Goal: Communication & Community: Answer question/provide support

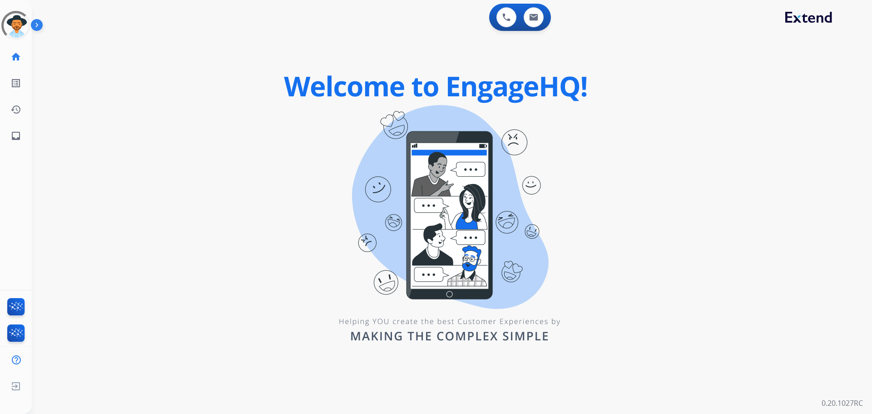
drag, startPoint x: 236, startPoint y: 17, endPoint x: 228, endPoint y: 13, distance: 9.0
click at [236, 17] on div "0 Voice Interactions 0 Email Interactions" at bounding box center [447, 18] width 808 height 29
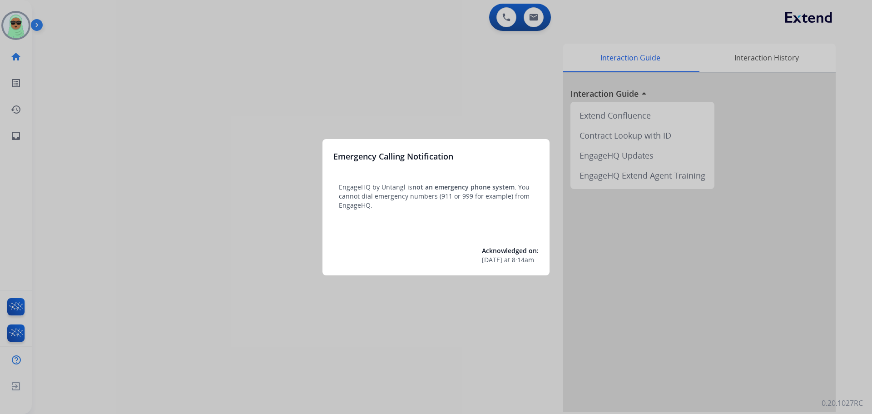
click at [14, 28] on div at bounding box center [436, 207] width 872 height 414
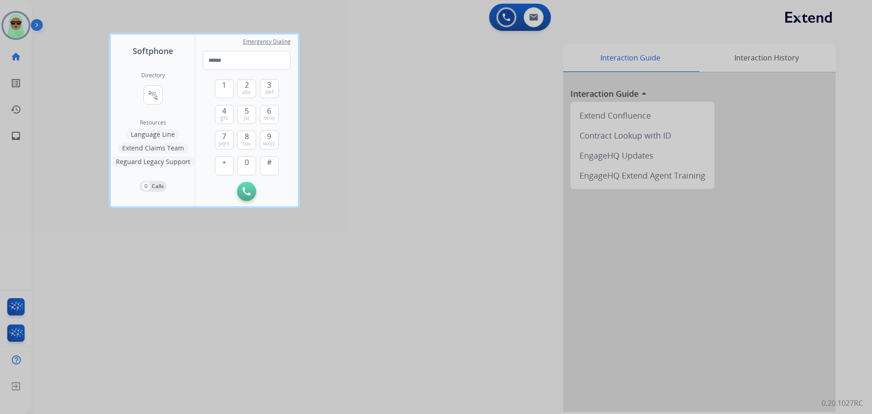
click at [14, 28] on div at bounding box center [436, 207] width 872 height 414
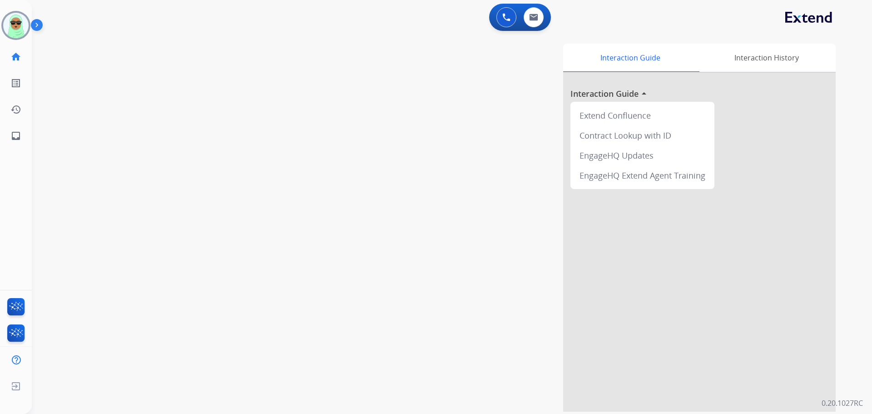
click at [14, 28] on img at bounding box center [15, 25] width 25 height 25
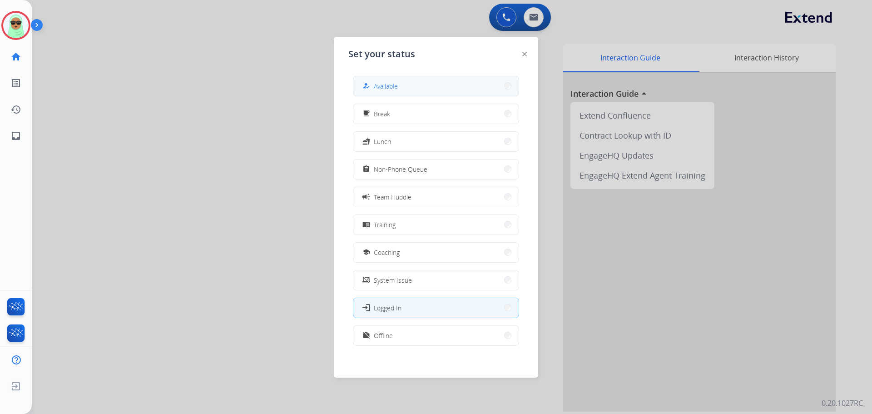
click at [443, 79] on button "how_to_reg Available" at bounding box center [436, 86] width 165 height 20
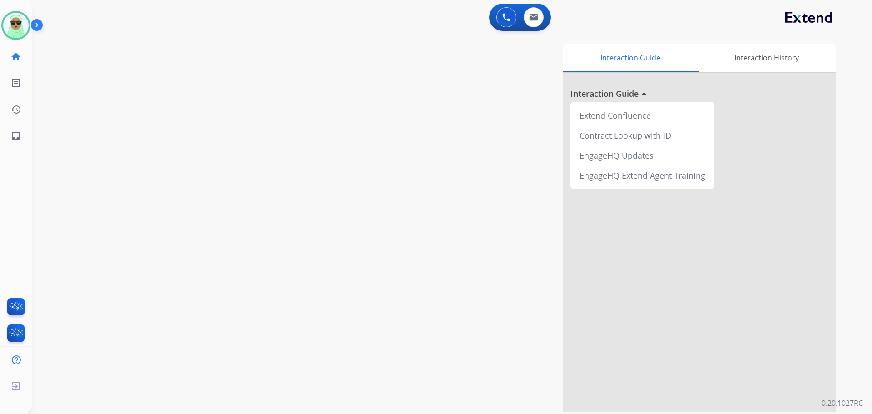
click at [109, 204] on div "swap_horiz Break voice bridge close_fullscreen Connect 3-Way Call merge_type Se…" at bounding box center [441, 222] width 819 height 379
click at [541, 12] on button at bounding box center [534, 17] width 20 height 20
select select "**********"
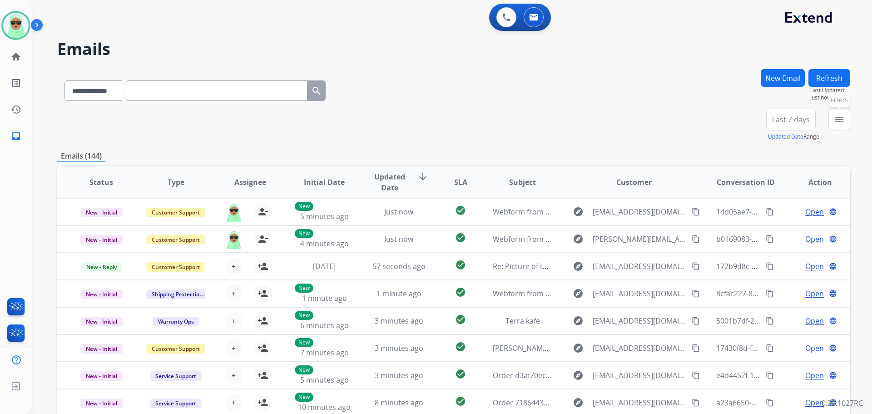
click at [831, 118] on button "menu Filters" at bounding box center [840, 120] width 22 height 22
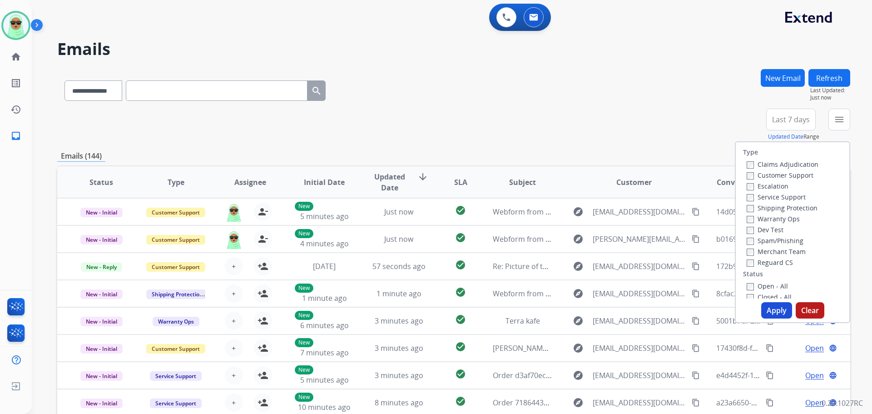
click at [760, 171] on label "Customer Support" at bounding box center [780, 175] width 67 height 9
click at [763, 209] on label "Shipping Protection" at bounding box center [782, 208] width 71 height 9
click at [777, 265] on label "Reguard CS" at bounding box center [770, 262] width 46 height 9
click at [778, 288] on label "Open - All" at bounding box center [767, 286] width 41 height 9
click at [778, 309] on button "Apply" at bounding box center [777, 310] width 31 height 16
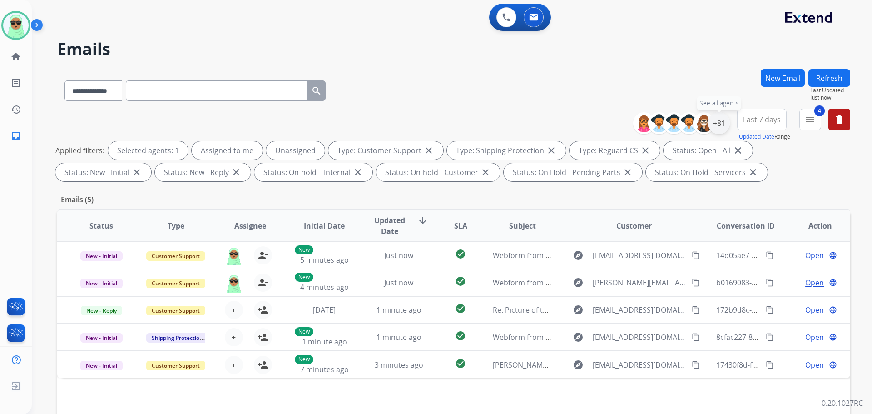
click at [721, 123] on div "+81" at bounding box center [719, 123] width 22 height 22
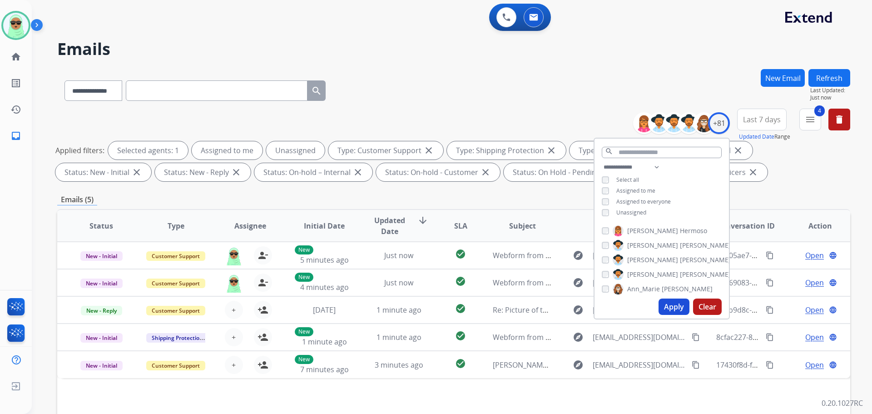
click at [617, 214] on span "Unassigned" at bounding box center [632, 213] width 30 height 8
click at [672, 303] on button "Apply" at bounding box center [674, 307] width 31 height 16
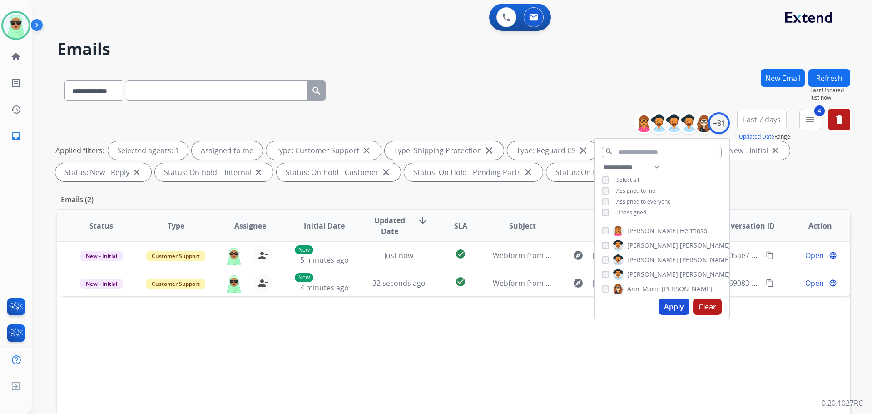
drag, startPoint x: 403, startPoint y: 393, endPoint x: 418, endPoint y: 372, distance: 25.7
click at [405, 390] on div "Status Type Assignee Initial Date Updated Date arrow_downward SLA Subject Custo…" at bounding box center [453, 361] width 793 height 304
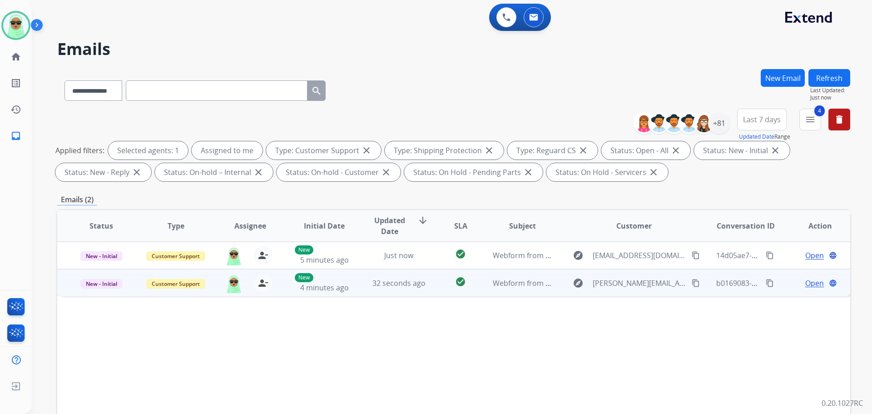
click at [816, 285] on span "Open" at bounding box center [815, 283] width 19 height 11
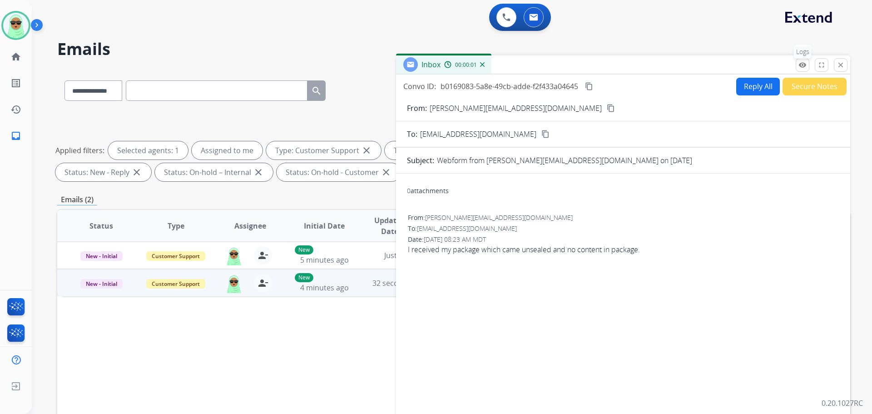
click at [798, 66] on button "remove_red_eye Logs" at bounding box center [803, 65] width 14 height 14
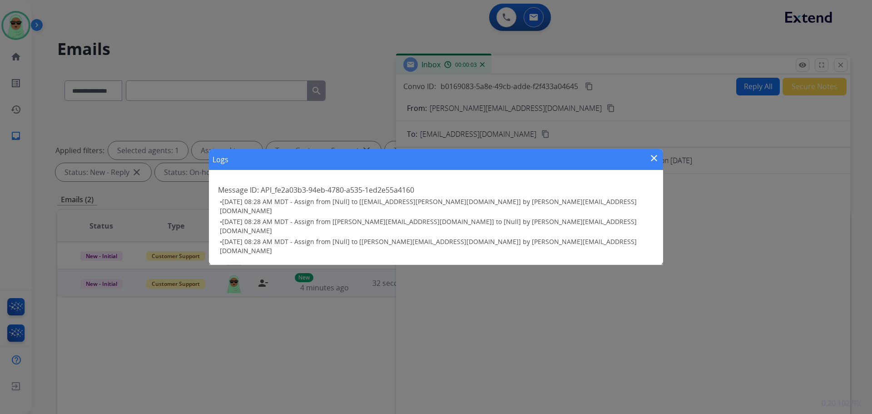
click at [648, 169] on div "Logs close" at bounding box center [436, 159] width 454 height 21
click at [654, 164] on mat-icon "close" at bounding box center [654, 158] width 11 height 11
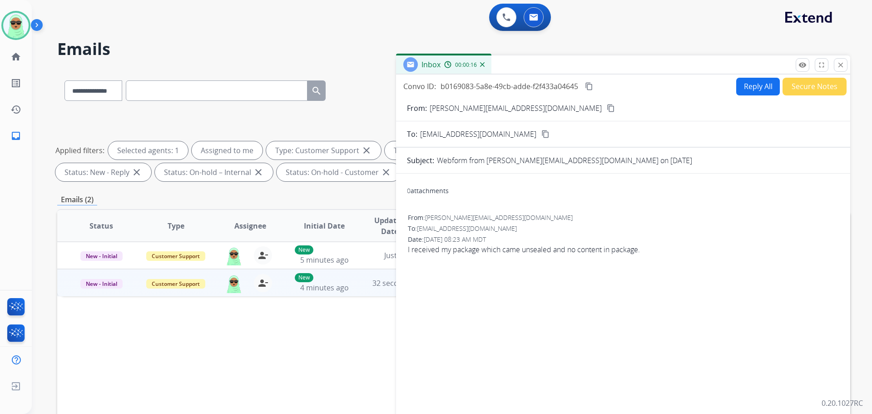
click at [143, 20] on div "0 Voice Interactions 0 Email Interactions" at bounding box center [447, 18] width 808 height 29
click at [85, 114] on div "**********" at bounding box center [453, 147] width 793 height 76
click at [607, 105] on mat-icon "content_copy" at bounding box center [611, 108] width 8 height 8
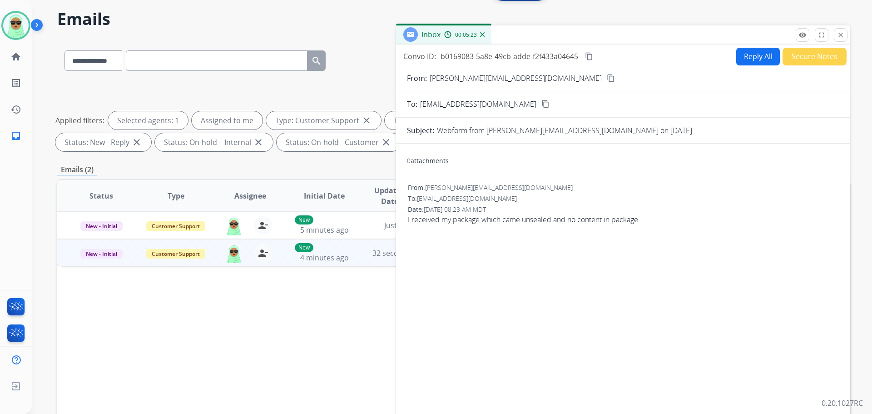
scroll to position [45, 0]
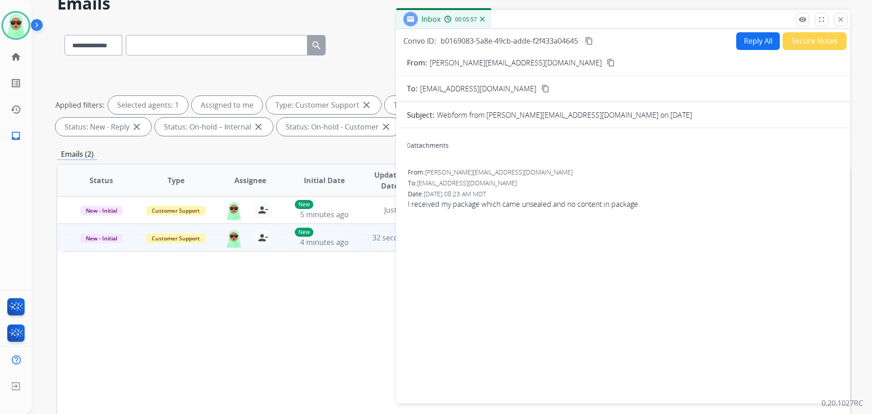
click at [737, 40] on button "Reply All" at bounding box center [759, 41] width 44 height 18
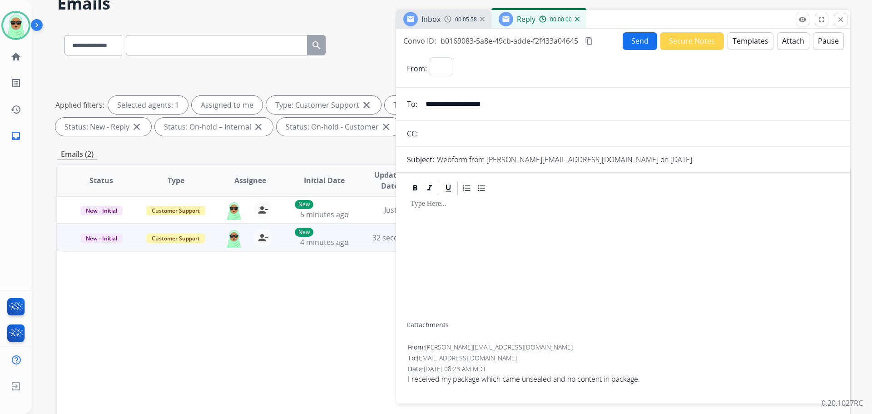
select select "**********"
click at [730, 43] on button "Templates" at bounding box center [751, 41] width 46 height 18
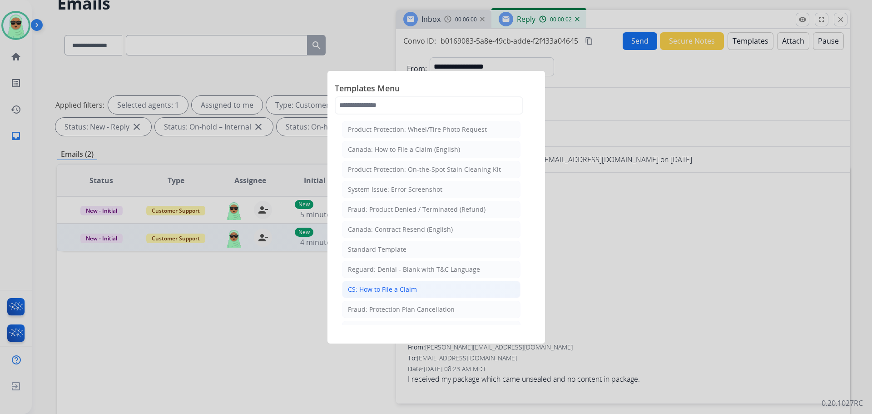
click at [421, 291] on li "CS: How to File a Claim" at bounding box center [431, 289] width 179 height 17
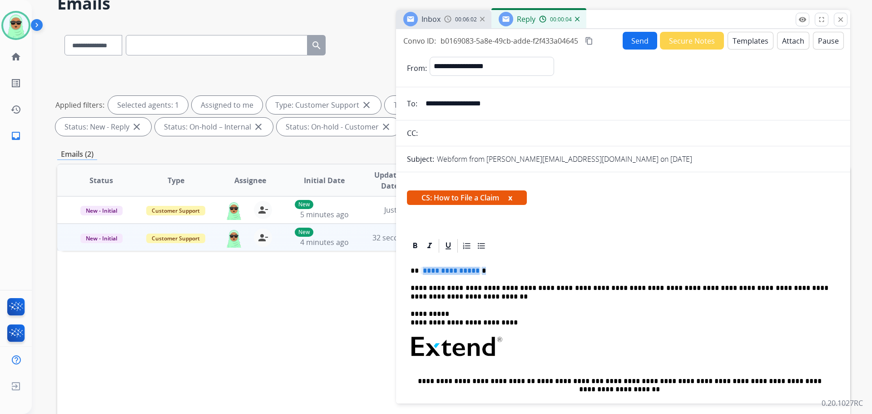
drag, startPoint x: 491, startPoint y: 272, endPoint x: 433, endPoint y: 269, distance: 58.7
click at [433, 269] on p "**********" at bounding box center [620, 271] width 418 height 8
click at [433, 274] on span "**********" at bounding box center [451, 271] width 61 height 8
click at [636, 44] on button "Send" at bounding box center [640, 41] width 35 height 18
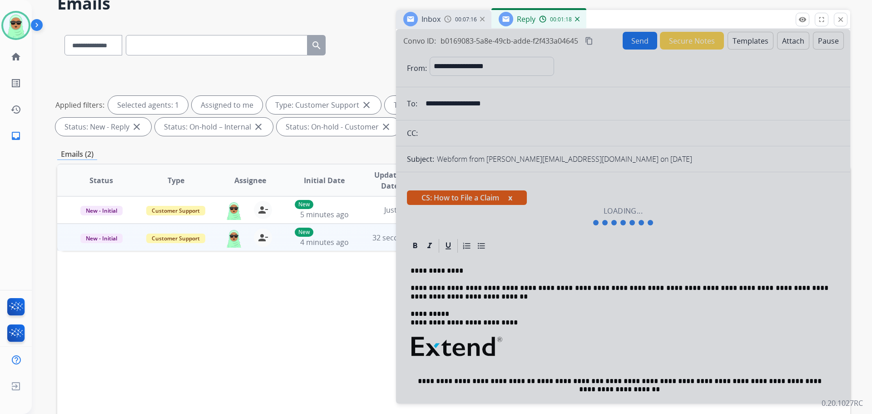
click at [720, 234] on div at bounding box center [623, 216] width 454 height 374
click at [845, 19] on button "close Close" at bounding box center [841, 20] width 14 height 14
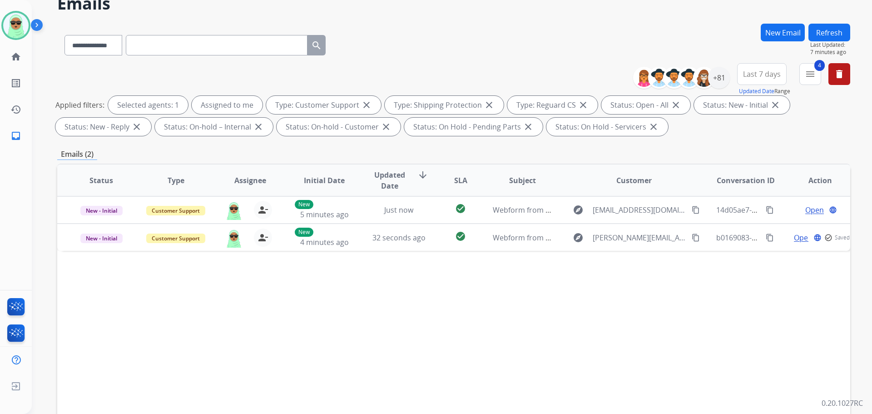
click at [817, 33] on button "Refresh" at bounding box center [830, 33] width 42 height 18
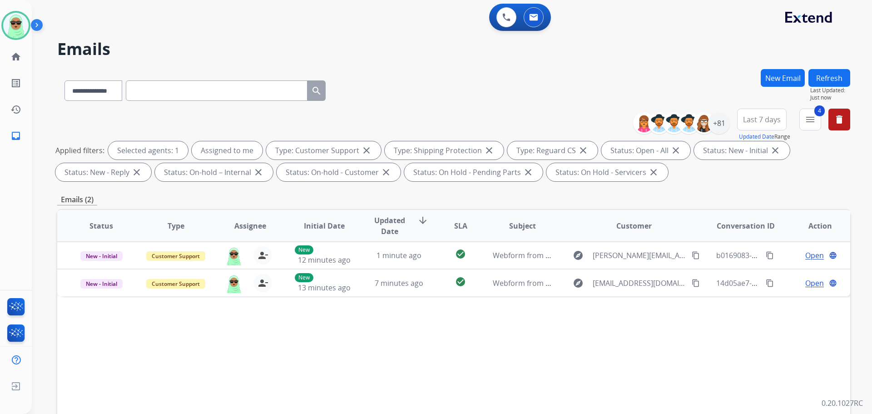
click at [89, 32] on div "0 Voice Interactions 0 Email Interactions" at bounding box center [447, 18] width 808 height 29
click at [3, 30] on div at bounding box center [15, 25] width 29 height 29
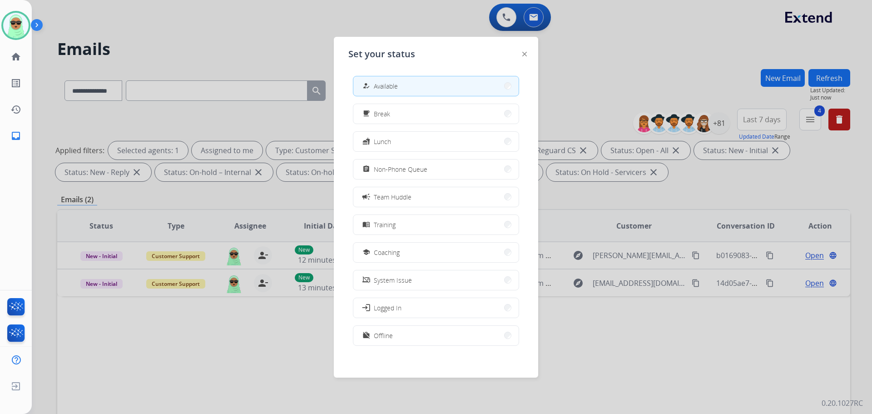
click at [433, 182] on div "how_to_reg Available free_breakfast Break fastfood Lunch assignment Non-Phone Q…" at bounding box center [436, 212] width 175 height 286
click at [427, 164] on button "assignment Non-Phone Queue" at bounding box center [436, 169] width 165 height 20
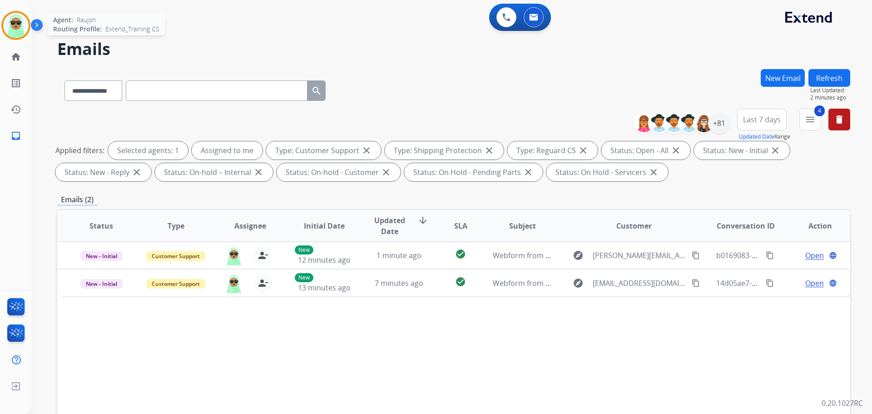
click at [12, 31] on img at bounding box center [15, 25] width 25 height 25
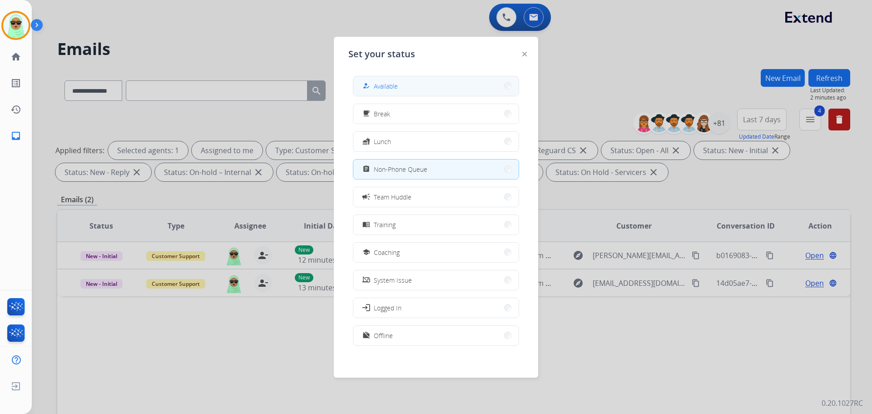
click at [431, 76] on div "how_to_reg Available free_breakfast Break fastfood Lunch assignment Non-Phone Q…" at bounding box center [436, 212] width 175 height 286
click at [431, 83] on button "how_to_reg Available" at bounding box center [436, 86] width 165 height 20
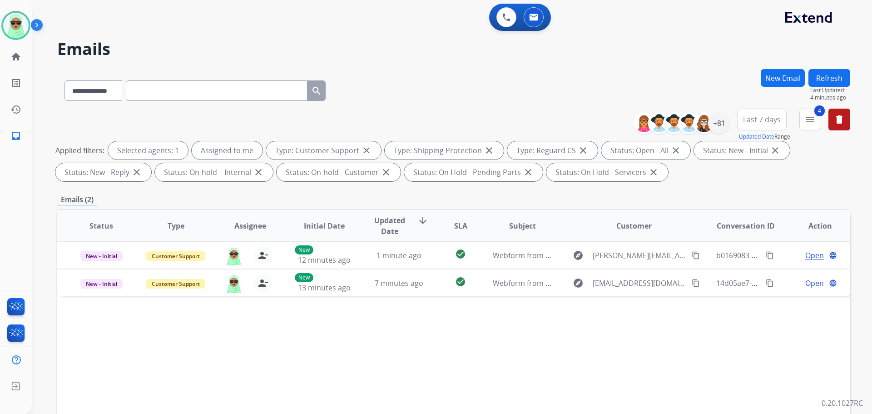
click at [818, 80] on button "Refresh" at bounding box center [830, 78] width 42 height 18
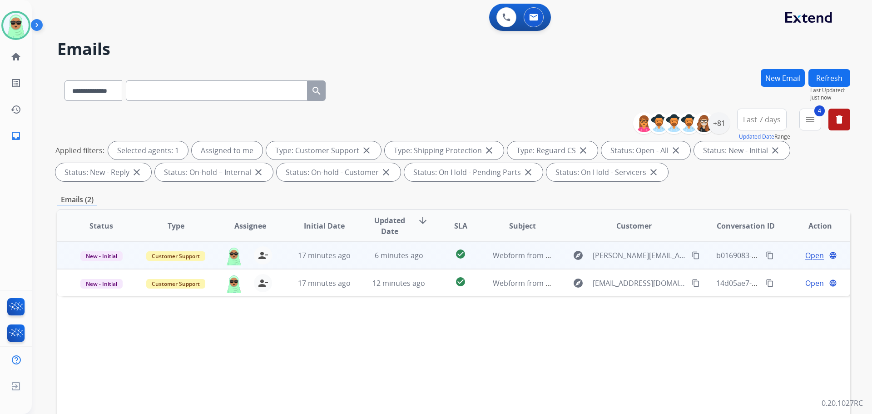
click at [809, 255] on span "Open" at bounding box center [815, 255] width 19 height 11
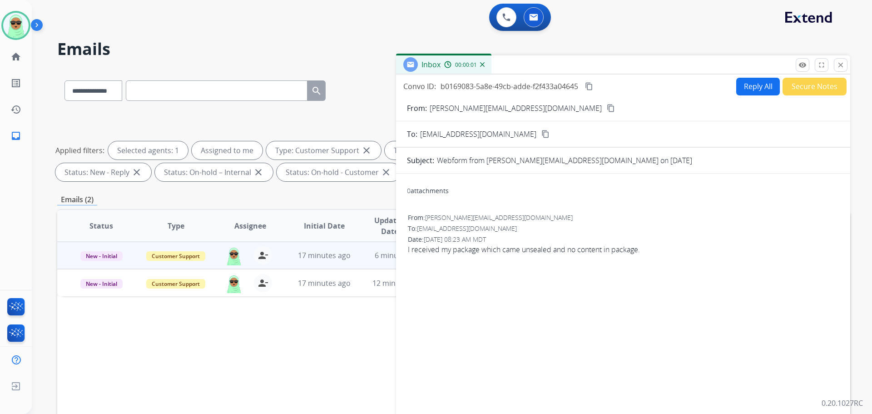
click at [758, 89] on button "Reply All" at bounding box center [759, 87] width 44 height 18
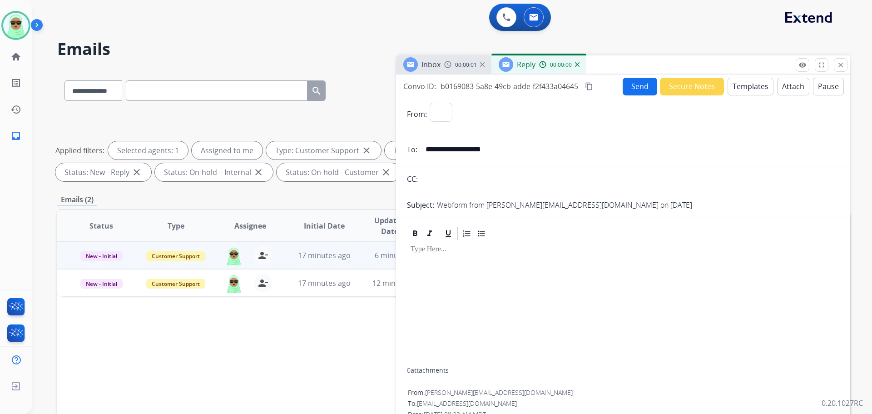
select select "**********"
click at [755, 90] on button "Templates" at bounding box center [751, 87] width 46 height 18
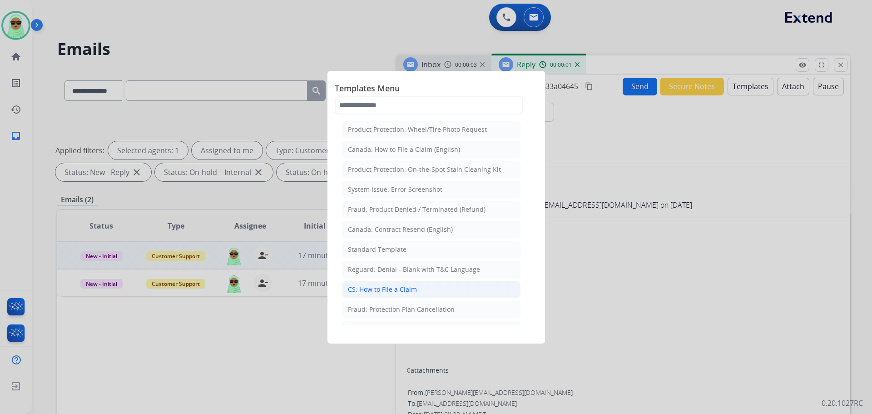
click at [465, 290] on li "CS: How to File a Claim" at bounding box center [431, 289] width 179 height 17
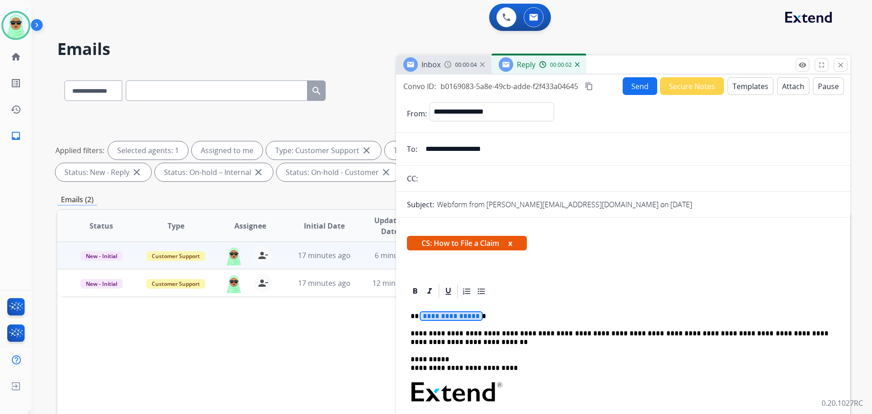
click at [469, 320] on p "**********" at bounding box center [620, 316] width 418 height 8
click at [639, 90] on button "Send" at bounding box center [640, 86] width 35 height 18
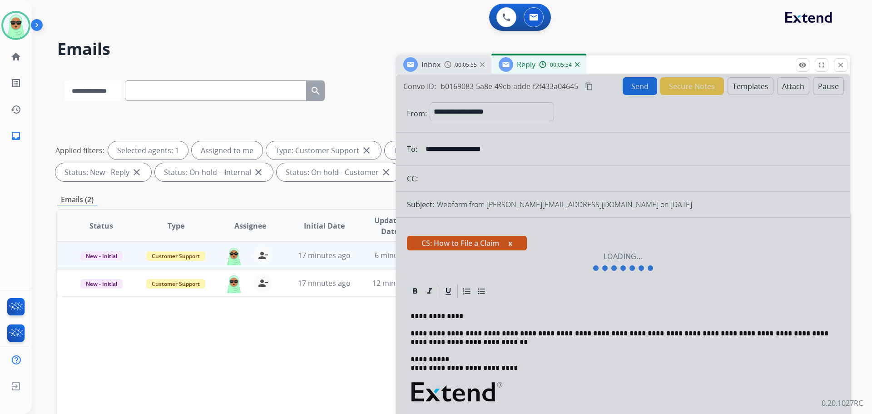
click at [116, 100] on select "**********" at bounding box center [93, 90] width 57 height 20
click at [23, 23] on img at bounding box center [15, 25] width 25 height 25
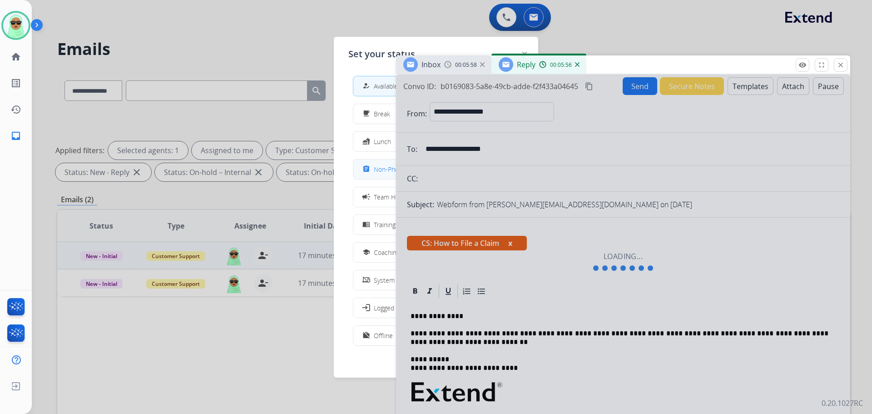
click at [382, 170] on span "Non-Phone Queue" at bounding box center [401, 169] width 54 height 10
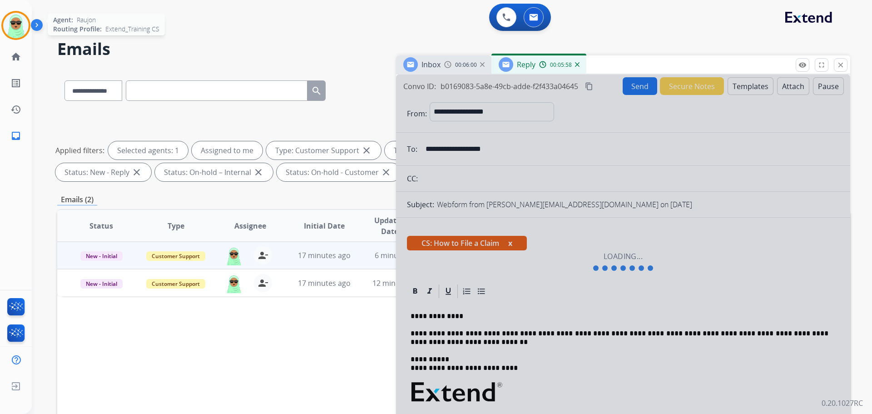
click at [9, 27] on img at bounding box center [15, 25] width 25 height 25
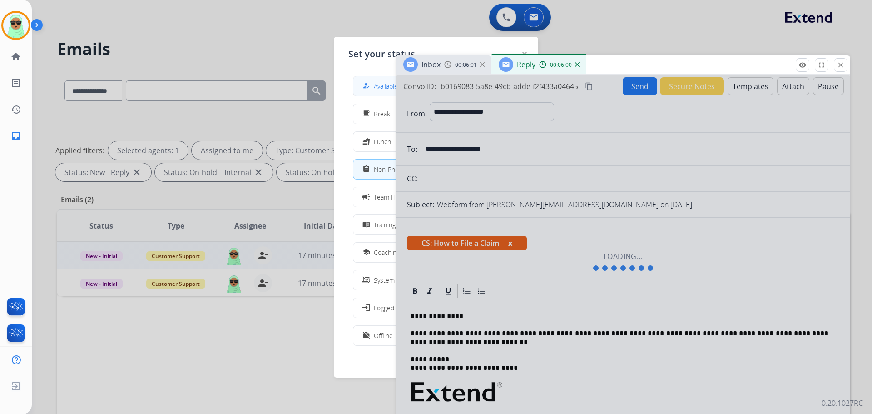
click at [378, 85] on span "Available" at bounding box center [386, 86] width 24 height 10
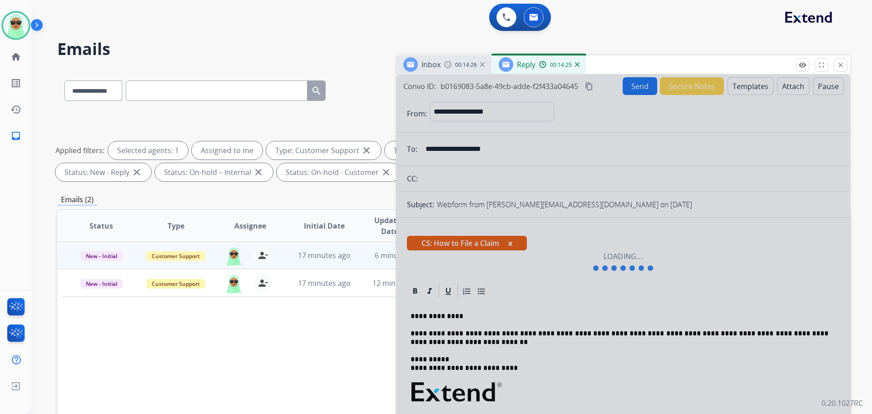
click at [100, 29] on div "0 Voice Interactions 0 Email Interactions" at bounding box center [447, 18] width 808 height 29
click at [12, 27] on img at bounding box center [15, 25] width 25 height 25
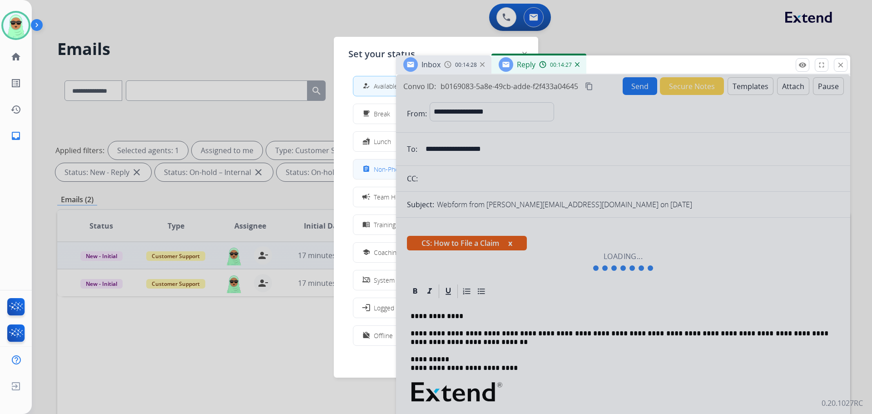
click at [385, 172] on span "Non-Phone Queue" at bounding box center [401, 169] width 54 height 10
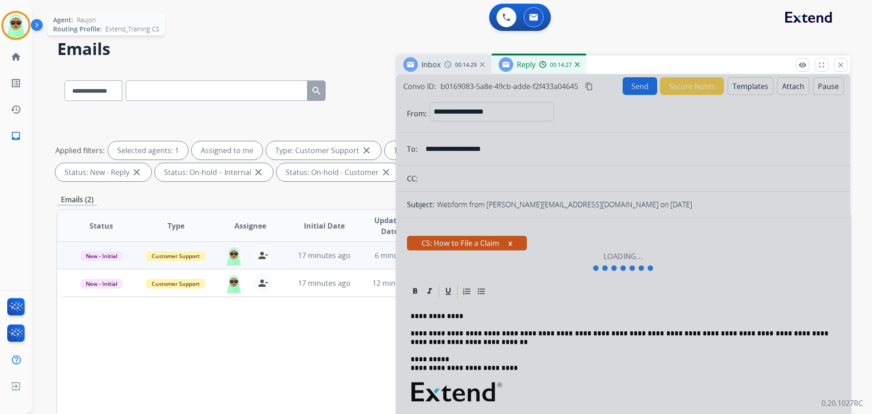
click at [30, 31] on div "Agent: Raujon Routing Profile: Extend_Training CS" at bounding box center [15, 25] width 29 height 29
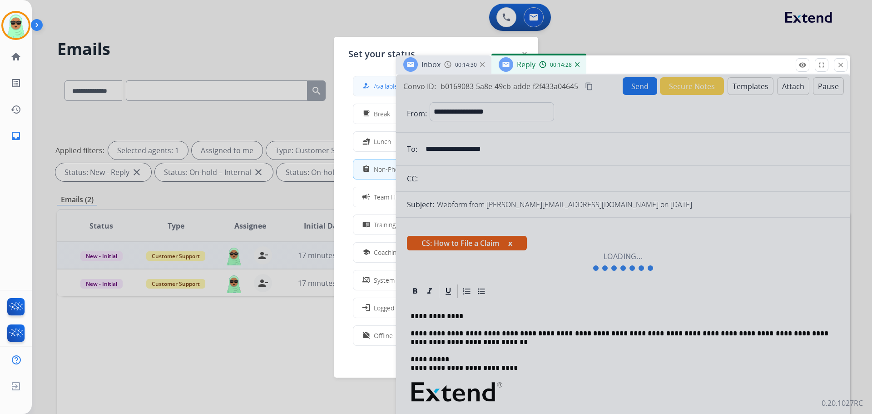
click at [373, 84] on div "how_to_reg" at bounding box center [367, 85] width 13 height 11
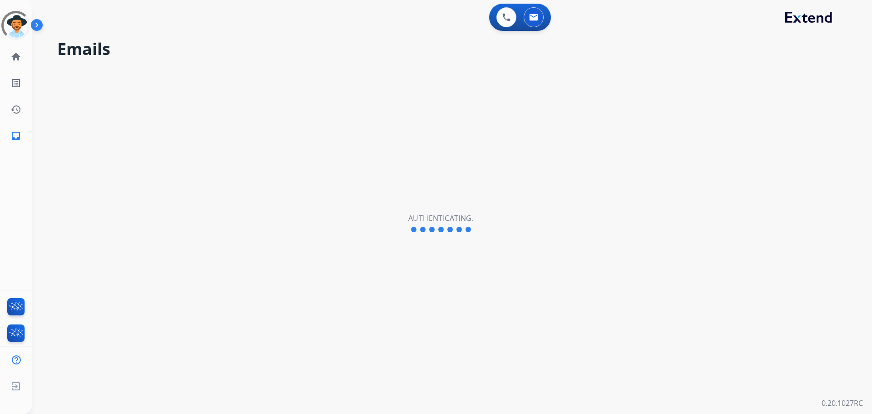
select select "**********"
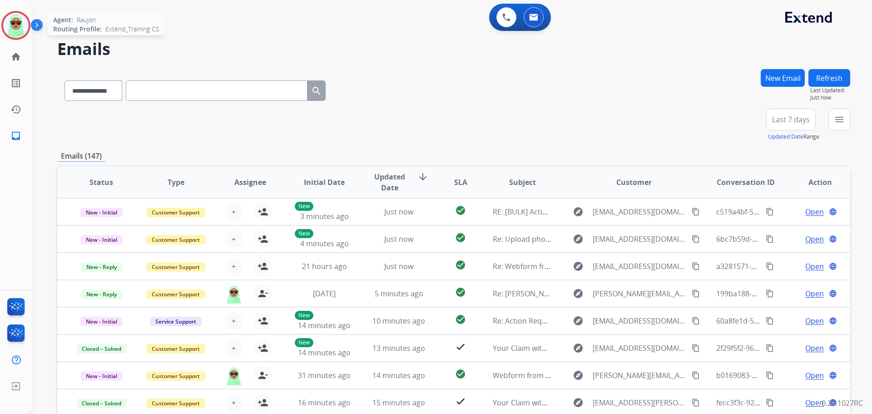
click at [25, 30] on img at bounding box center [15, 25] width 25 height 25
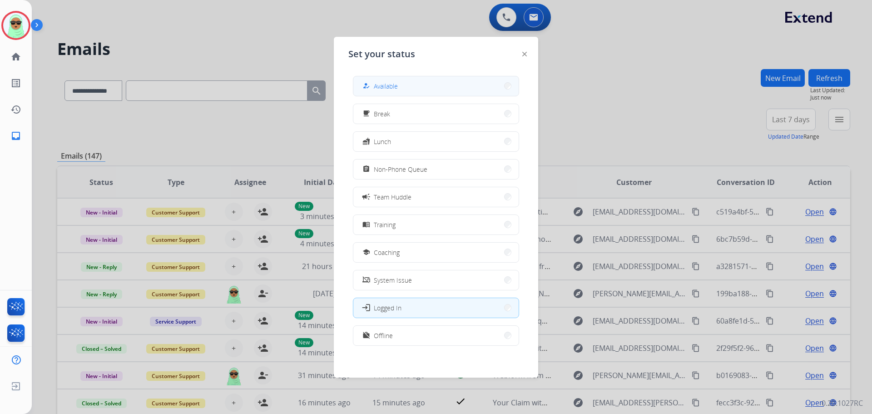
click at [413, 87] on button "how_to_reg Available" at bounding box center [436, 86] width 165 height 20
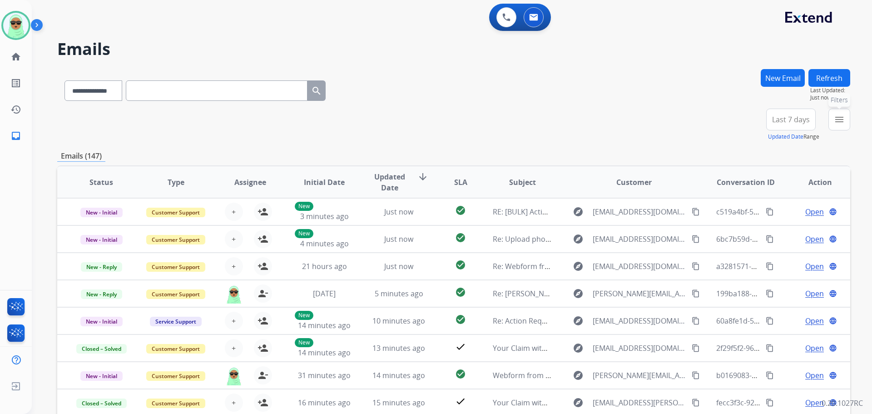
click at [840, 125] on mat-icon "menu" at bounding box center [839, 119] width 11 height 11
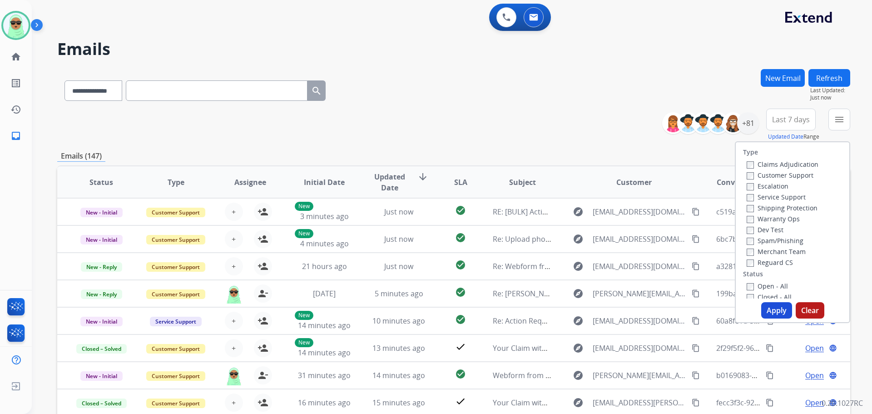
click at [797, 175] on label "Customer Support" at bounding box center [780, 175] width 67 height 9
click at [782, 210] on label "Shipping Protection" at bounding box center [782, 208] width 71 height 9
click at [784, 262] on label "Reguard CS" at bounding box center [770, 262] width 46 height 9
click at [770, 287] on label "Open - All" at bounding box center [767, 286] width 41 height 9
click at [779, 312] on button "Apply" at bounding box center [777, 310] width 31 height 16
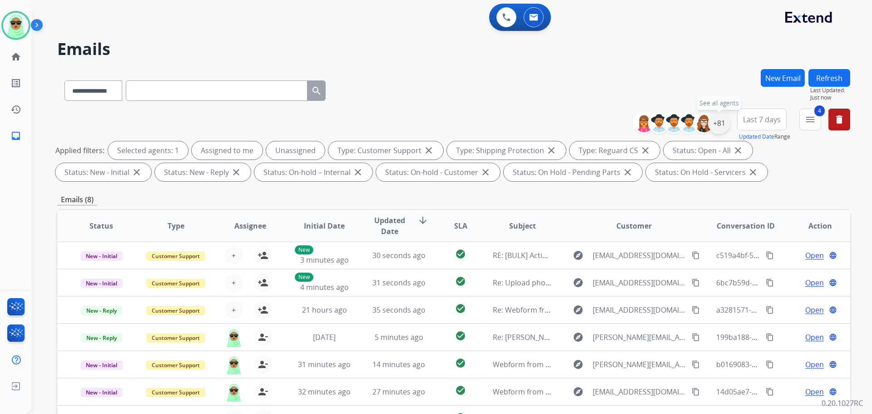
click at [715, 125] on div "+81" at bounding box center [719, 123] width 22 height 22
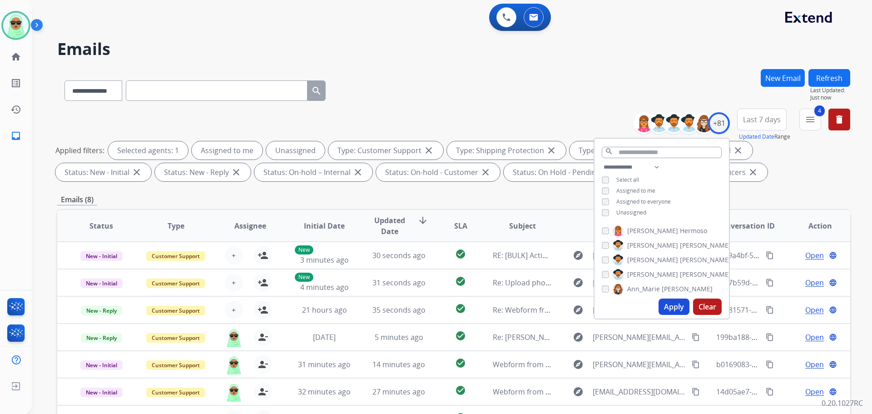
click at [630, 212] on span "Unassigned" at bounding box center [632, 213] width 30 height 8
click at [676, 310] on button "Apply" at bounding box center [674, 307] width 31 height 16
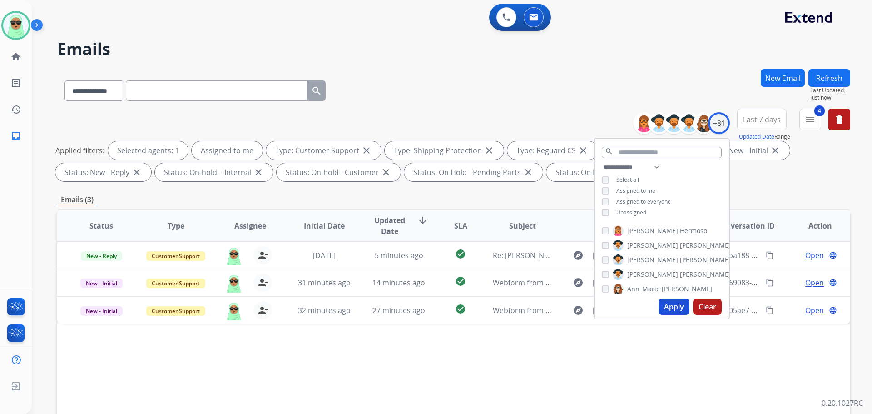
click at [517, 139] on div "**********" at bounding box center [453, 147] width 793 height 76
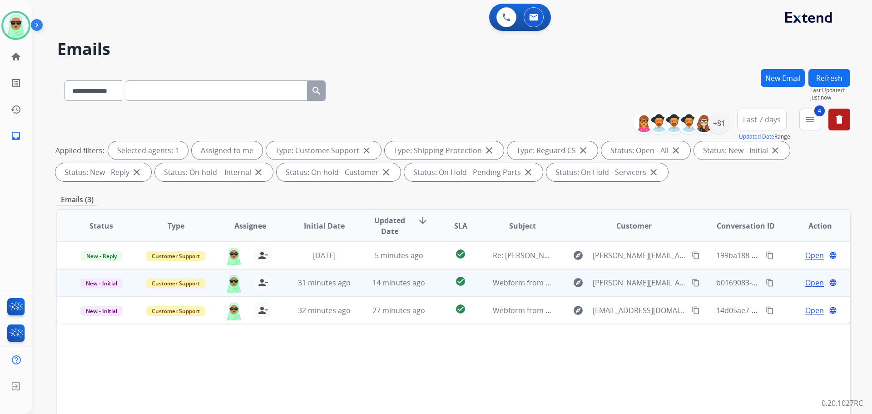
click at [807, 280] on span "Open" at bounding box center [815, 282] width 19 height 11
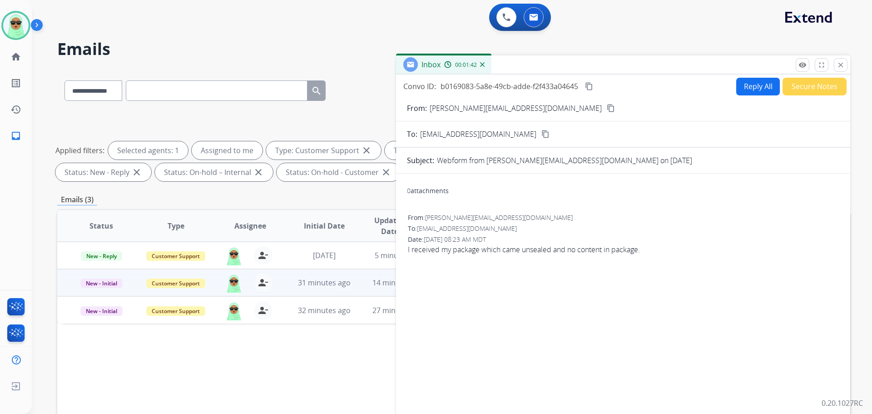
click at [758, 91] on button "Reply All" at bounding box center [759, 87] width 44 height 18
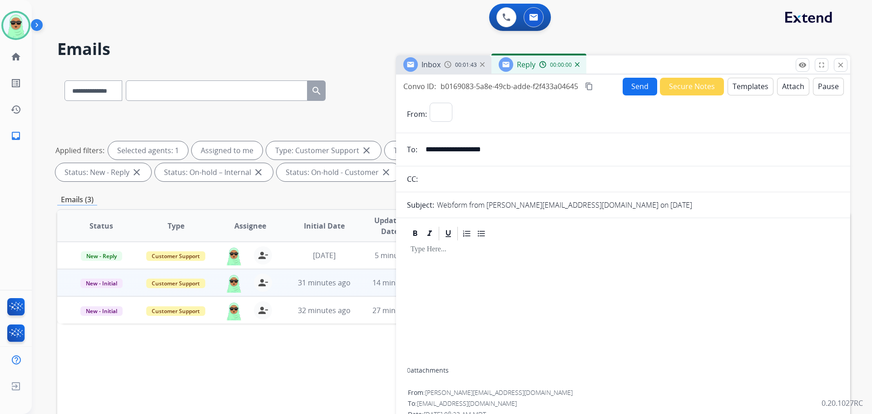
select select "**********"
click at [751, 84] on button "Templates" at bounding box center [751, 87] width 46 height 18
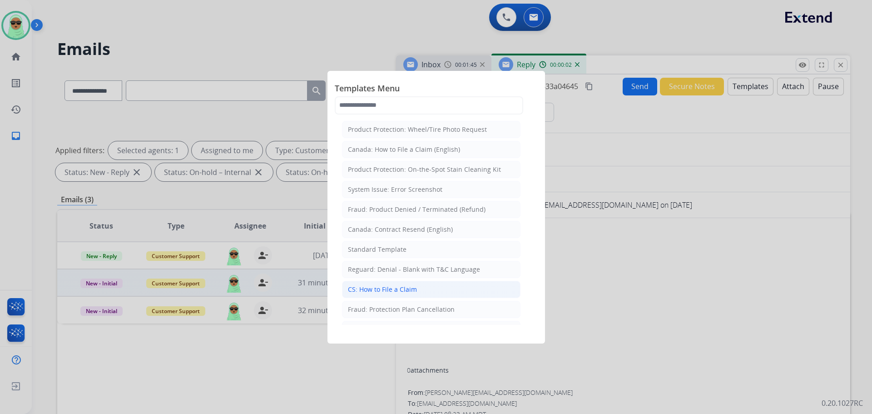
click at [445, 285] on li "CS: How to File a Claim" at bounding box center [431, 289] width 179 height 17
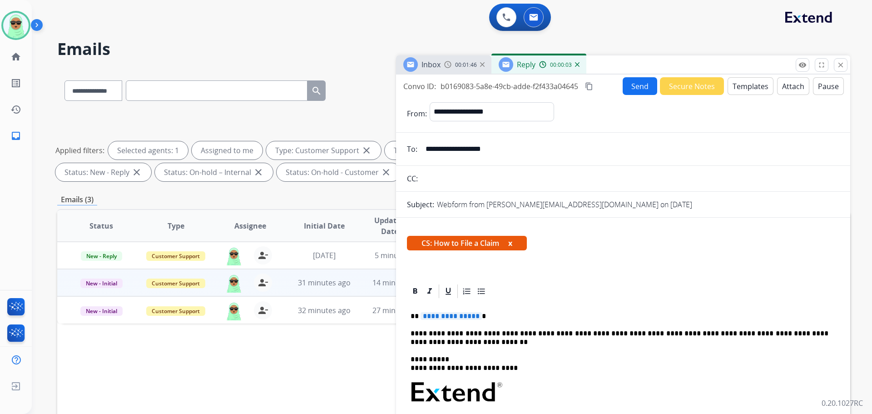
click at [473, 319] on span "**********" at bounding box center [451, 316] width 61 height 8
click at [623, 78] on div "Send Secure Notes Templates Attach Pause" at bounding box center [733, 86] width 221 height 18
click at [624, 85] on button "Send" at bounding box center [640, 86] width 35 height 18
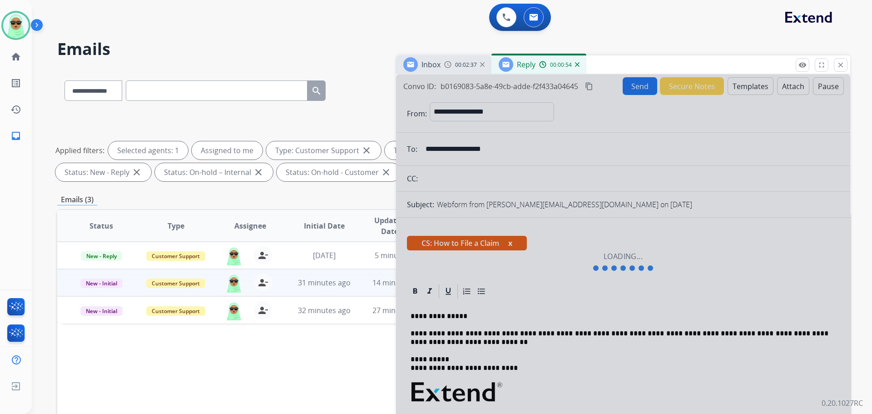
click at [128, 60] on div "**********" at bounding box center [441, 240] width 819 height 414
click at [17, 28] on img at bounding box center [15, 25] width 25 height 25
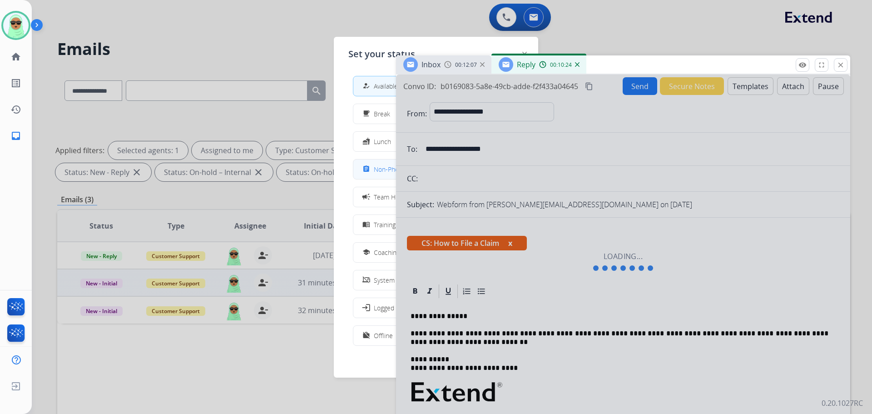
click at [383, 168] on span "Non-Phone Queue" at bounding box center [401, 169] width 54 height 10
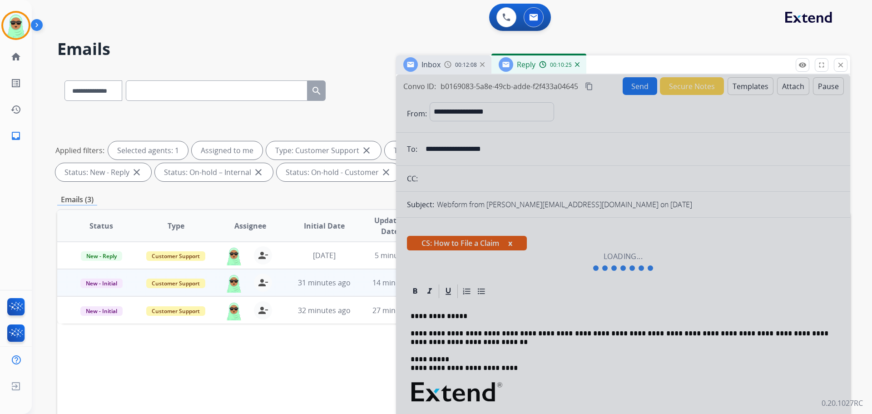
drag, startPoint x: 21, startPoint y: 32, endPoint x: 35, endPoint y: 30, distance: 14.8
click at [21, 32] on img at bounding box center [15, 25] width 25 height 25
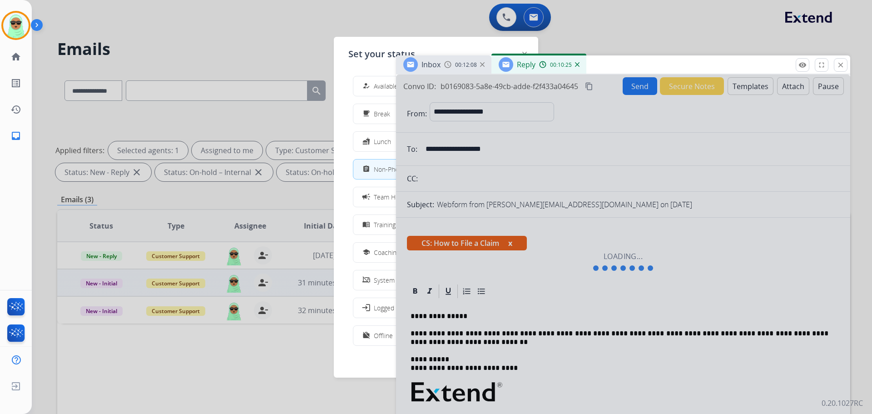
click at [375, 77] on button "how_to_reg Available" at bounding box center [436, 86] width 165 height 20
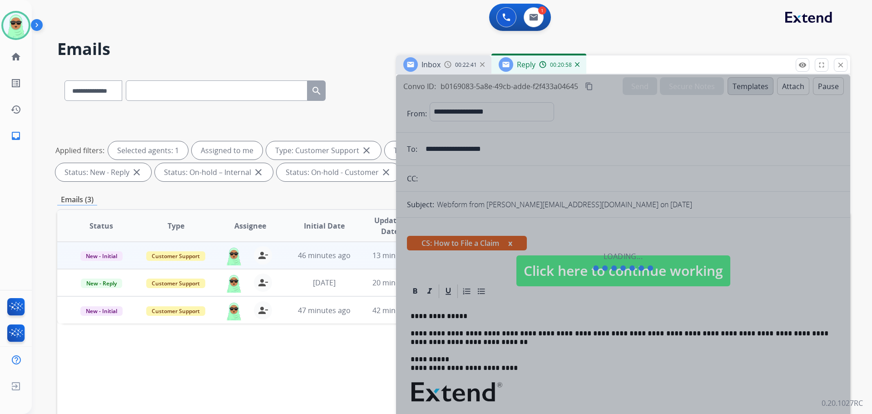
click at [683, 18] on div "0 Voice Interactions 1 Email Interactions" at bounding box center [447, 18] width 808 height 29
click at [120, 91] on select "**********" at bounding box center [93, 90] width 57 height 20
select select "**********"
click at [65, 80] on select "**********" at bounding box center [93, 90] width 57 height 20
paste input "**********"
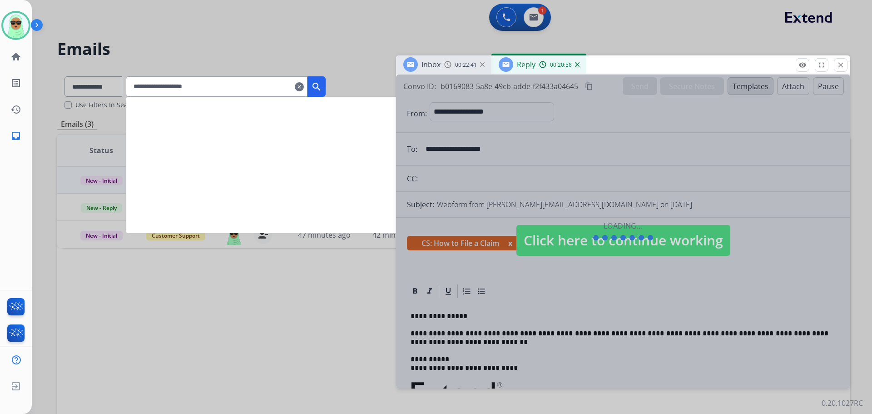
type input "**********"
click at [322, 89] on mat-icon "search" at bounding box center [316, 86] width 11 height 11
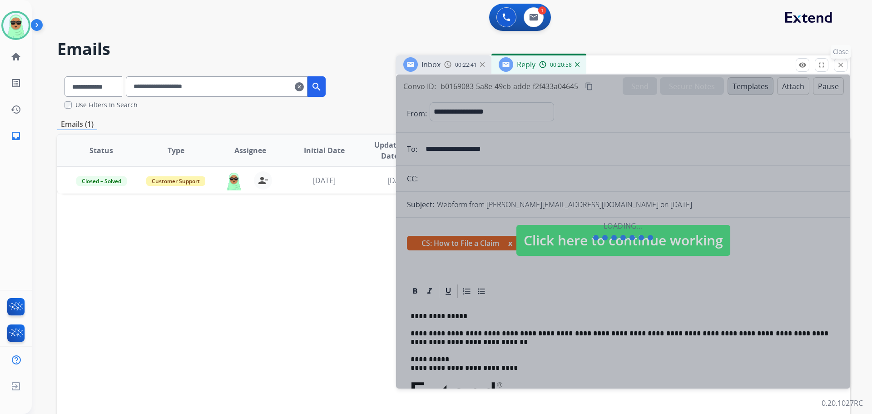
click at [836, 65] on button "close Close" at bounding box center [841, 65] width 14 height 14
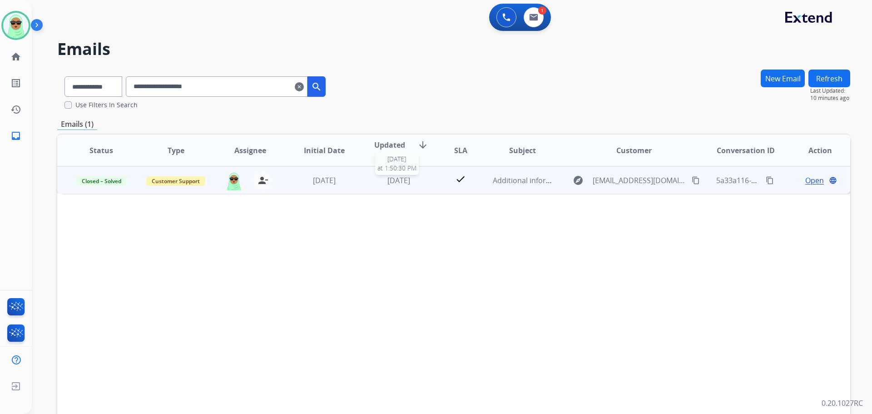
click at [388, 184] on span "1 week ago" at bounding box center [399, 180] width 23 height 10
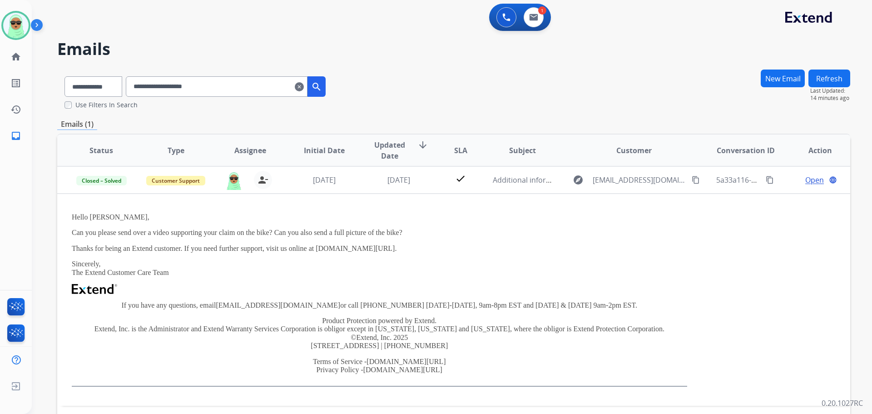
click at [61, 20] on div "0 Voice Interactions 1 Email Interactions" at bounding box center [447, 18] width 808 height 29
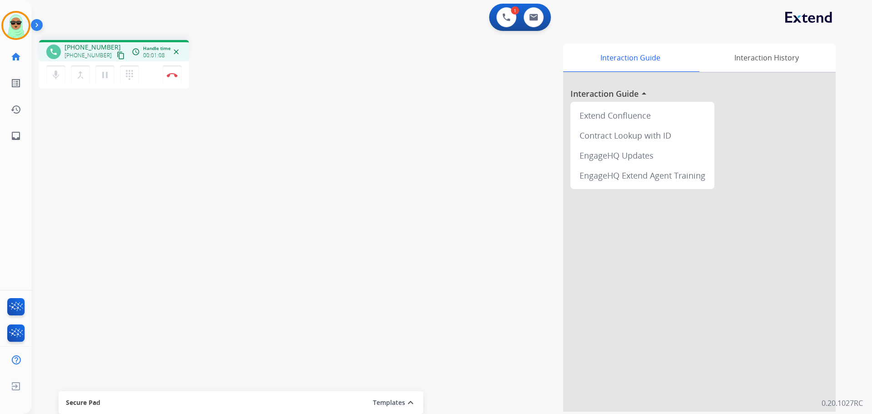
click at [117, 56] on mat-icon "content_copy" at bounding box center [121, 55] width 8 height 8
click at [505, 13] on button at bounding box center [507, 17] width 20 height 20
click at [506, 12] on button at bounding box center [507, 17] width 20 height 20
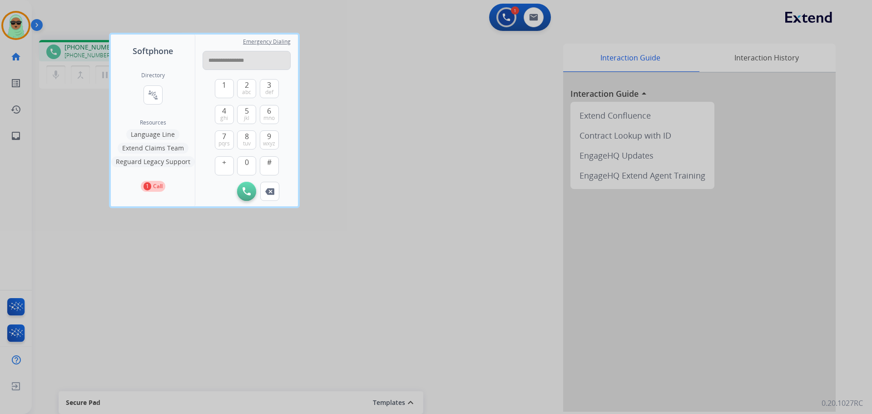
click at [240, 60] on input "**********" at bounding box center [247, 60] width 88 height 19
type input "**********"
click at [249, 189] on img at bounding box center [247, 191] width 8 height 8
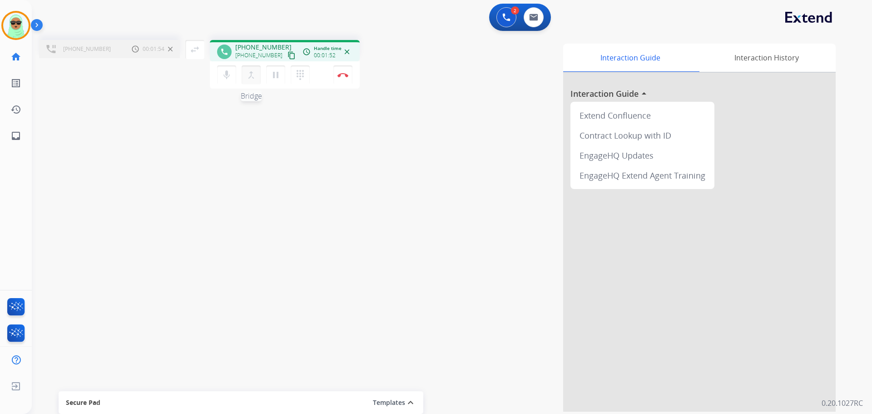
click at [250, 82] on button "merge_type Bridge" at bounding box center [251, 74] width 19 height 19
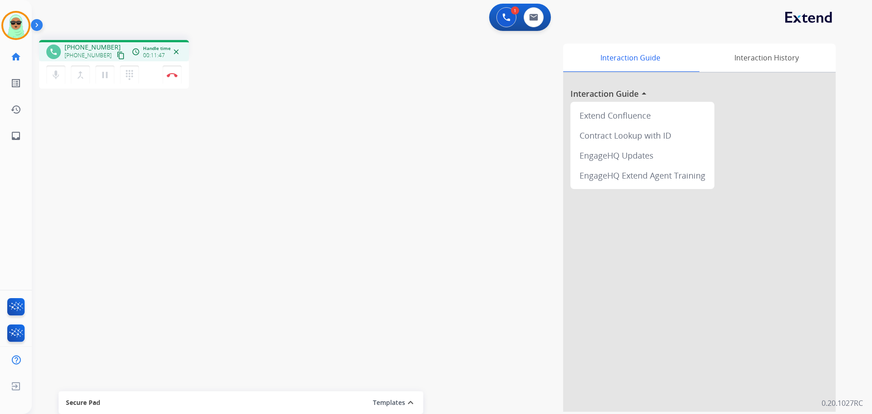
click at [117, 53] on mat-icon "content_copy" at bounding box center [121, 55] width 8 height 8
click at [176, 72] on button "Disconnect" at bounding box center [172, 74] width 19 height 19
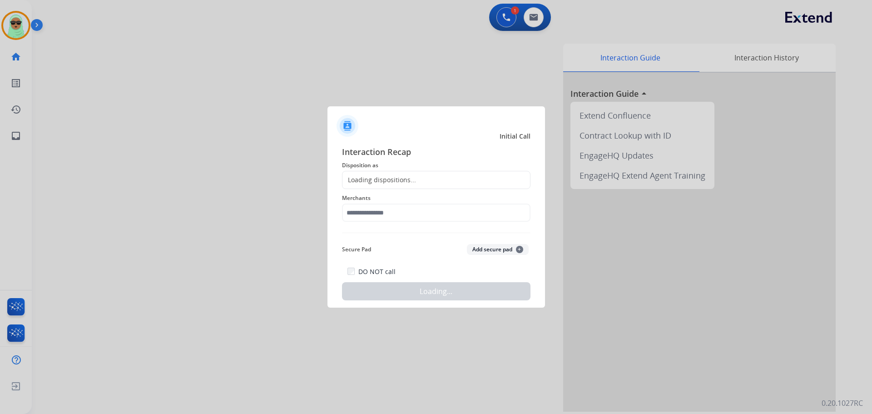
click at [419, 185] on div "Loading dispositions..." at bounding box center [436, 180] width 189 height 18
click at [411, 209] on input "text" at bounding box center [436, 213] width 189 height 18
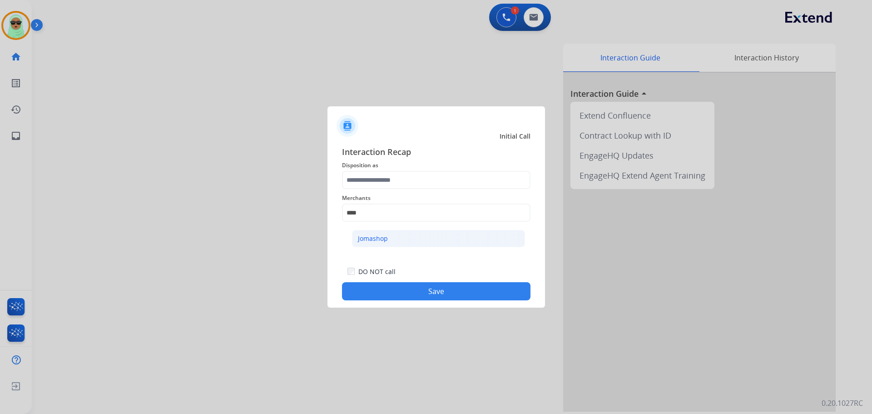
drag, startPoint x: 402, startPoint y: 227, endPoint x: 400, endPoint y: 232, distance: 5.9
click at [402, 228] on ul "Jomashop" at bounding box center [438, 240] width 179 height 31
click at [400, 232] on li "Jomashop" at bounding box center [438, 238] width 173 height 17
type input "********"
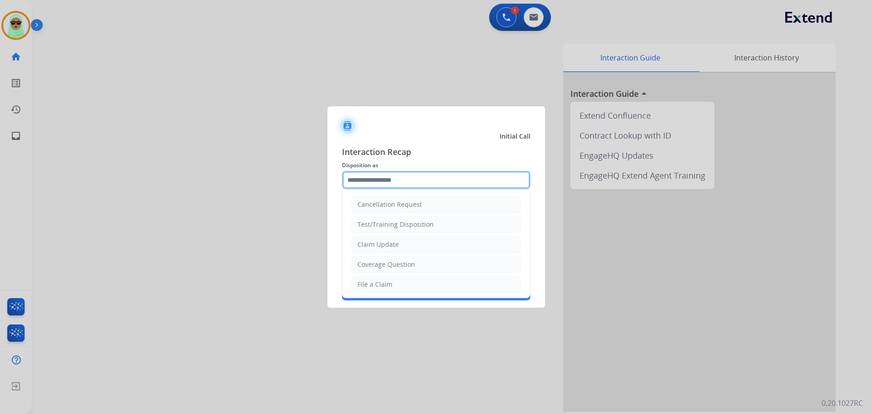
click at [399, 174] on input "text" at bounding box center [436, 180] width 189 height 18
drag, startPoint x: 392, startPoint y: 268, endPoint x: 406, endPoint y: 278, distance: 16.6
click at [392, 268] on div "Coverage Question" at bounding box center [387, 264] width 58 height 9
type input "**********"
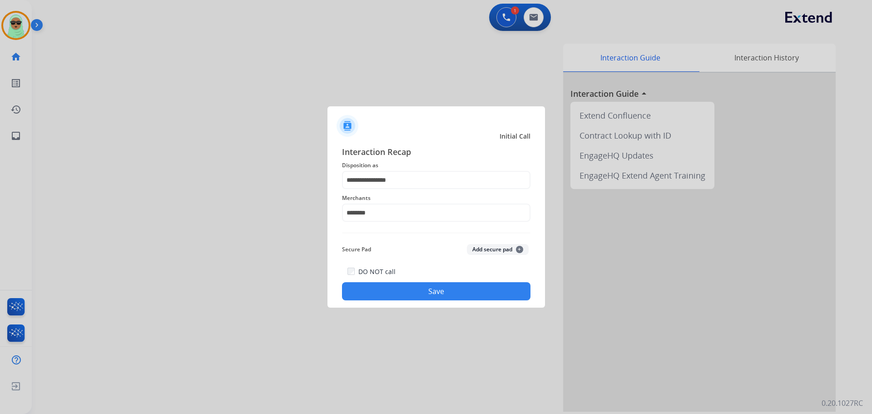
drag, startPoint x: 420, startPoint y: 286, endPoint x: 428, endPoint y: 294, distance: 11.6
click at [420, 288] on button "Save" at bounding box center [436, 291] width 189 height 18
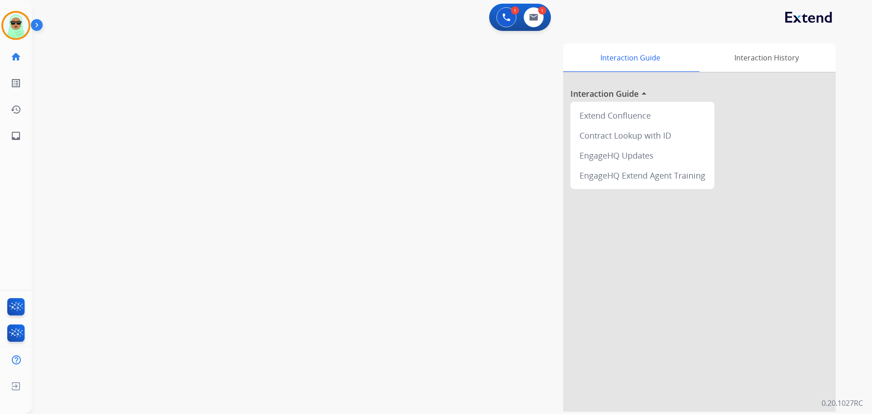
click at [373, 139] on div "Interaction Guide Interaction History Interaction Guide arrow_drop_up Extend Co…" at bounding box center [568, 228] width 535 height 368
click at [12, 22] on img at bounding box center [15, 25] width 25 height 25
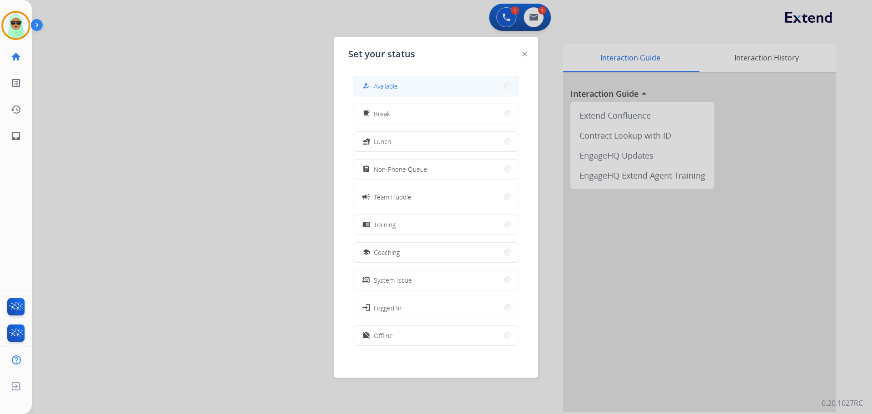
click at [453, 91] on button "how_to_reg Available" at bounding box center [436, 86] width 165 height 20
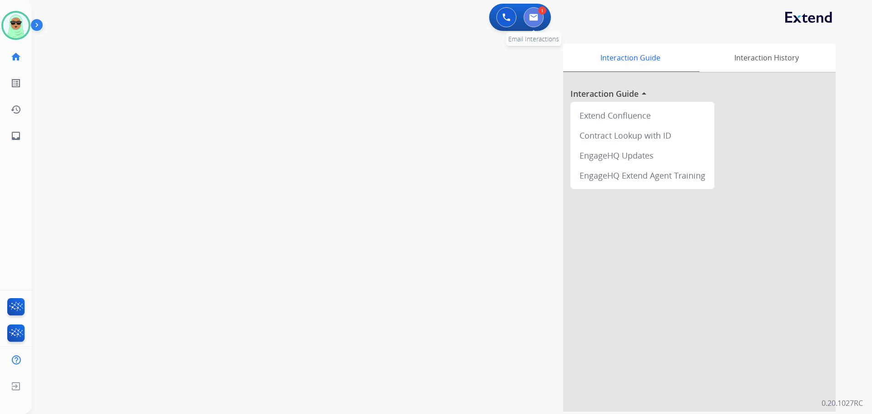
click at [534, 11] on button at bounding box center [534, 17] width 20 height 20
select select "**********"
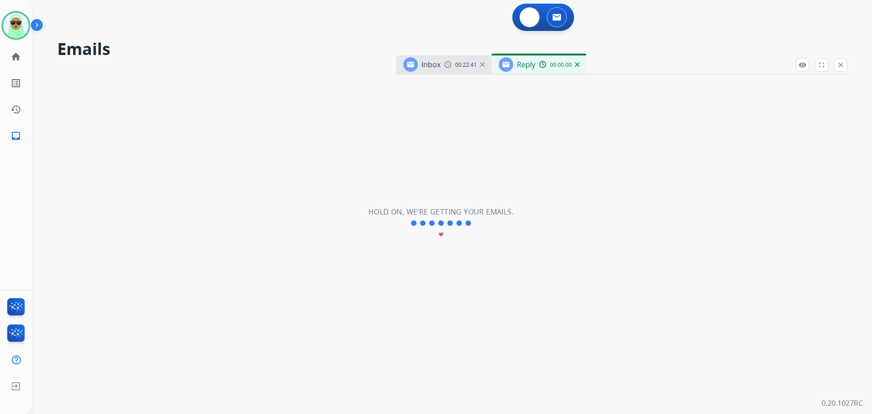
select select "**********"
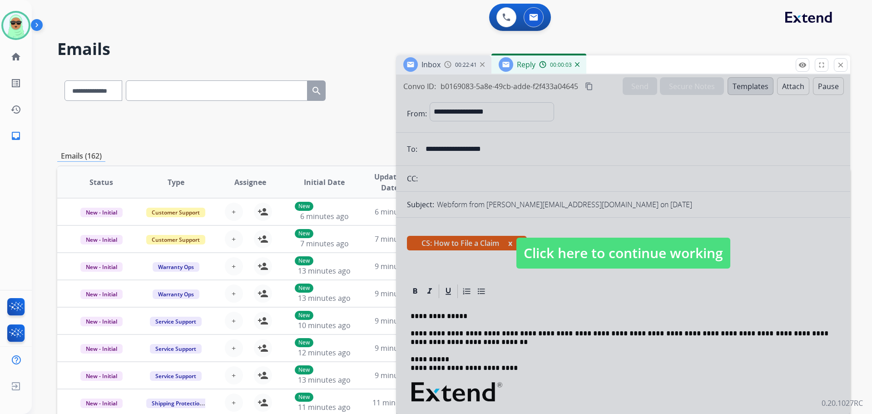
click at [698, 266] on span "Click here to continue working" at bounding box center [624, 253] width 214 height 31
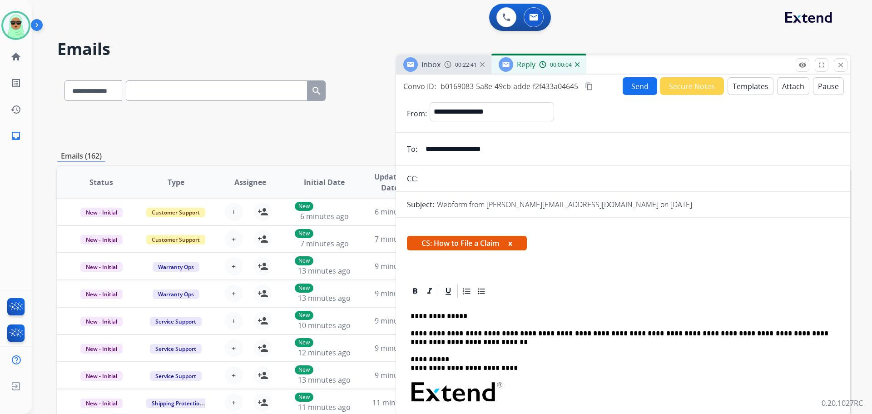
click at [640, 83] on button "Send" at bounding box center [640, 86] width 35 height 18
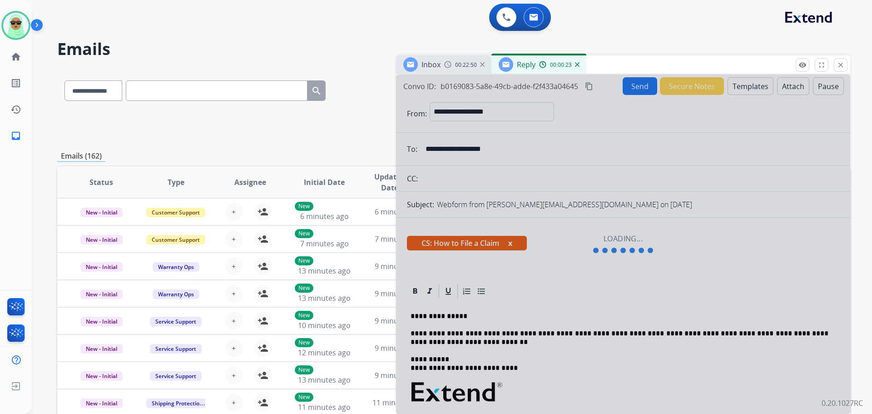
click at [138, 0] on app-navbar "0 Voice Interactions 0 Email Interactions" at bounding box center [441, 16] width 819 height 33
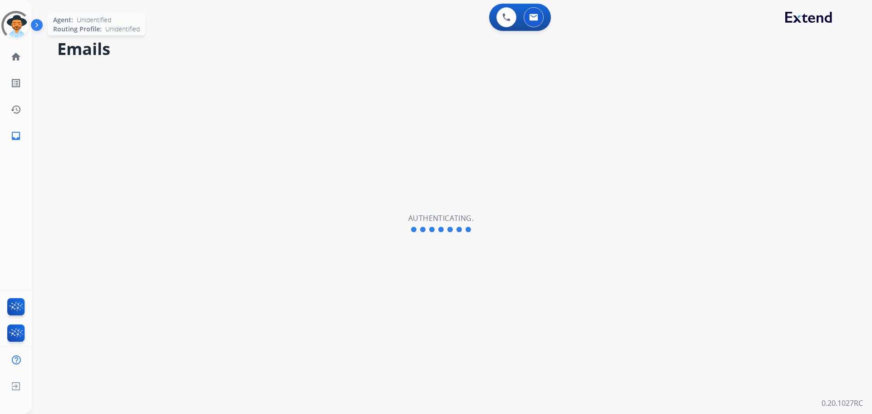
select select "**********"
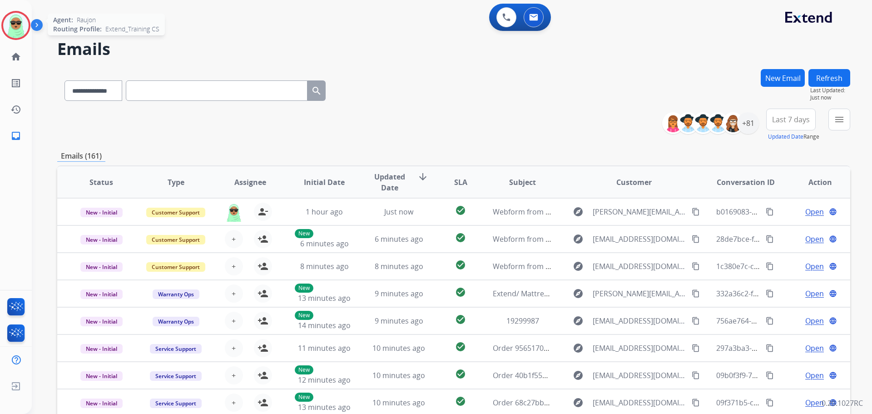
click at [15, 25] on img at bounding box center [15, 25] width 25 height 25
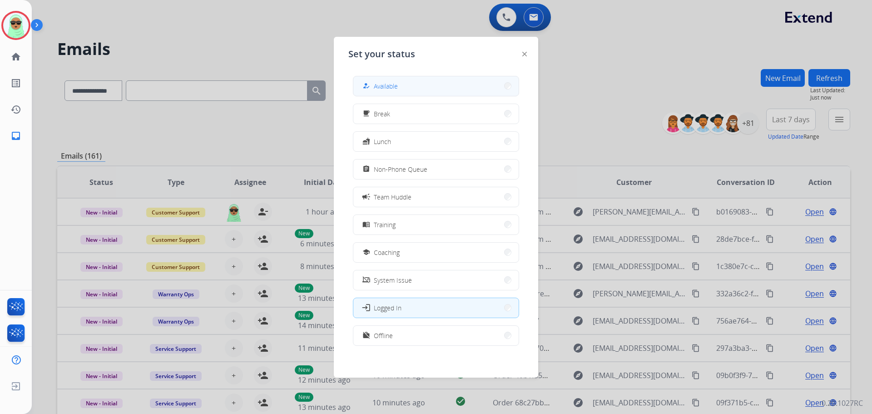
click at [429, 89] on button "how_to_reg Available" at bounding box center [436, 86] width 165 height 20
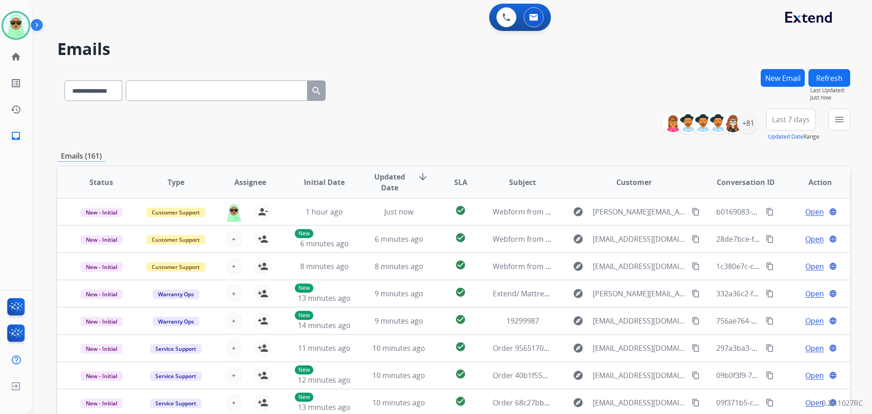
click at [836, 127] on button "menu" at bounding box center [840, 120] width 22 height 22
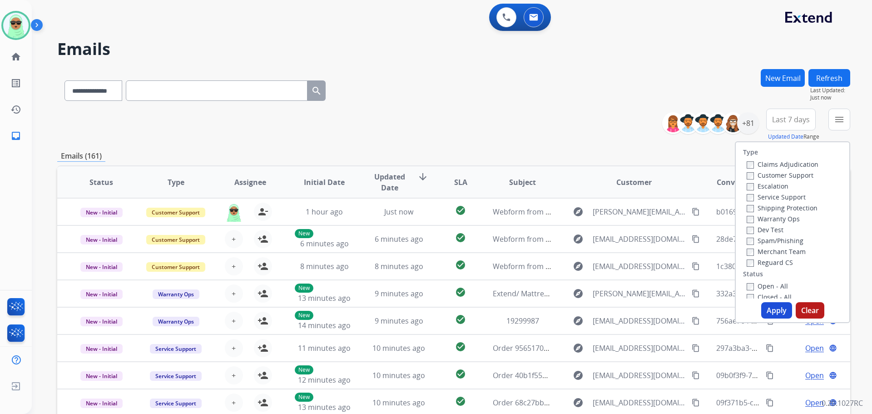
click at [760, 175] on label "Customer Support" at bounding box center [780, 175] width 67 height 9
click at [760, 207] on label "Shipping Protection" at bounding box center [782, 208] width 71 height 9
click at [768, 259] on label "Reguard CS" at bounding box center [770, 262] width 46 height 9
click at [765, 288] on label "Open - All" at bounding box center [767, 286] width 41 height 9
click at [776, 318] on button "Apply" at bounding box center [777, 310] width 31 height 16
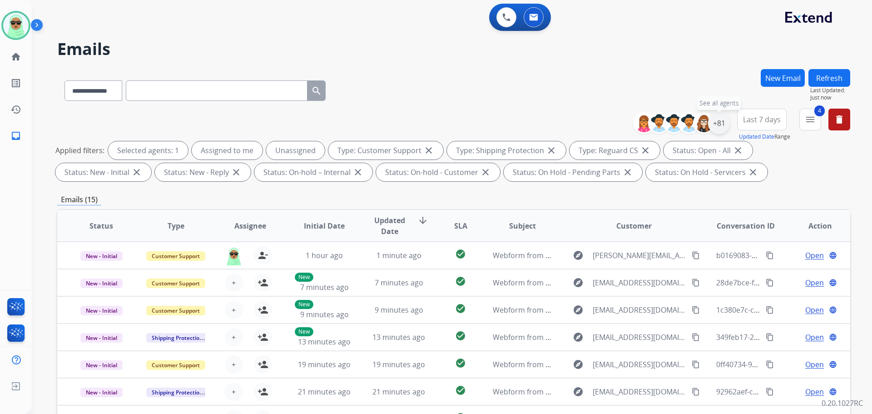
click at [716, 118] on div "+81" at bounding box center [719, 123] width 22 height 22
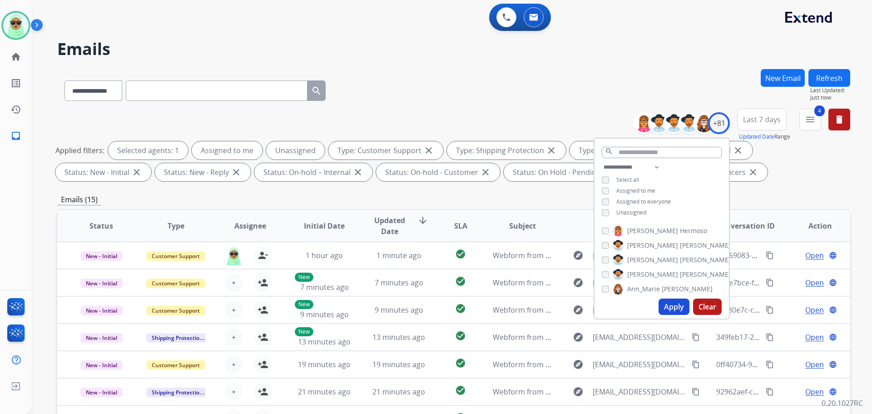
click at [640, 209] on span "Unassigned" at bounding box center [632, 213] width 30 height 8
click at [672, 301] on button "Apply" at bounding box center [674, 307] width 31 height 16
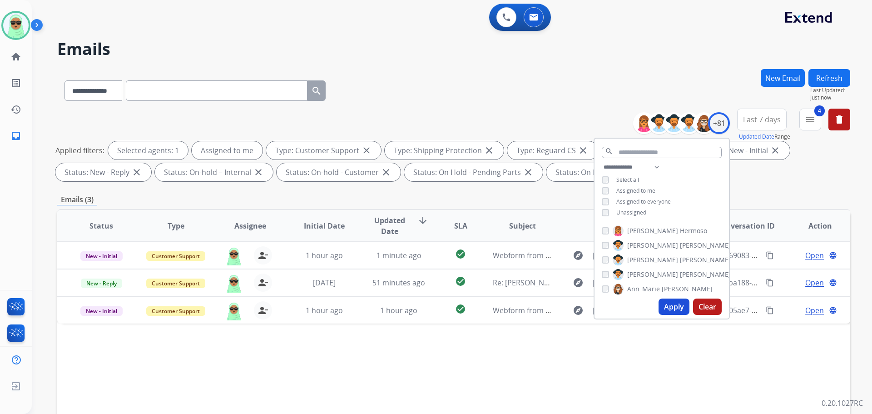
click at [221, 381] on div "Status Type Assignee Initial Date Updated Date arrow_downward SLA Subject Custo…" at bounding box center [453, 361] width 793 height 304
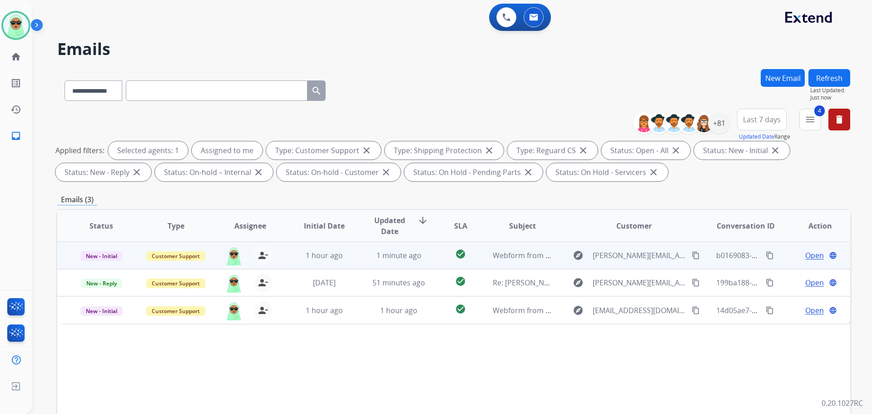
click at [807, 259] on span "Open" at bounding box center [815, 255] width 19 height 11
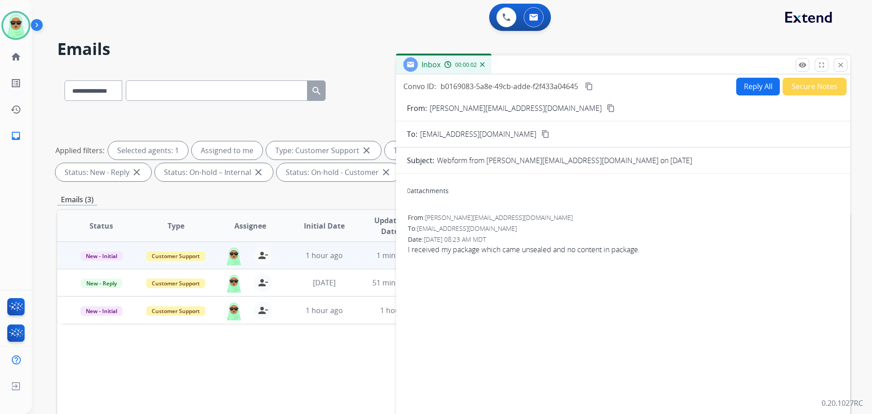
click at [737, 92] on button "Reply All" at bounding box center [759, 87] width 44 height 18
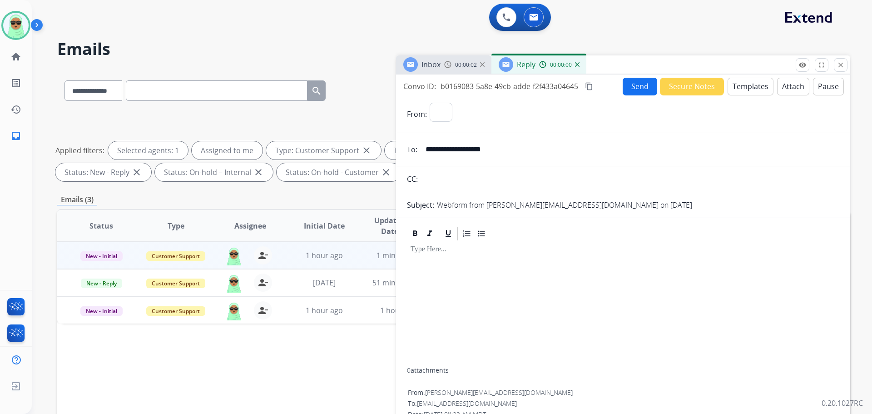
select select "**********"
click at [743, 86] on button "Templates" at bounding box center [751, 87] width 46 height 18
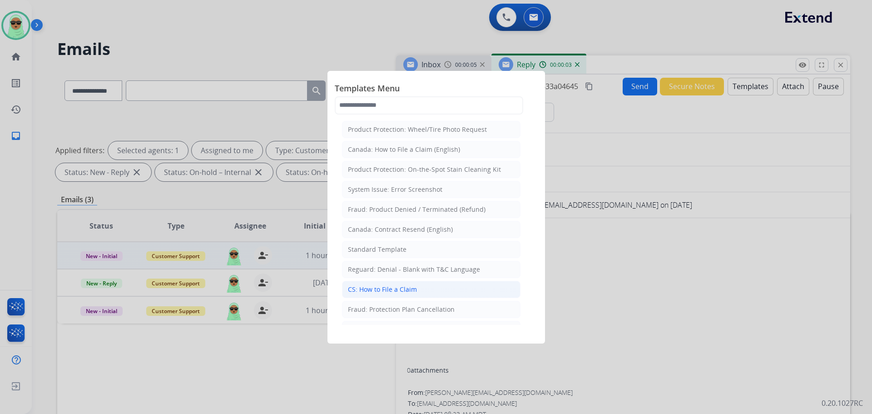
click at [430, 284] on li "CS: How to File a Claim" at bounding box center [431, 289] width 179 height 17
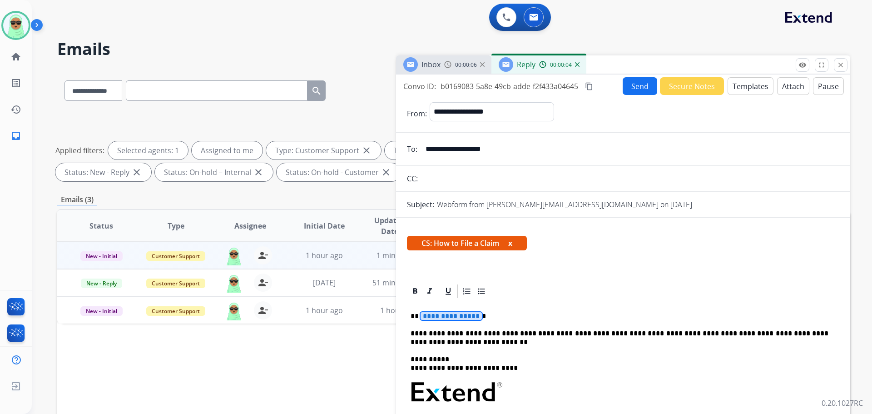
click at [443, 315] on span "**********" at bounding box center [451, 316] width 61 height 8
click at [638, 87] on button "Send" at bounding box center [640, 86] width 35 height 18
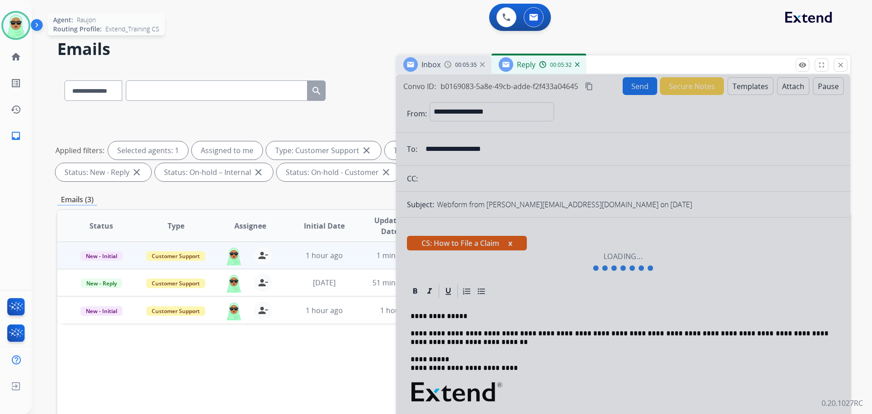
click at [18, 22] on img at bounding box center [15, 25] width 25 height 25
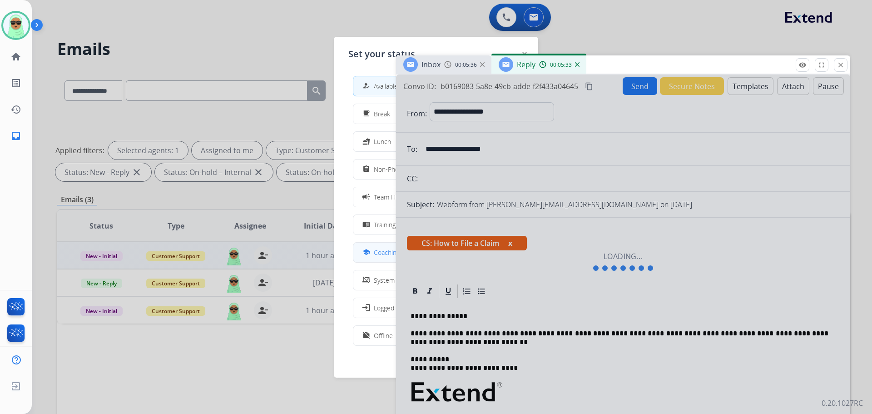
click at [382, 258] on button "school Coaching" at bounding box center [436, 253] width 165 height 20
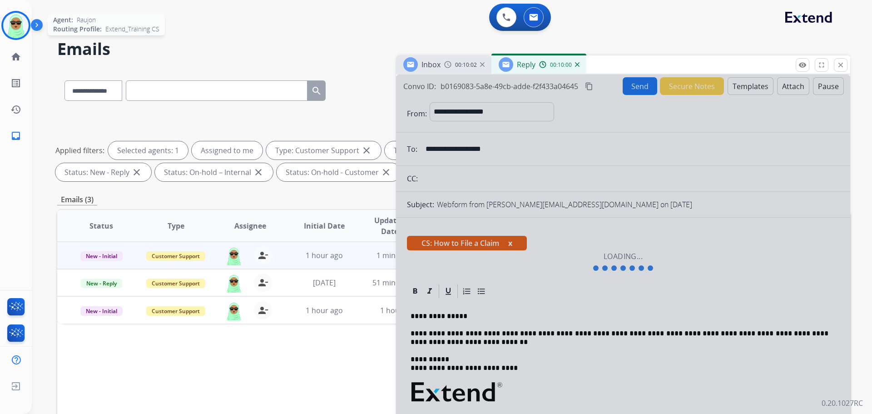
click at [16, 27] on img at bounding box center [15, 25] width 25 height 25
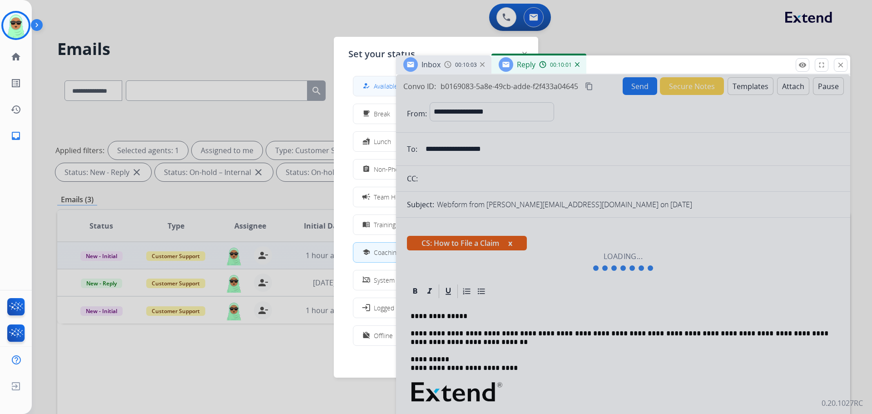
click at [386, 84] on span "Available" at bounding box center [386, 86] width 24 height 10
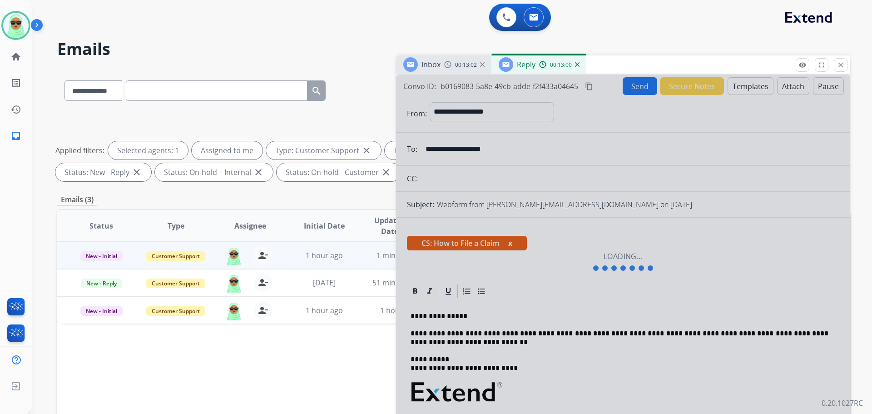
drag, startPoint x: 99, startPoint y: 70, endPoint x: 57, endPoint y: 45, distance: 48.7
click at [98, 67] on div "**********" at bounding box center [441, 240] width 819 height 414
click at [9, 24] on img at bounding box center [15, 25] width 25 height 25
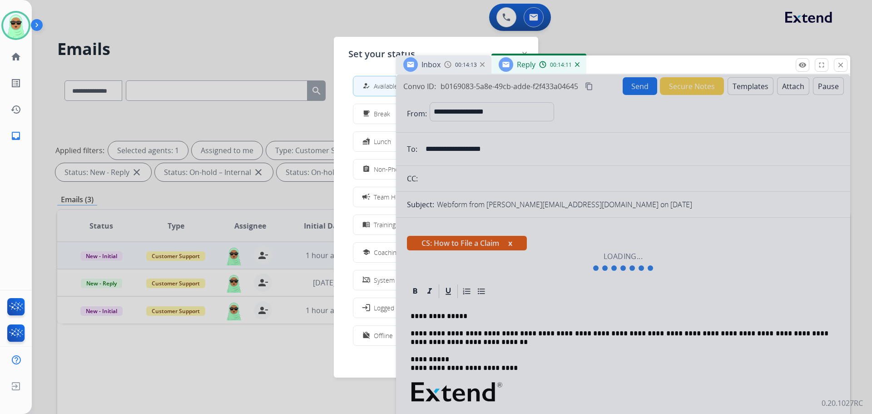
click at [199, 6] on div at bounding box center [436, 207] width 872 height 414
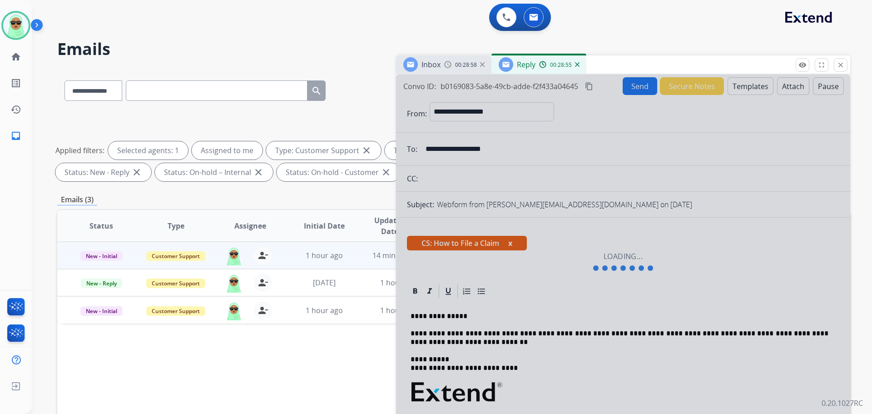
click at [80, 15] on div "0 Voice Interactions 0 Email Interactions" at bounding box center [447, 18] width 808 height 29
click at [573, 63] on div "00:28:57" at bounding box center [559, 64] width 40 height 8
click at [578, 67] on div "00:28:58" at bounding box center [559, 64] width 40 height 8
click at [578, 67] on div "00:28:59" at bounding box center [559, 64] width 40 height 8
click at [575, 62] on img at bounding box center [577, 64] width 5 height 5
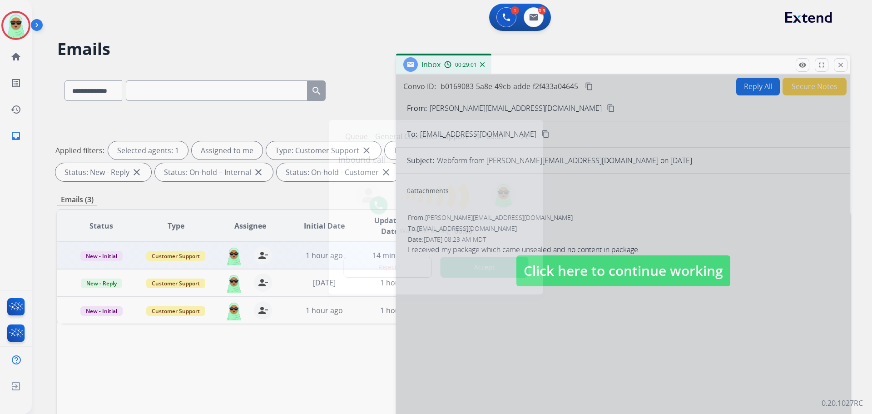
click at [528, 135] on img at bounding box center [524, 135] width 7 height 7
click at [32, 35] on img at bounding box center [38, 26] width 15 height 17
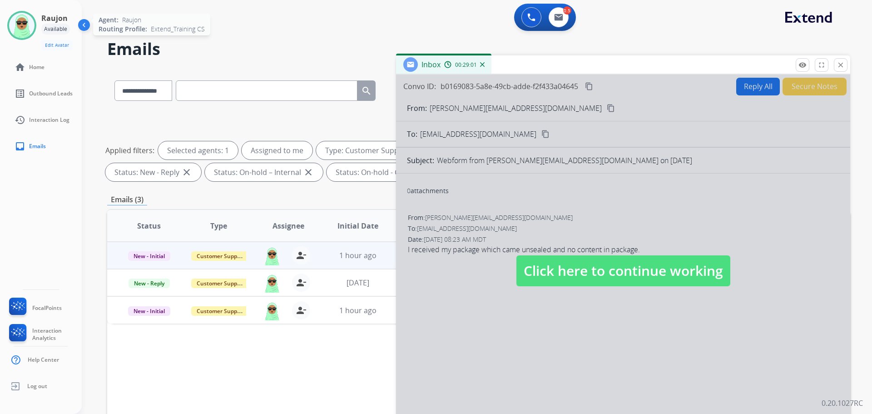
click at [19, 39] on div at bounding box center [21, 25] width 29 height 29
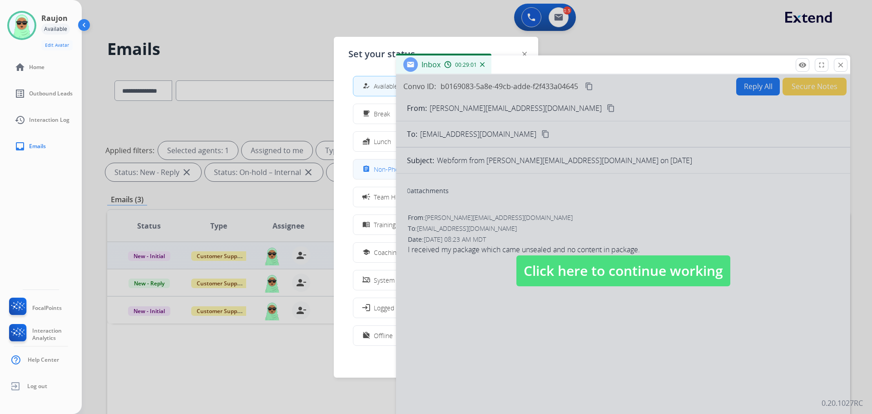
click at [381, 174] on span "Non-Phone Queue" at bounding box center [401, 169] width 54 height 10
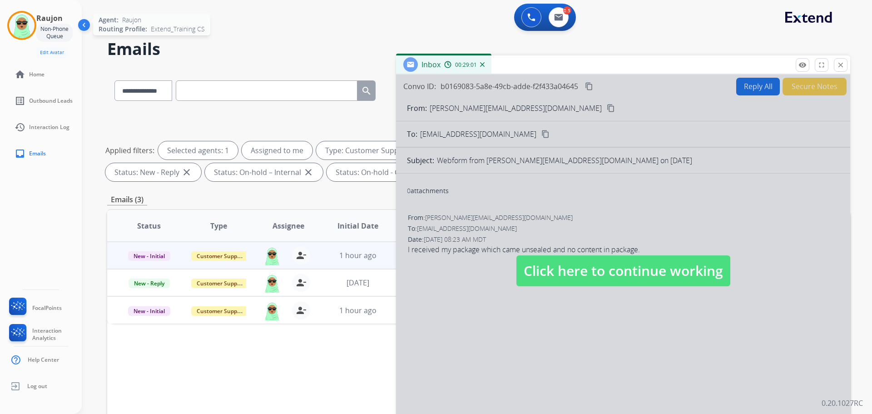
click at [28, 22] on img at bounding box center [21, 25] width 25 height 25
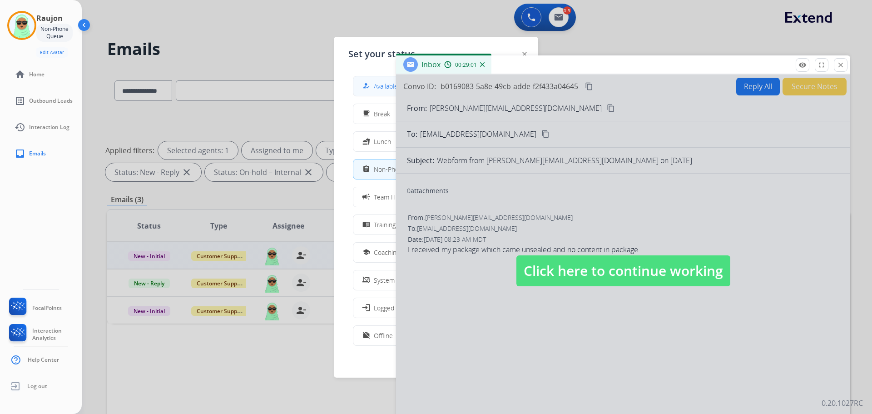
click at [387, 77] on button "how_to_reg Available" at bounding box center [436, 86] width 165 height 20
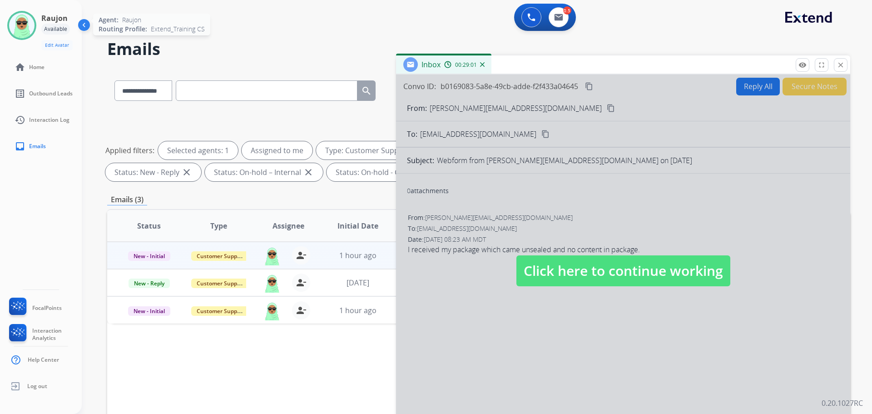
click at [18, 24] on img at bounding box center [21, 25] width 25 height 25
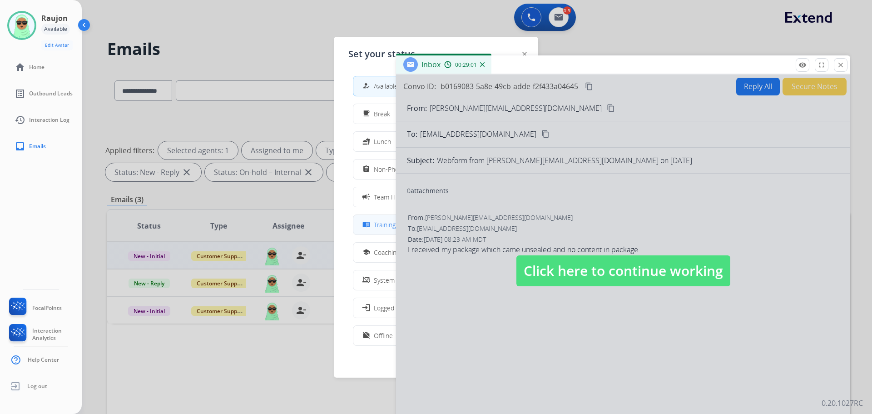
click at [378, 229] on span "Training" at bounding box center [385, 225] width 22 height 10
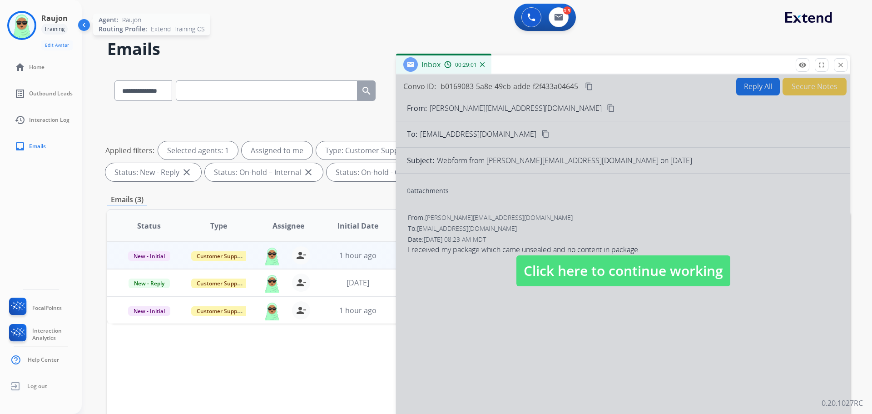
click at [30, 28] on img at bounding box center [21, 25] width 25 height 25
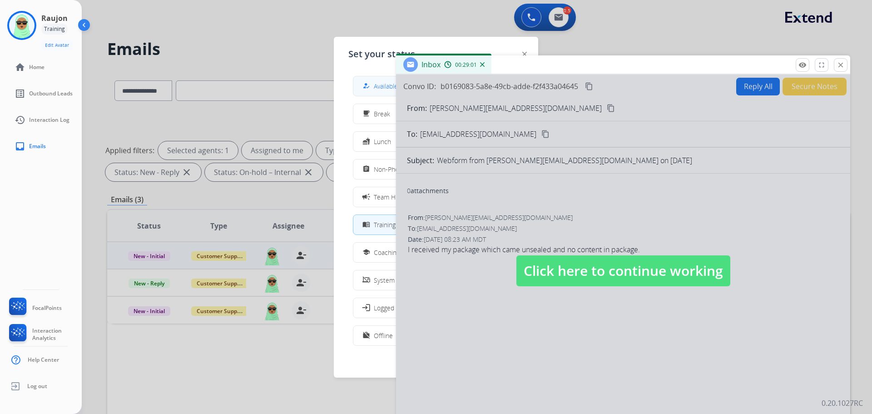
click at [379, 91] on button "how_to_reg Available" at bounding box center [436, 86] width 165 height 20
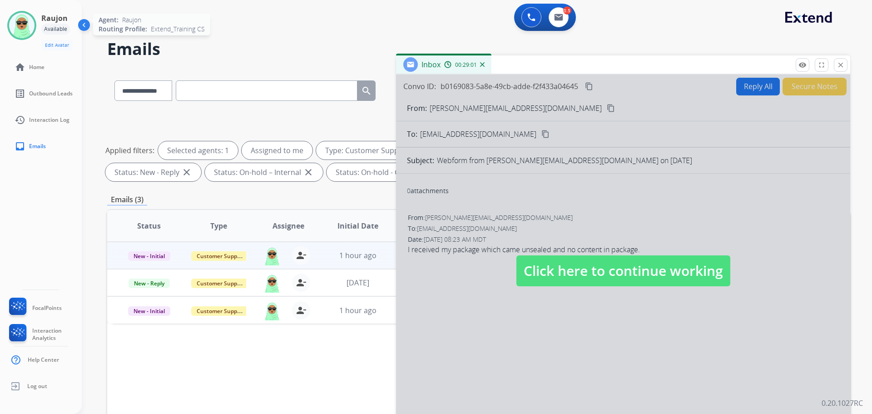
click at [25, 23] on img at bounding box center [21, 25] width 25 height 25
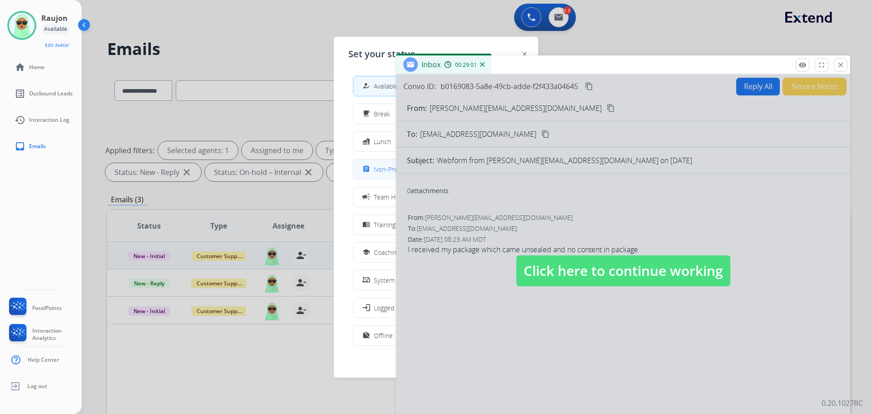
click at [364, 164] on button "assignment Non-Phone Queue" at bounding box center [436, 169] width 165 height 20
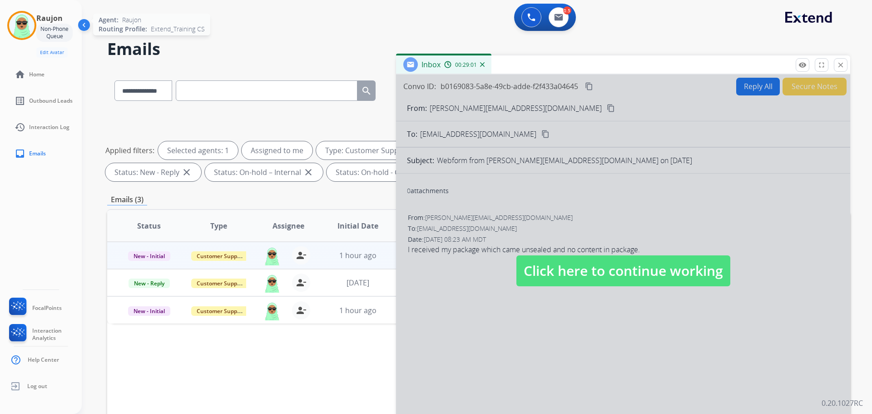
click at [23, 23] on img at bounding box center [21, 25] width 25 height 25
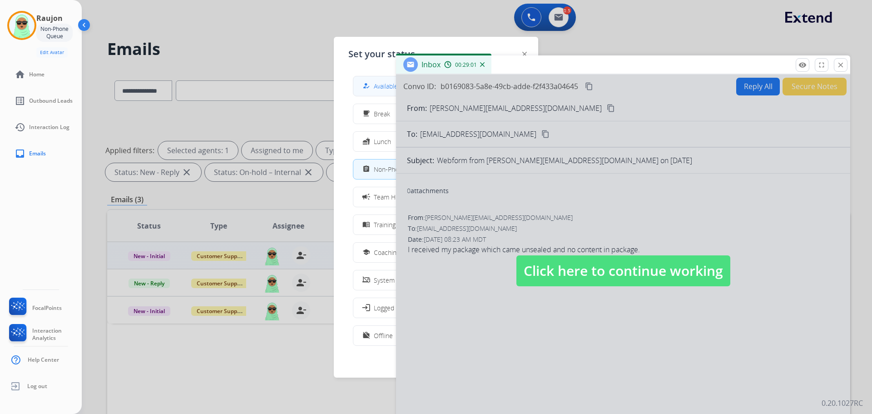
click at [360, 76] on div "how_to_reg Available" at bounding box center [436, 86] width 166 height 20
click at [364, 83] on div "how_to_reg" at bounding box center [367, 85] width 13 height 11
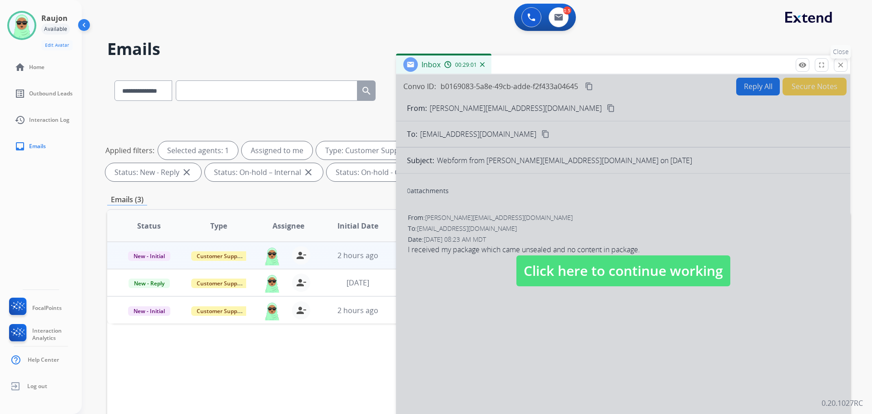
drag, startPoint x: 828, startPoint y: 60, endPoint x: 842, endPoint y: 63, distance: 13.9
click at [829, 60] on div "remove_red_eye Logs fullscreen Expand close Close" at bounding box center [822, 65] width 52 height 14
click at [844, 63] on mat-icon "close" at bounding box center [841, 65] width 8 height 8
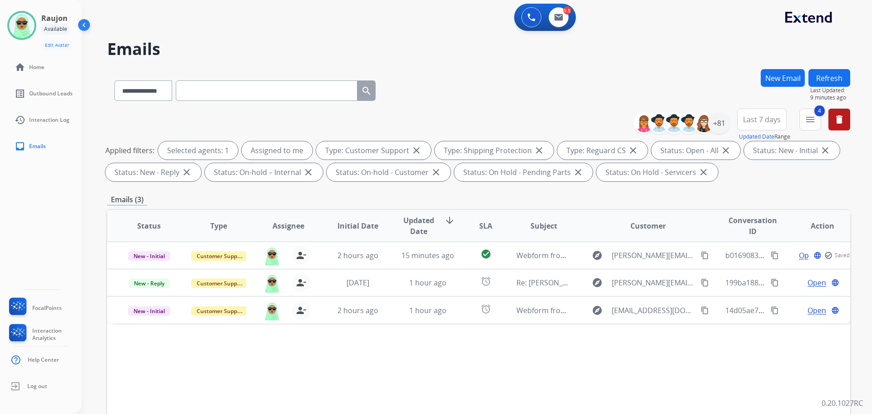
click at [844, 63] on div "**********" at bounding box center [466, 240] width 769 height 414
click at [803, 79] on button "New Email" at bounding box center [783, 78] width 44 height 18
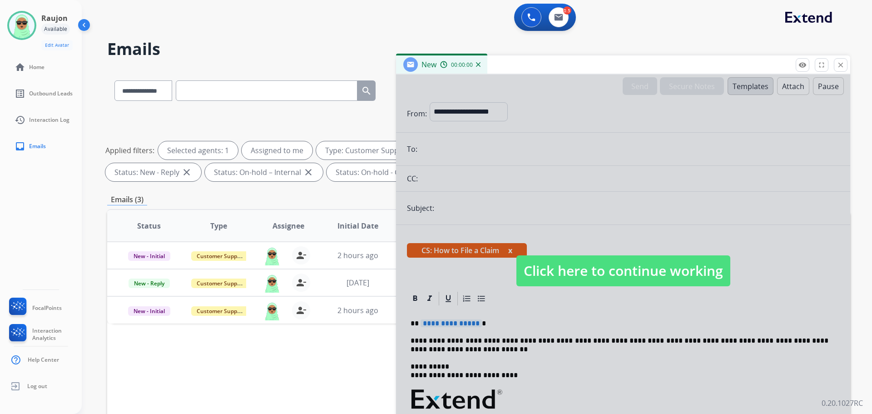
click at [829, 77] on div at bounding box center [623, 262] width 454 height 374
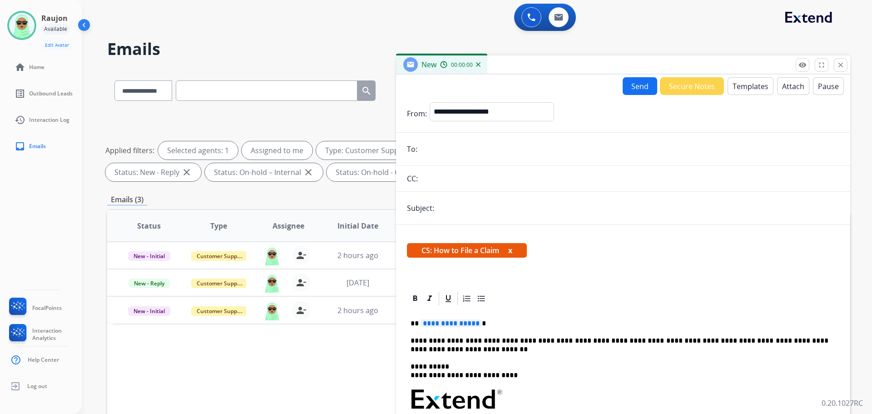
click at [829, 77] on div "**********" at bounding box center [623, 260] width 454 height 371
click at [839, 68] on mat-icon "close" at bounding box center [841, 65] width 8 height 8
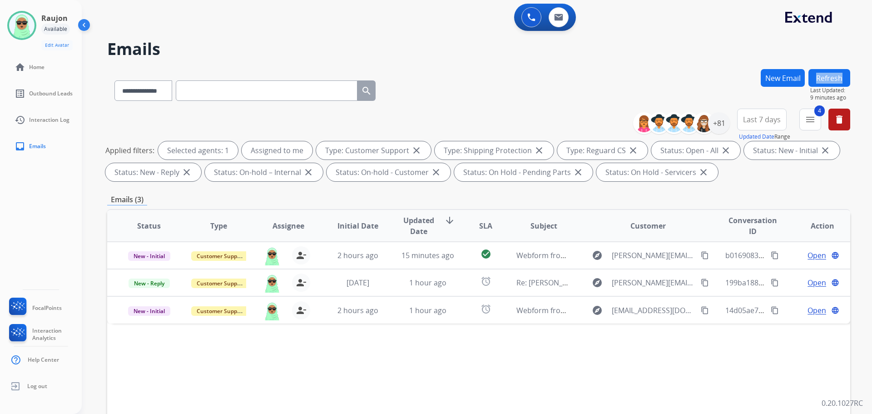
click at [839, 68] on div "**********" at bounding box center [466, 240] width 769 height 414
click at [823, 84] on button "Refresh" at bounding box center [830, 78] width 42 height 18
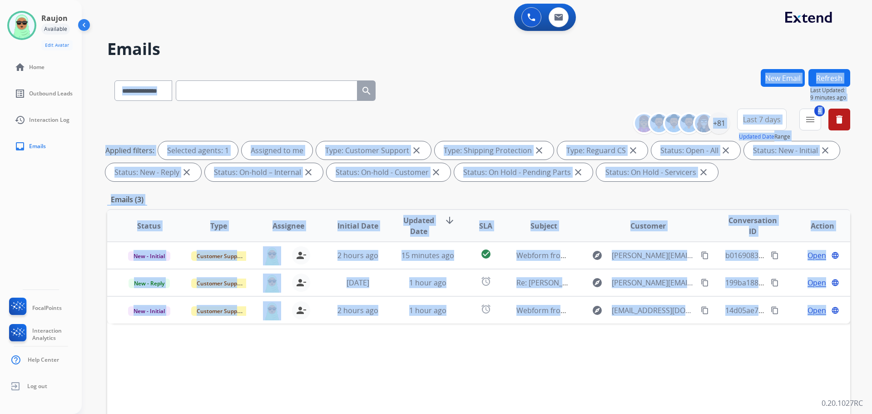
click at [823, 84] on div "**********" at bounding box center [466, 240] width 769 height 414
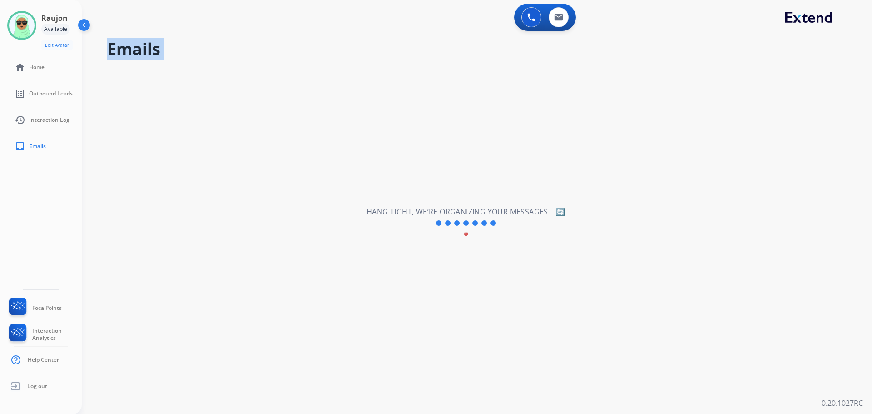
click at [823, 84] on div "**********" at bounding box center [466, 223] width 769 height 381
drag, startPoint x: 823, startPoint y: 84, endPoint x: 548, endPoint y: 84, distance: 275.4
click at [813, 85] on div "**********" at bounding box center [466, 223] width 769 height 381
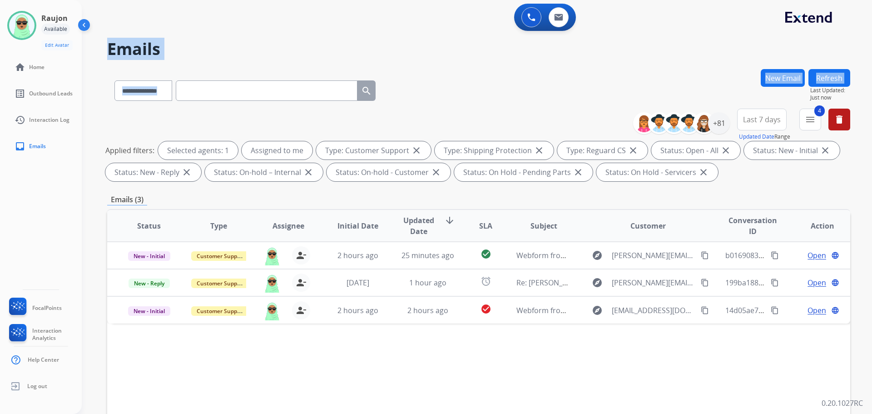
click at [83, 23] on img at bounding box center [84, 26] width 17 height 17
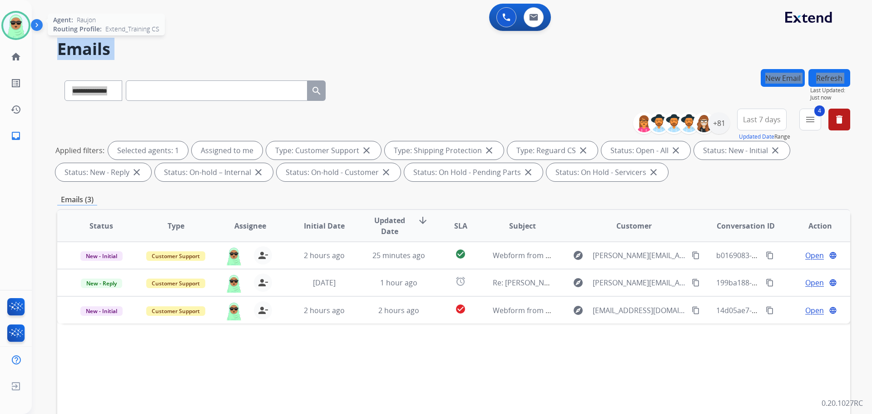
click at [14, 23] on img at bounding box center [15, 25] width 25 height 25
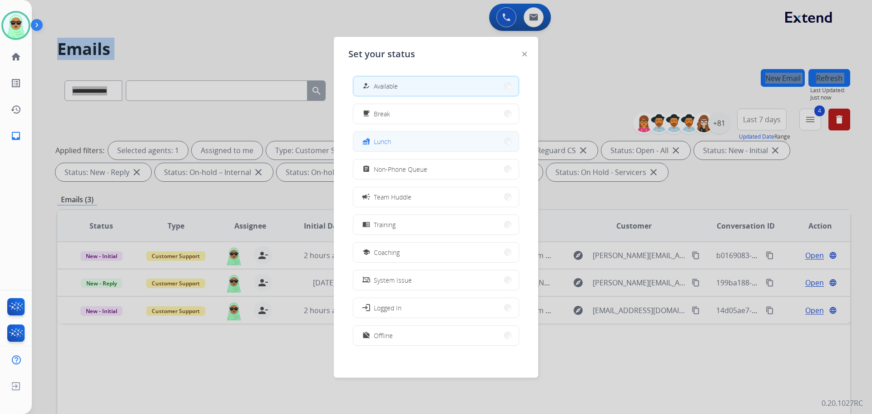
click at [456, 138] on button "fastfood Lunch" at bounding box center [436, 142] width 165 height 20
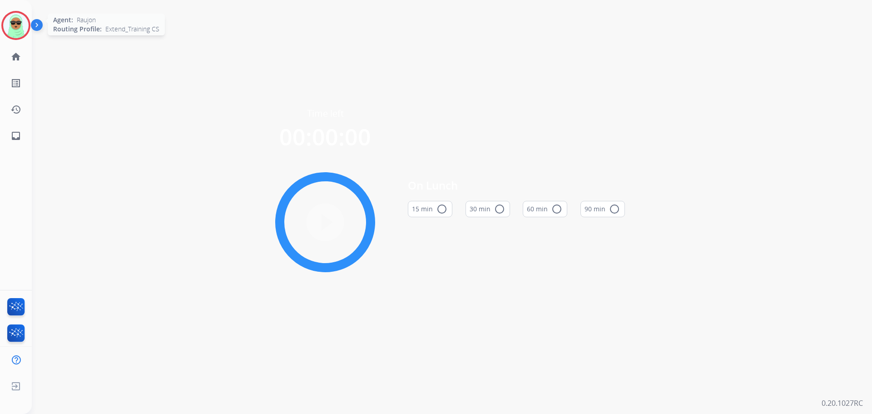
click at [10, 25] on img at bounding box center [15, 25] width 25 height 25
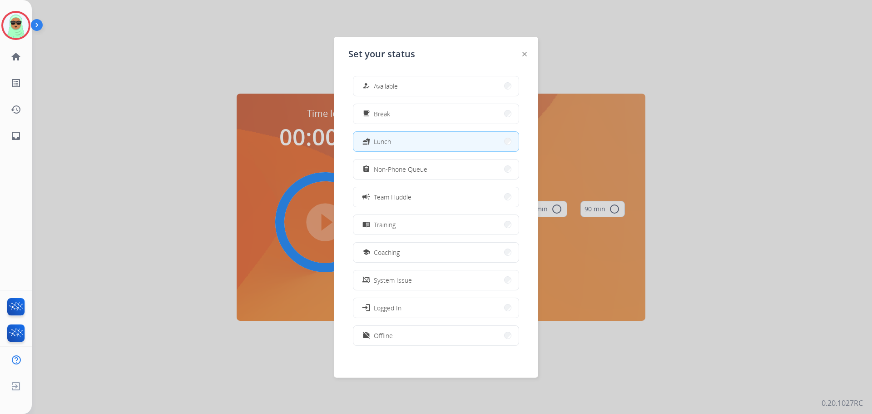
click at [415, 97] on div "how_to_reg Available free_breakfast Break fastfood Lunch assignment Non-Phone Q…" at bounding box center [436, 212] width 175 height 286
click at [415, 90] on button "how_to_reg Available" at bounding box center [436, 86] width 165 height 20
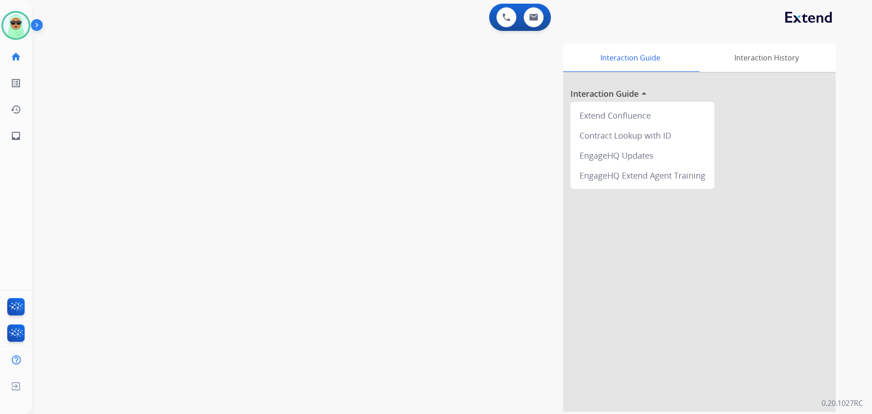
click at [150, 118] on div "swap_horiz Break voice bridge close_fullscreen Connect 3-Way Call merge_type Se…" at bounding box center [441, 222] width 819 height 379
click at [534, 13] on button at bounding box center [534, 17] width 20 height 20
select select "**********"
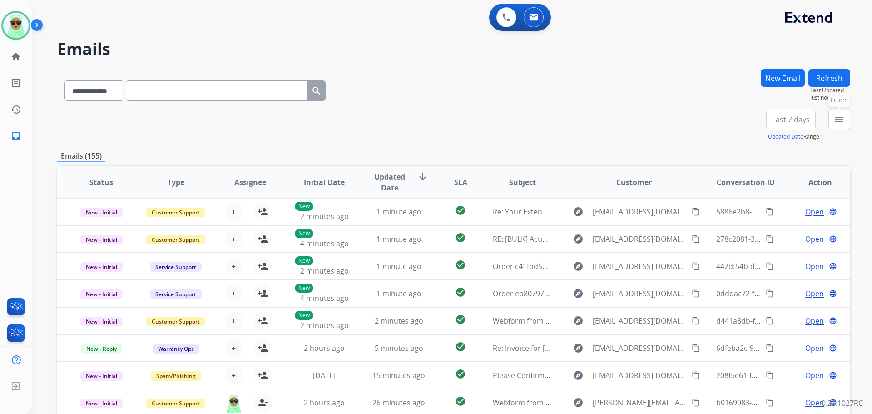
click at [838, 124] on mat-icon "menu" at bounding box center [839, 119] width 11 height 11
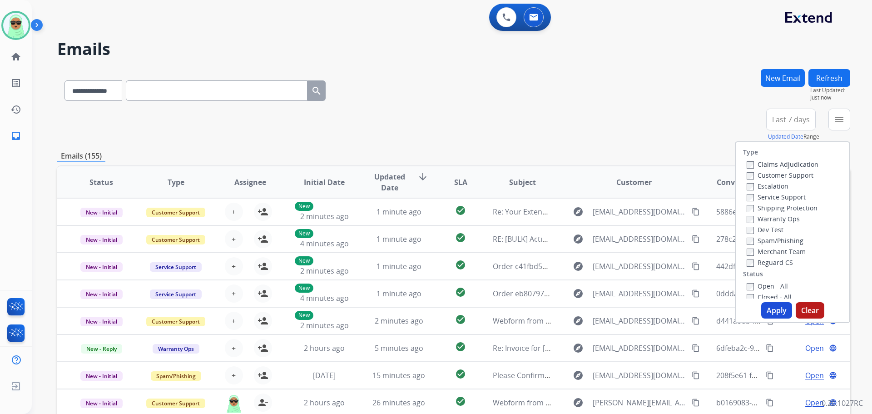
click at [797, 178] on label "Customer Support" at bounding box center [780, 175] width 67 height 9
click at [792, 208] on label "Shipping Protection" at bounding box center [782, 208] width 71 height 9
click at [775, 265] on label "Reguard CS" at bounding box center [770, 262] width 46 height 9
click at [773, 294] on label "Closed - All" at bounding box center [769, 297] width 45 height 9
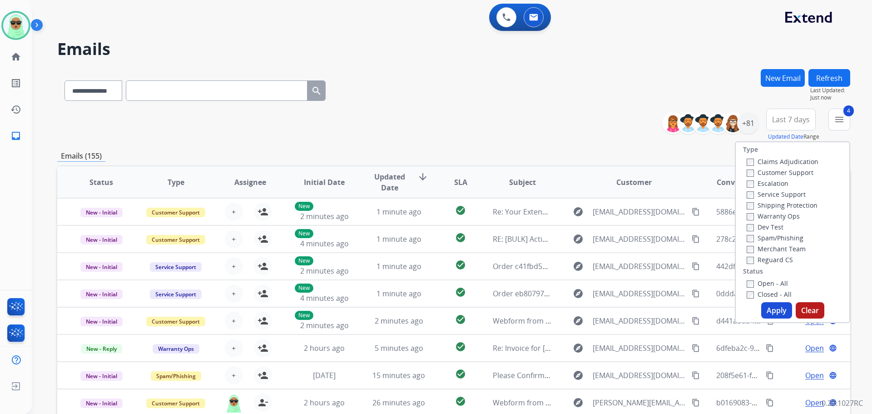
click at [773, 284] on label "Open - All" at bounding box center [767, 283] width 41 height 9
click at [776, 293] on label "Closed - All" at bounding box center [769, 294] width 45 height 9
click at [776, 309] on button "Apply" at bounding box center [777, 310] width 31 height 16
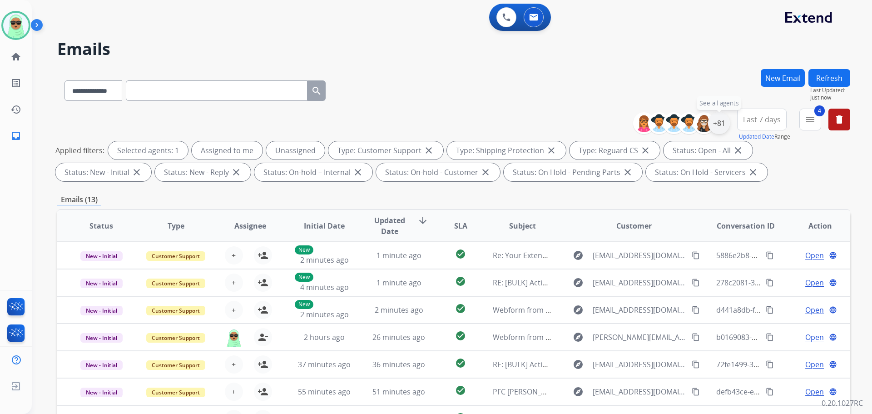
click at [716, 122] on div "+81" at bounding box center [719, 123] width 22 height 22
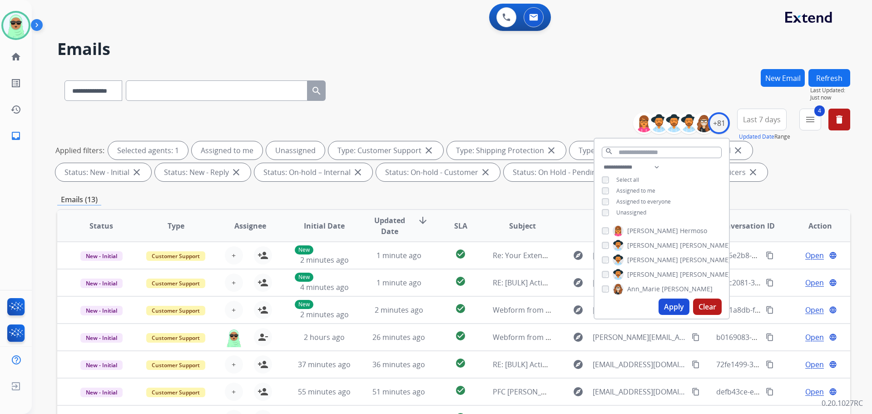
click at [631, 213] on span "Unassigned" at bounding box center [632, 213] width 30 height 8
click at [669, 306] on button "Apply" at bounding box center [674, 307] width 31 height 16
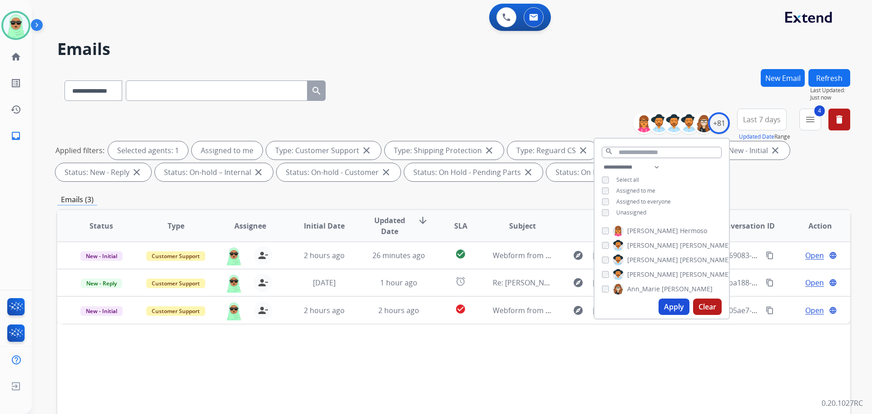
click at [496, 372] on div "Status Type Assignee Initial Date Updated Date arrow_downward SLA Subject Custo…" at bounding box center [453, 361] width 793 height 304
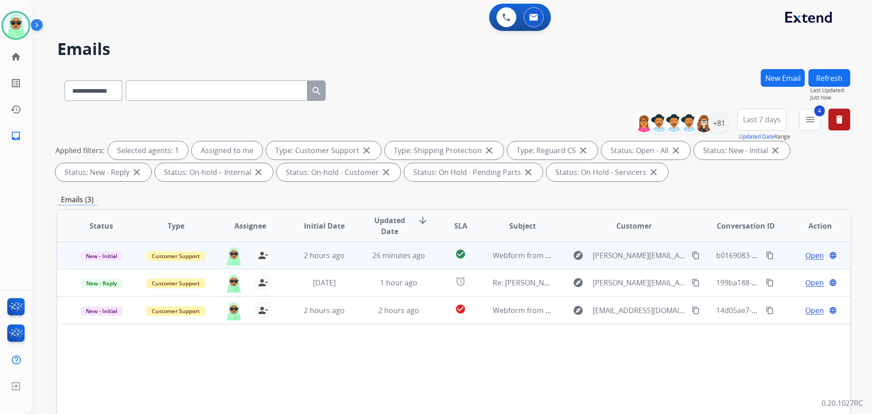
click at [808, 256] on span "Open" at bounding box center [815, 255] width 19 height 11
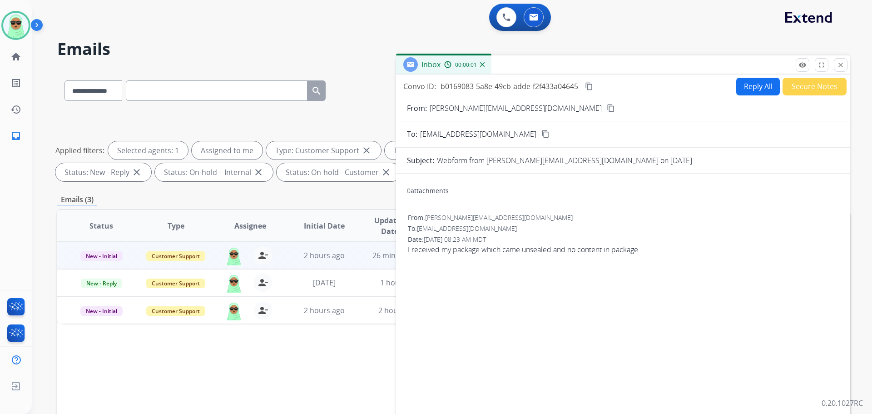
click at [737, 84] on button "Reply All" at bounding box center [759, 87] width 44 height 18
select select "**********"
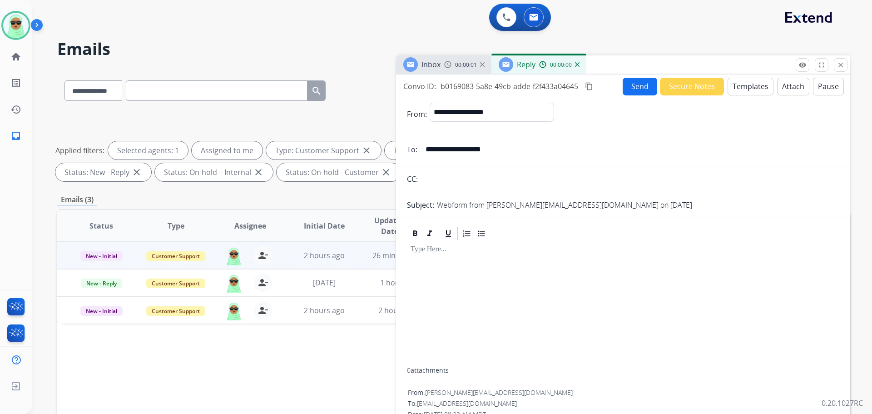
click at [753, 89] on button "Templates" at bounding box center [751, 87] width 46 height 18
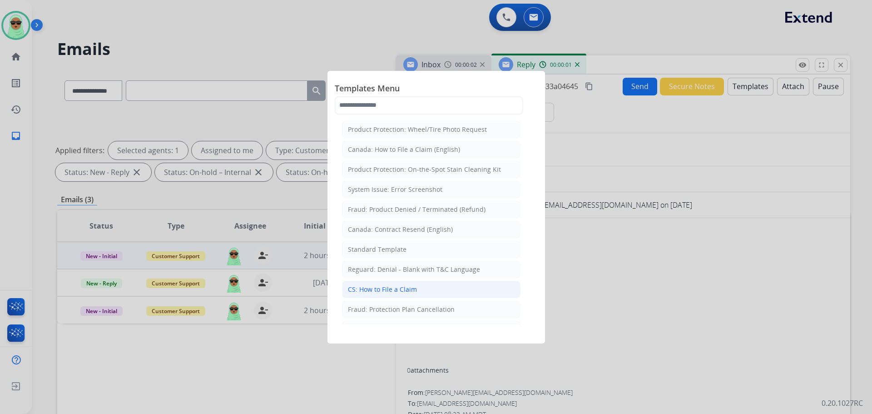
click at [410, 293] on div "CS: How to File a Claim" at bounding box center [382, 289] width 69 height 9
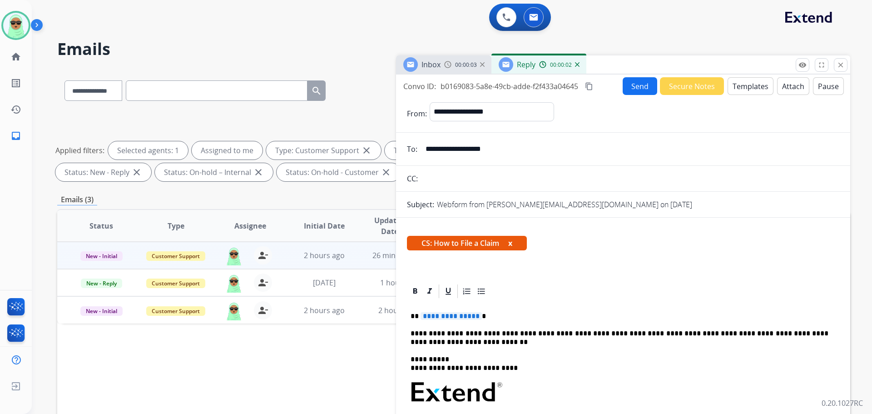
drag, startPoint x: 464, startPoint y: 308, endPoint x: 460, endPoint y: 320, distance: 13.1
click at [631, 90] on button "Send" at bounding box center [640, 86] width 35 height 18
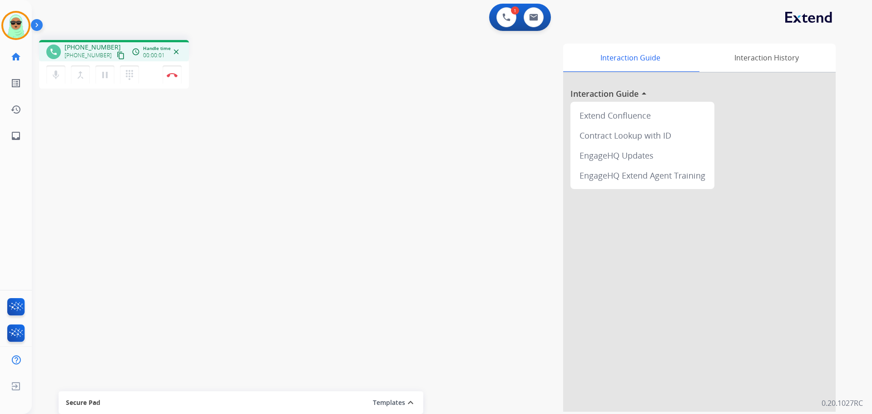
click at [117, 52] on mat-icon "content_copy" at bounding box center [121, 55] width 8 height 8
drag, startPoint x: 518, startPoint y: 20, endPoint x: 503, endPoint y: 21, distance: 16.0
click at [518, 20] on div "1 Voice Interactions" at bounding box center [506, 17] width 27 height 20
click at [502, 21] on button at bounding box center [507, 17] width 20 height 20
click at [507, 21] on img at bounding box center [507, 17] width 8 height 8
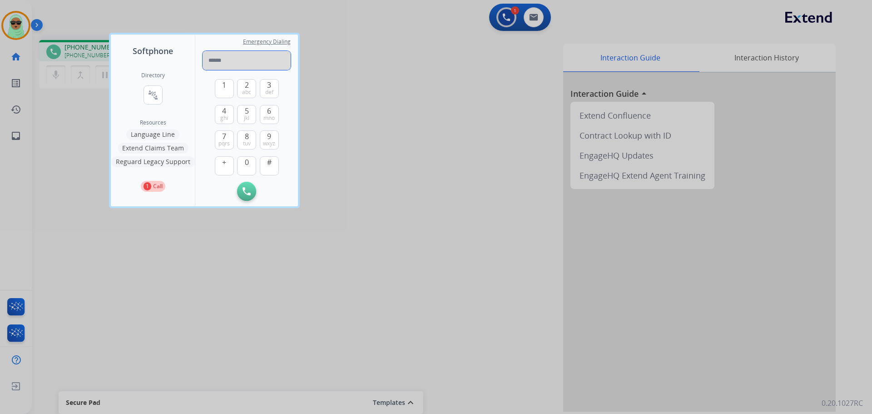
click at [242, 64] on input "tel" at bounding box center [247, 60] width 88 height 19
click at [241, 64] on input "tel" at bounding box center [247, 60] width 88 height 19
click at [252, 65] on input "tel" at bounding box center [247, 60] width 88 height 19
paste input "**********"
click at [232, 66] on input "**********" at bounding box center [247, 60] width 88 height 19
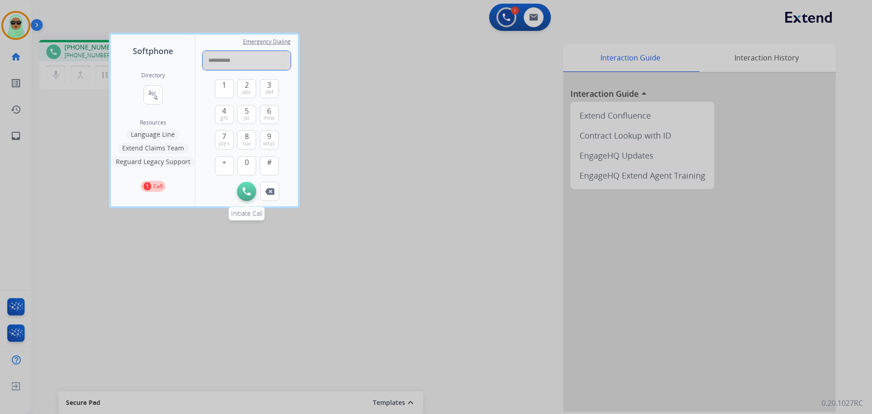
type input "**********"
click at [251, 194] on button "Initiate Call" at bounding box center [246, 191] width 19 height 19
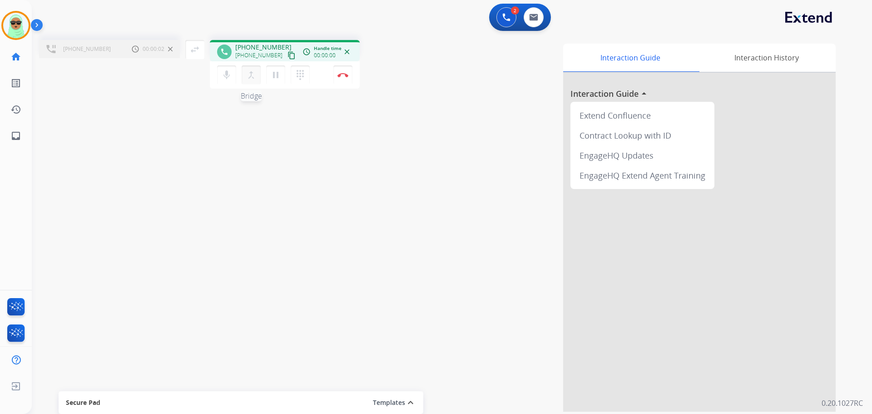
click at [255, 82] on button "merge_type Bridge" at bounding box center [251, 74] width 19 height 19
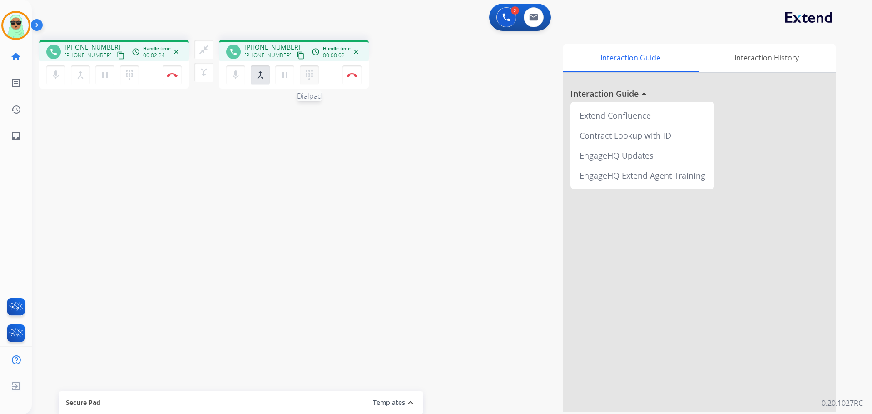
click at [314, 82] on button "dialpad Dialpad" at bounding box center [309, 74] width 19 height 19
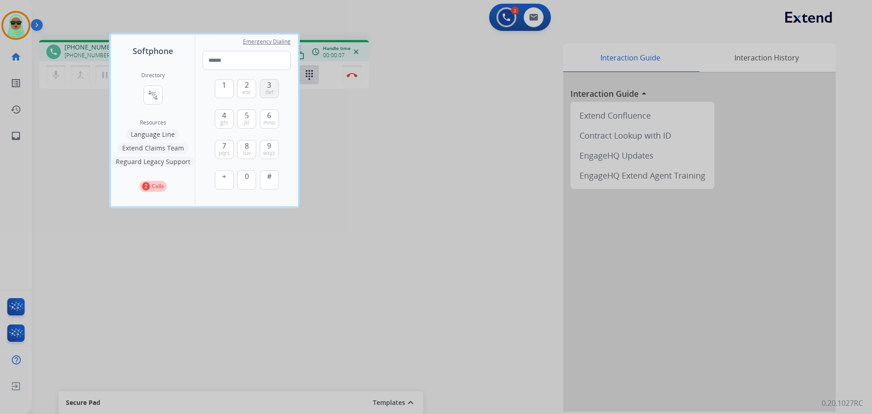
click at [273, 91] on span "def" at bounding box center [269, 92] width 8 height 7
type input "*"
drag, startPoint x: 371, startPoint y: 124, endPoint x: 281, endPoint y: 94, distance: 95.0
click at [369, 124] on div at bounding box center [436, 207] width 872 height 414
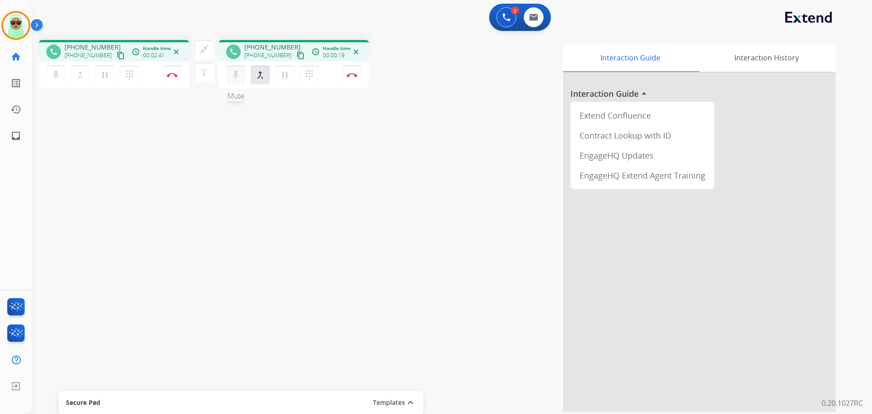
click at [239, 80] on button "mic Mute" at bounding box center [235, 74] width 19 height 19
click at [306, 76] on mat-icon "dialpad" at bounding box center [309, 75] width 11 height 11
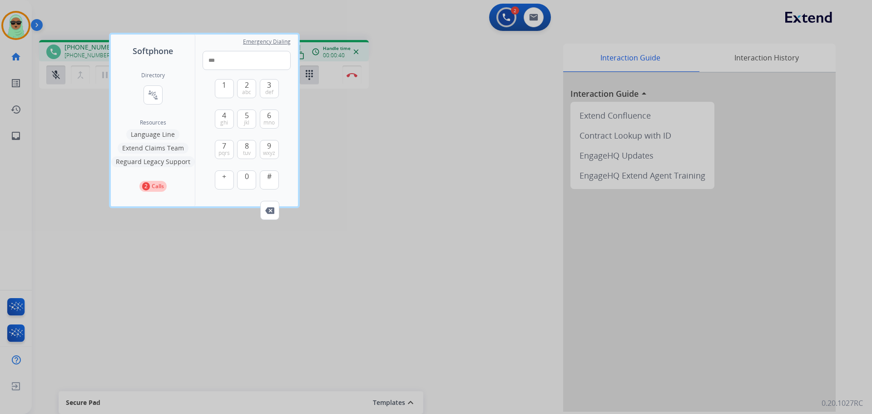
type input "***"
click at [249, 50] on div "Emergency Dialing ***" at bounding box center [247, 57] width 88 height 25
click at [246, 56] on input "***" at bounding box center [247, 60] width 88 height 19
click at [263, 70] on div "1 2 abc 3 def 4 ghi 5 jkl 6 mno 7 pqrs 8 tuv 9 wxyz + 0 #" at bounding box center [247, 135] width 64 height 131
click at [266, 64] on input "***" at bounding box center [247, 60] width 88 height 19
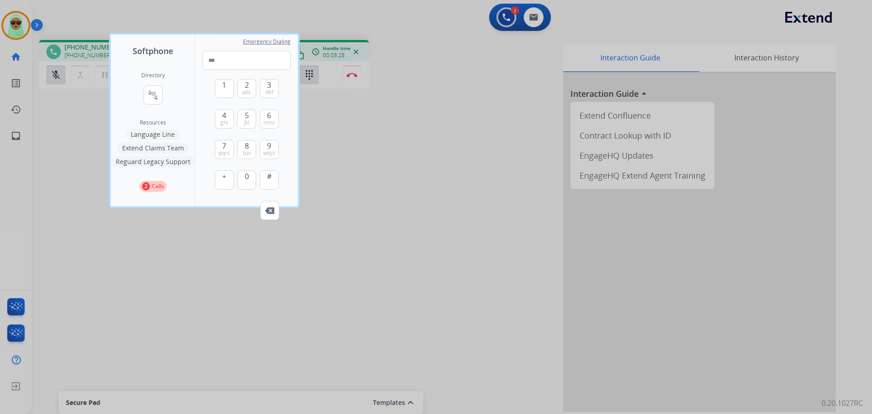
click at [421, 176] on div at bounding box center [436, 207] width 872 height 414
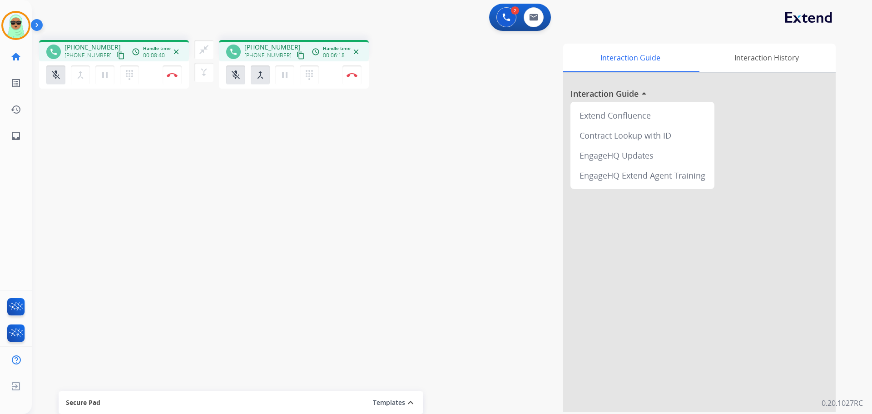
drag, startPoint x: 100, startPoint y: 160, endPoint x: 86, endPoint y: 107, distance: 54.6
click at [100, 156] on div "phone +13178004657 +13178004657 content_copy access_time Call metrics Queue 00:…" at bounding box center [441, 222] width 819 height 379
click at [51, 73] on mat-icon "mic_off" at bounding box center [55, 75] width 11 height 11
click at [50, 75] on mat-icon "mic" at bounding box center [55, 75] width 11 height 11
click at [50, 75] on mat-icon "mic_off" at bounding box center [55, 75] width 11 height 11
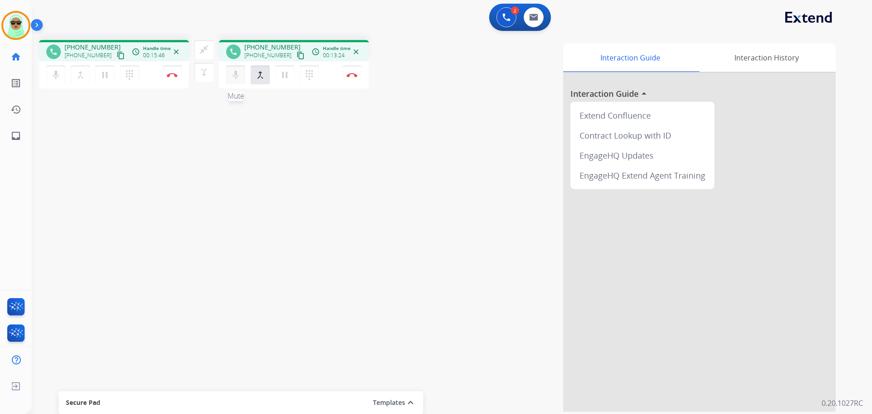
click at [229, 77] on button "mic Mute" at bounding box center [235, 74] width 19 height 19
click at [206, 55] on button "close_fullscreen Connect 3-Way Call" at bounding box center [203, 49] width 19 height 19
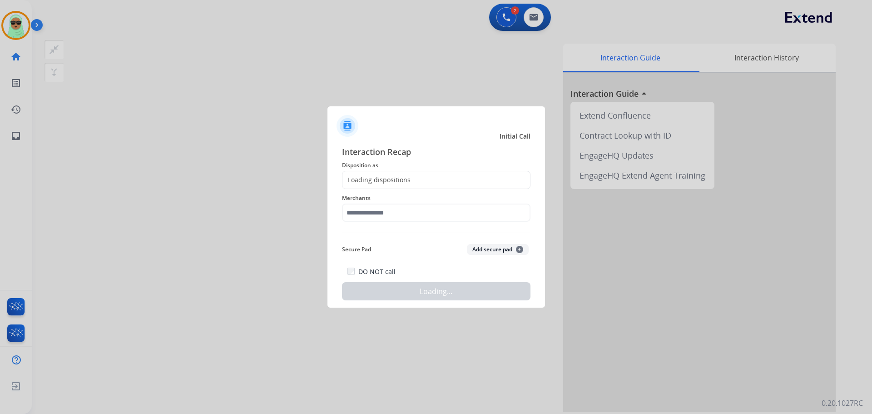
click at [397, 171] on div "Loading dispositions..." at bounding box center [436, 180] width 189 height 18
click at [400, 212] on input "text" at bounding box center [436, 213] width 189 height 18
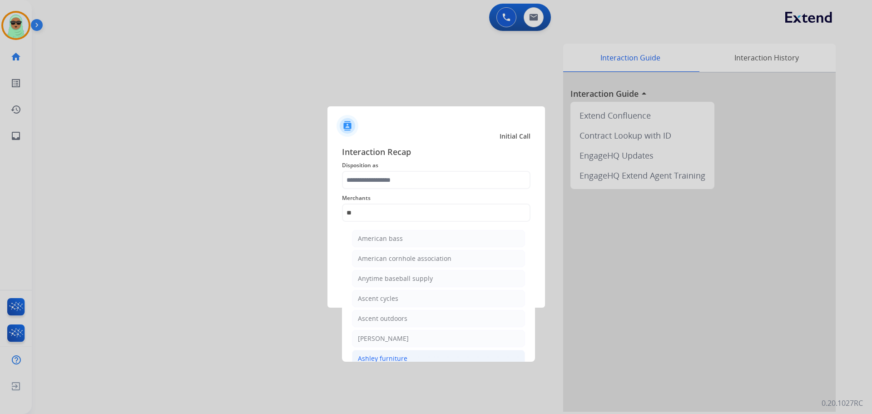
click at [471, 359] on li "Ashley furniture" at bounding box center [438, 358] width 173 height 17
type input "**********"
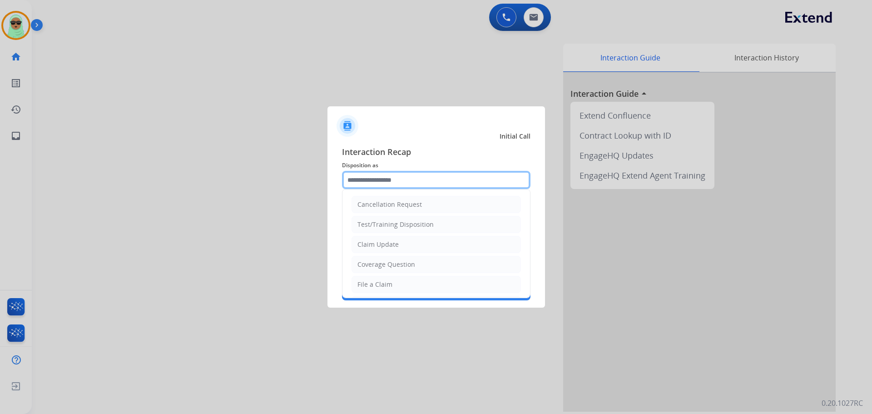
click at [406, 175] on input "text" at bounding box center [436, 180] width 189 height 18
click at [399, 246] on li "Claim Update" at bounding box center [436, 244] width 169 height 17
type input "**********"
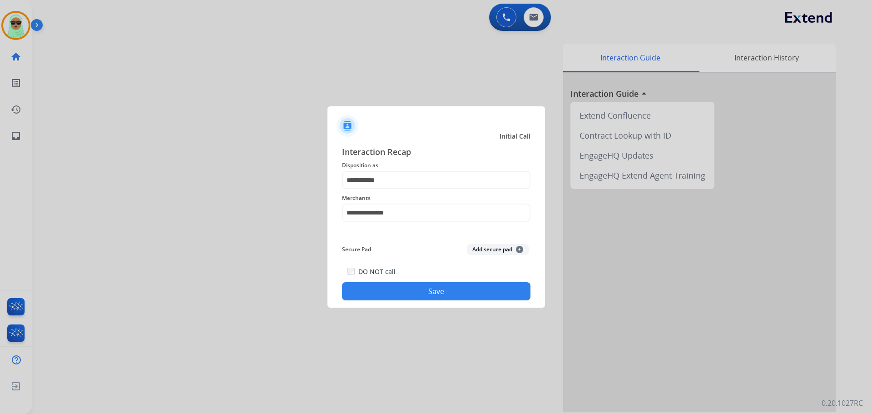
click at [420, 299] on button "Save" at bounding box center [436, 291] width 189 height 18
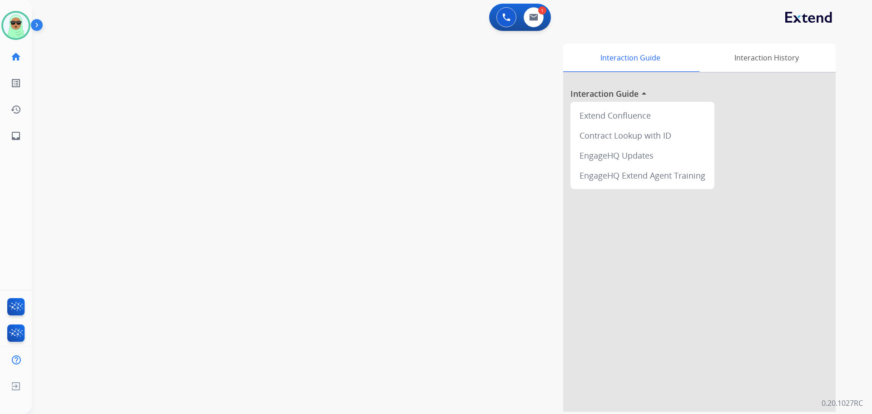
drag, startPoint x: 140, startPoint y: 239, endPoint x: 105, endPoint y: 242, distance: 35.1
click at [139, 239] on div "swap_horiz Break voice bridge close_fullscreen Connect 3-Way Call merge_type Se…" at bounding box center [441, 222] width 819 height 379
click at [20, 28] on img at bounding box center [15, 25] width 25 height 25
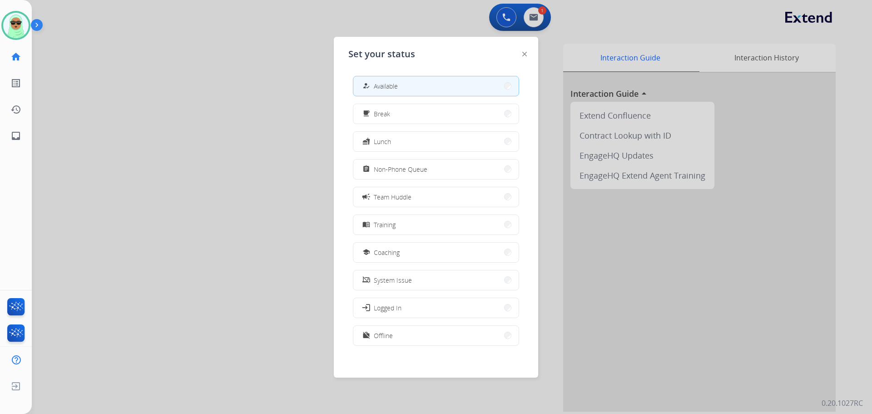
click at [420, 92] on button "how_to_reg Available" at bounding box center [436, 86] width 165 height 20
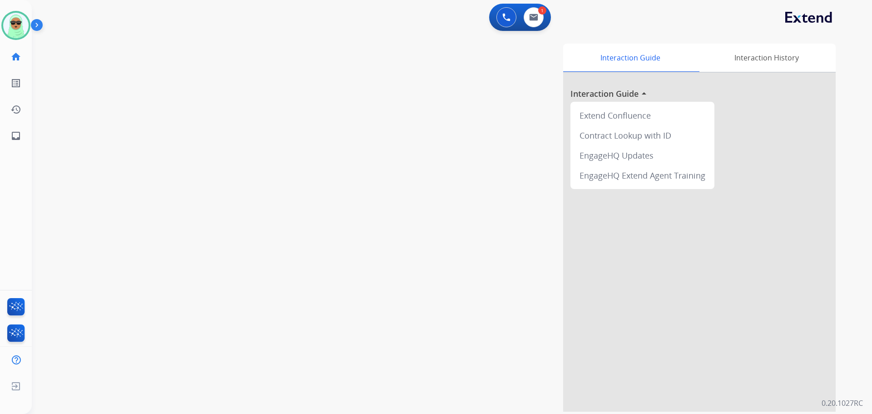
click at [423, 89] on div "Interaction Guide Interaction History Interaction Guide arrow_drop_up Extend Co…" at bounding box center [568, 228] width 535 height 368
click at [521, 14] on div "1 Email Interactions" at bounding box center [533, 17] width 27 height 20
click at [534, 20] on img at bounding box center [533, 17] width 9 height 7
select select "**********"
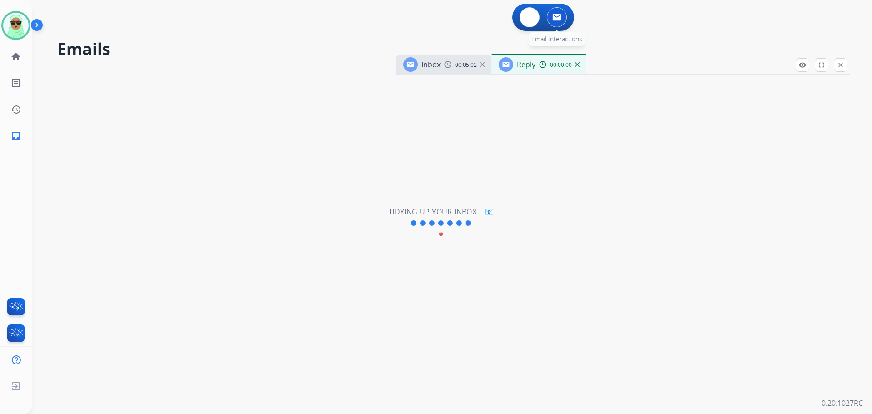
select select "**********"
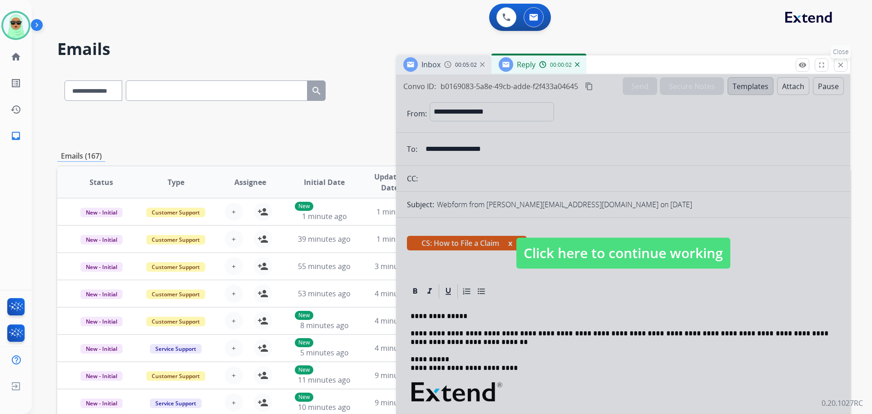
click at [844, 67] on mat-icon "close" at bounding box center [841, 65] width 8 height 8
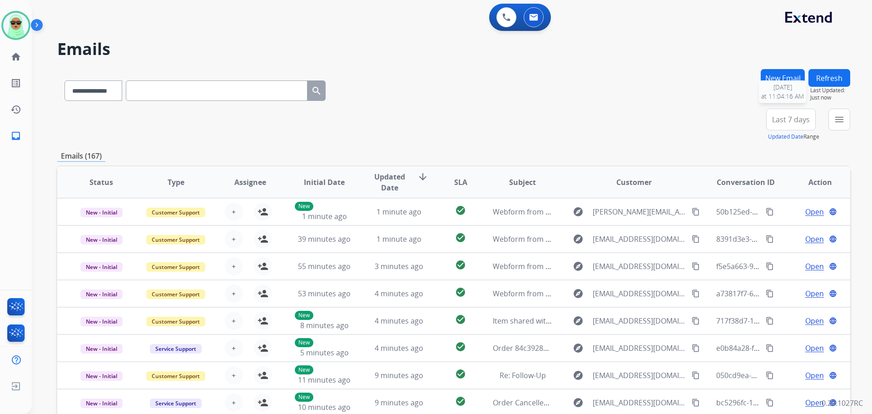
click at [836, 84] on button "Refresh" at bounding box center [830, 78] width 42 height 18
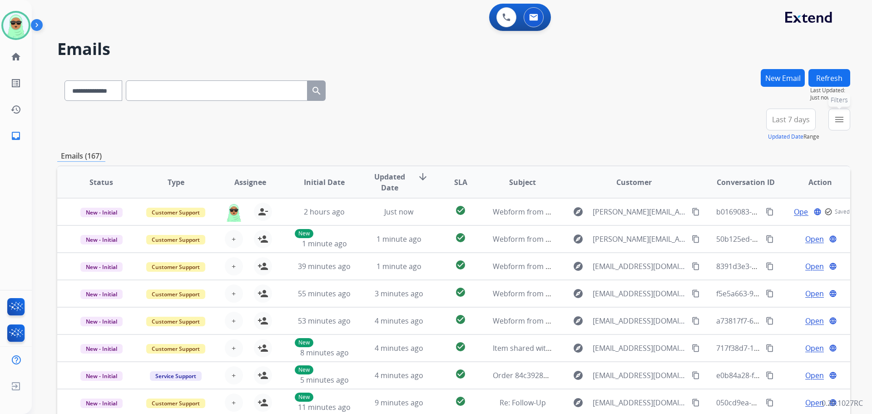
drag, startPoint x: 841, startPoint y: 127, endPoint x: 809, endPoint y: 161, distance: 46.3
click at [840, 127] on button "menu Filters" at bounding box center [840, 120] width 22 height 22
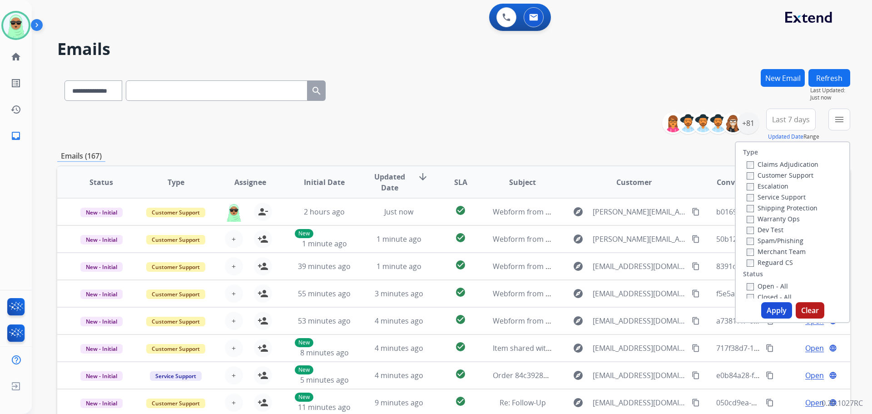
click at [778, 175] on label "Customer Support" at bounding box center [780, 175] width 67 height 9
click at [786, 207] on label "Shipping Protection" at bounding box center [782, 208] width 71 height 9
click at [775, 262] on label "Reguard CS" at bounding box center [770, 262] width 46 height 9
click at [769, 295] on label "Closed - All" at bounding box center [769, 297] width 45 height 9
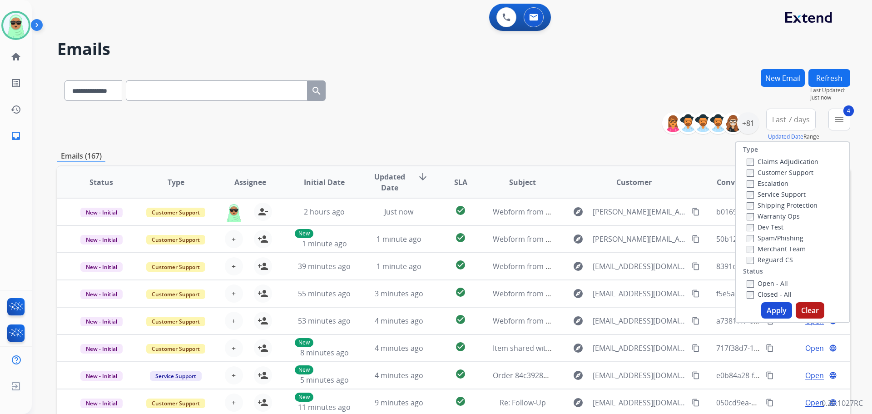
click at [768, 275] on div "Type Claims Adjudication Customer Support Escalation Service Support Shipping P…" at bounding box center [793, 220] width 114 height 156
click at [764, 282] on label "Open - All" at bounding box center [767, 283] width 41 height 9
click at [764, 294] on label "Closed - All" at bounding box center [769, 294] width 45 height 9
click at [766, 307] on button "Apply" at bounding box center [777, 310] width 31 height 16
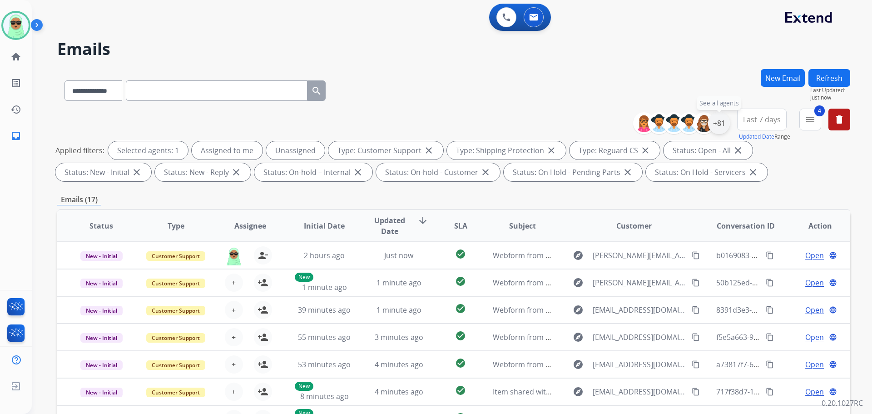
click at [726, 117] on div "+81" at bounding box center [719, 123] width 22 height 22
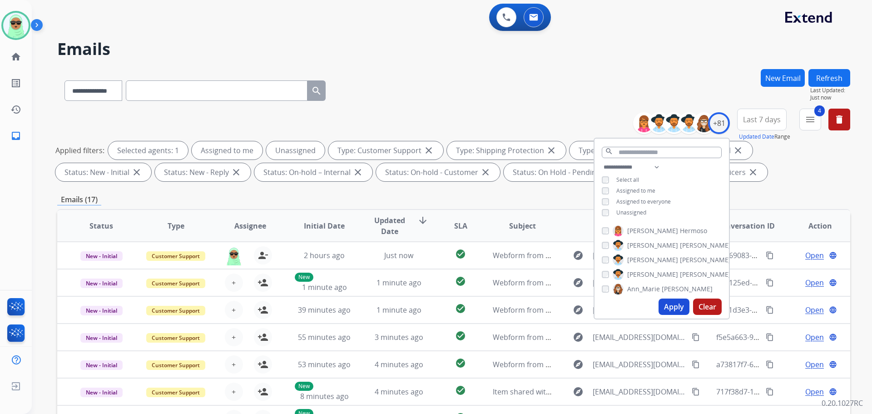
click at [621, 209] on span "Unassigned" at bounding box center [632, 213] width 30 height 8
click at [665, 298] on div "Apply Clear" at bounding box center [662, 307] width 135 height 24
click at [670, 311] on button "Apply" at bounding box center [674, 307] width 31 height 16
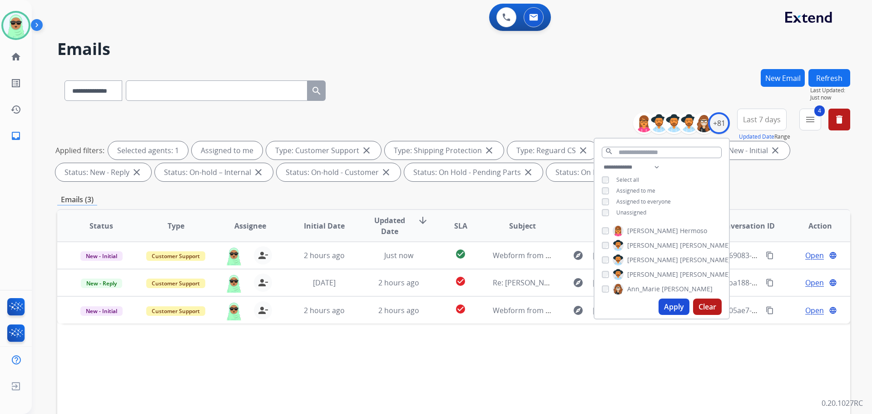
drag, startPoint x: 792, startPoint y: 182, endPoint x: 786, endPoint y: 194, distance: 14.0
click at [792, 181] on div "**********" at bounding box center [453, 147] width 793 height 76
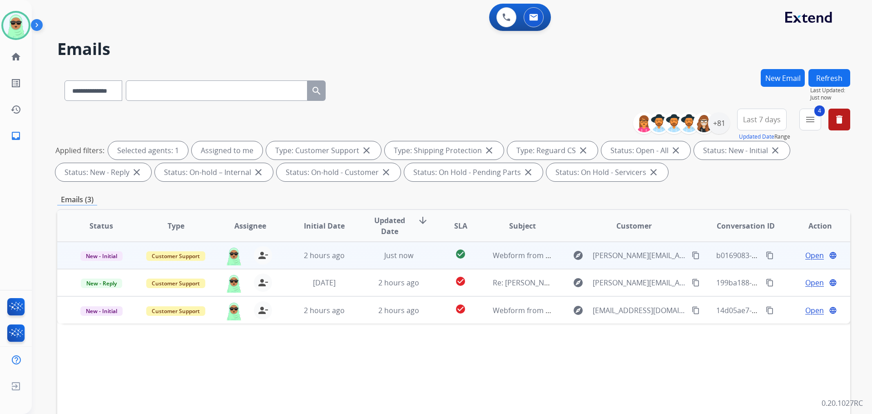
click at [806, 256] on span "Open" at bounding box center [815, 255] width 19 height 11
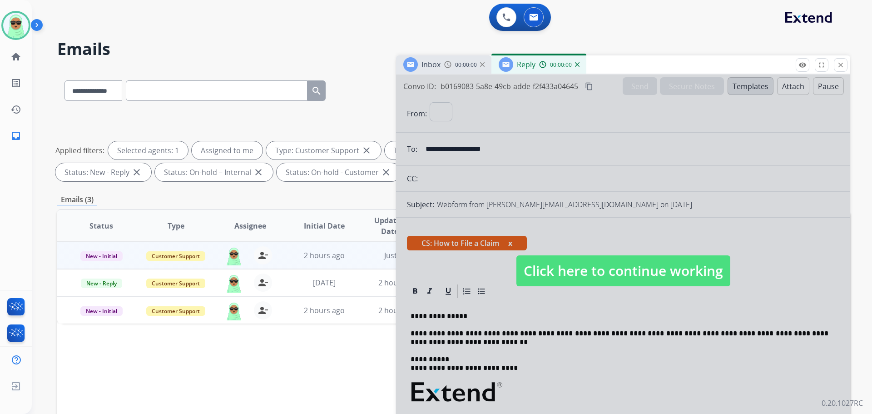
select select "**********"
click at [692, 249] on div at bounding box center [623, 262] width 454 height 374
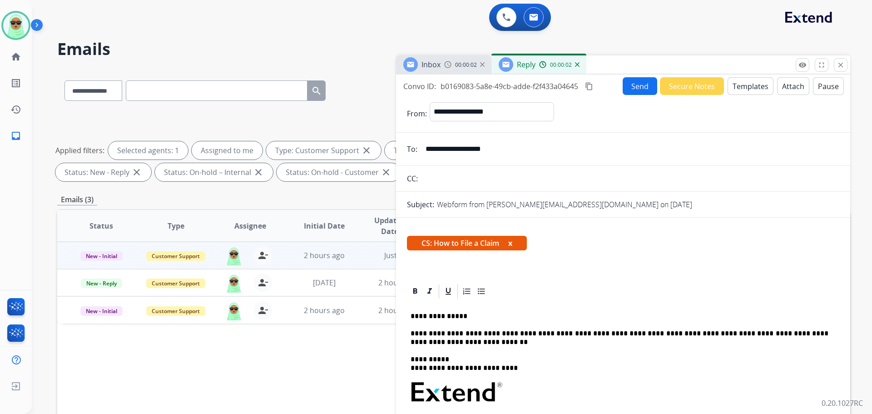
click at [625, 89] on button "Send" at bounding box center [640, 86] width 35 height 18
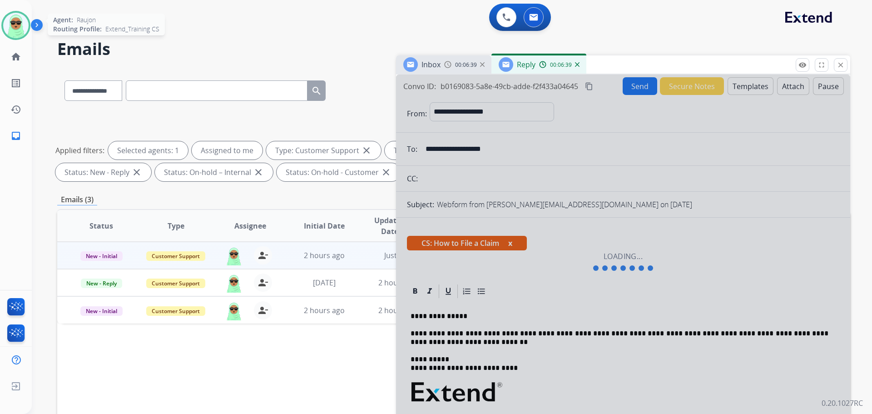
click at [22, 38] on div at bounding box center [15, 25] width 29 height 29
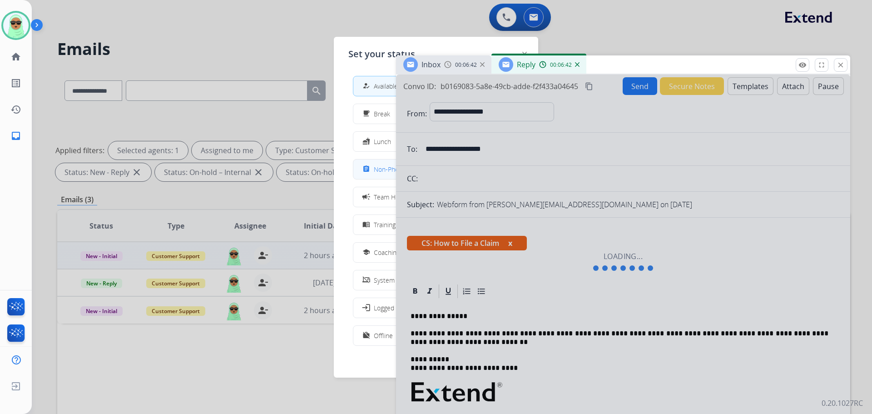
click at [384, 174] on span "Non-Phone Queue" at bounding box center [401, 169] width 54 height 10
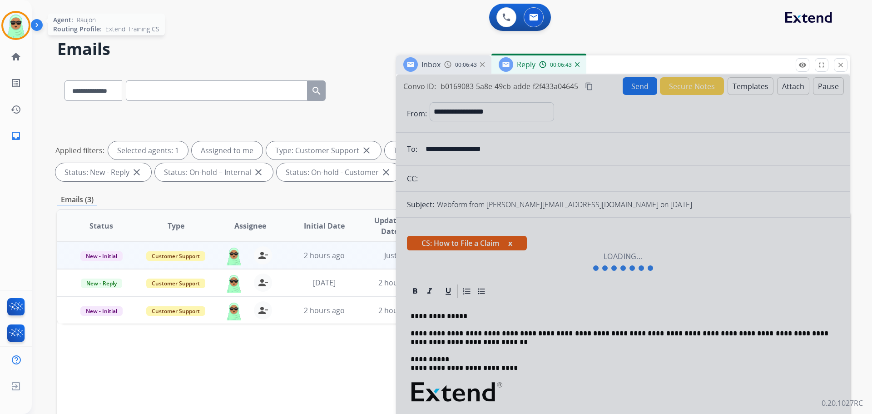
click at [9, 23] on img at bounding box center [15, 25] width 25 height 25
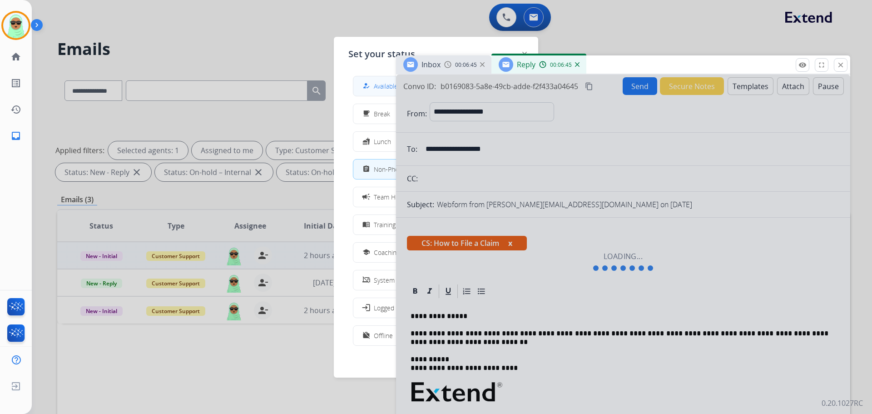
click at [381, 93] on button "how_to_reg Available" at bounding box center [436, 86] width 165 height 20
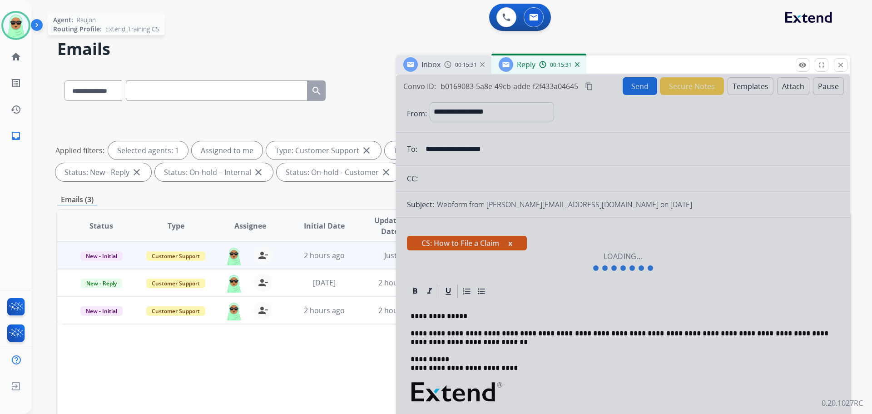
click at [17, 23] on img at bounding box center [15, 25] width 25 height 25
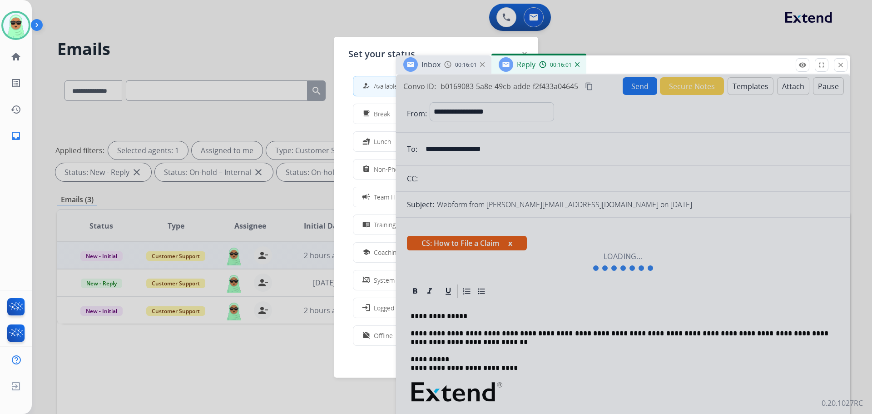
click at [361, 86] on button "how_to_reg Available" at bounding box center [436, 86] width 165 height 20
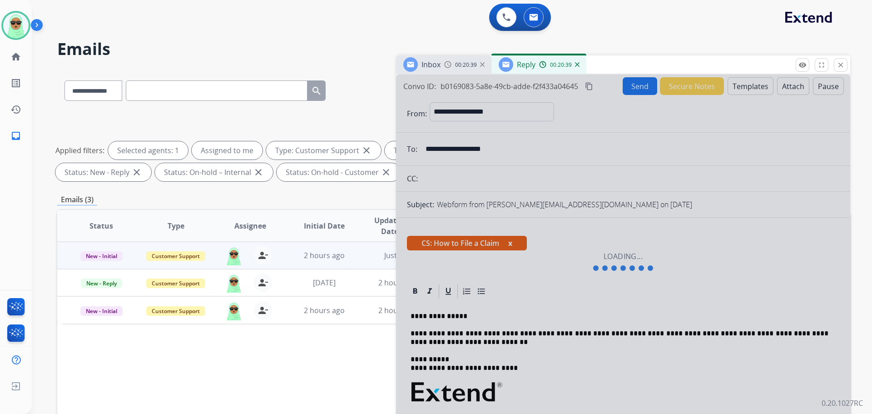
click at [578, 63] on img at bounding box center [577, 64] width 5 height 5
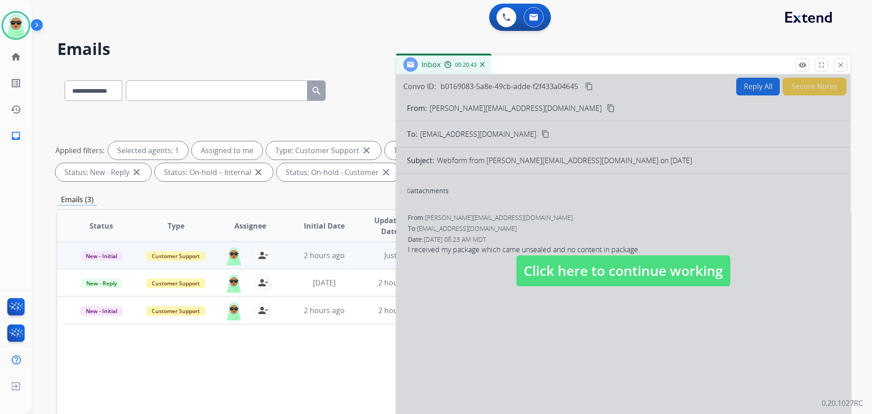
click at [605, 268] on span "Click here to continue working" at bounding box center [624, 270] width 214 height 31
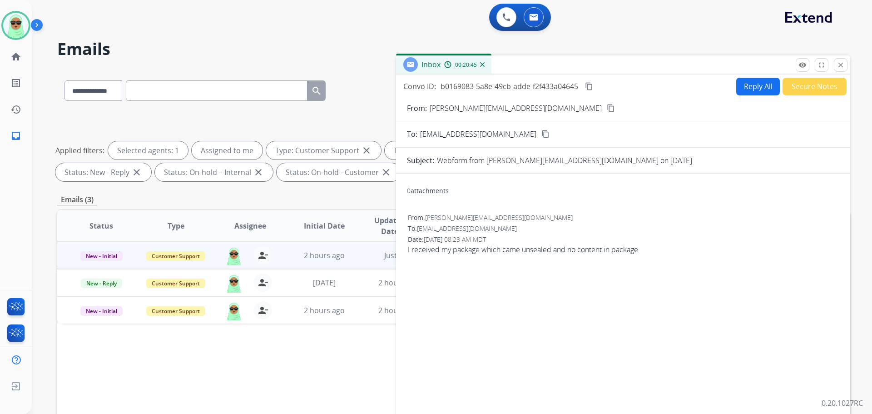
click at [751, 85] on button "Reply All" at bounding box center [759, 87] width 44 height 18
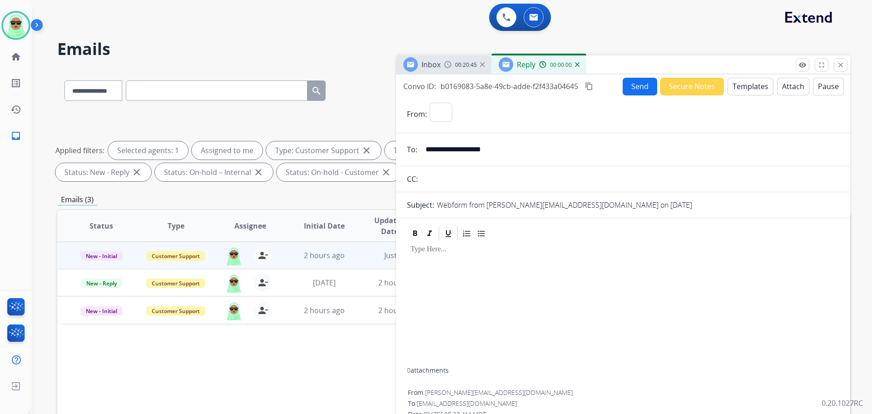
select select "**********"
click at [751, 85] on button "Templates" at bounding box center [751, 87] width 46 height 18
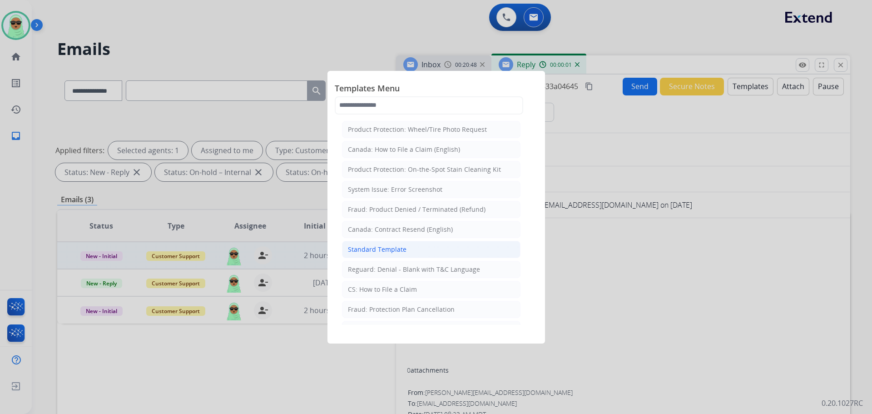
click at [403, 246] on div "Standard Template" at bounding box center [377, 249] width 59 height 9
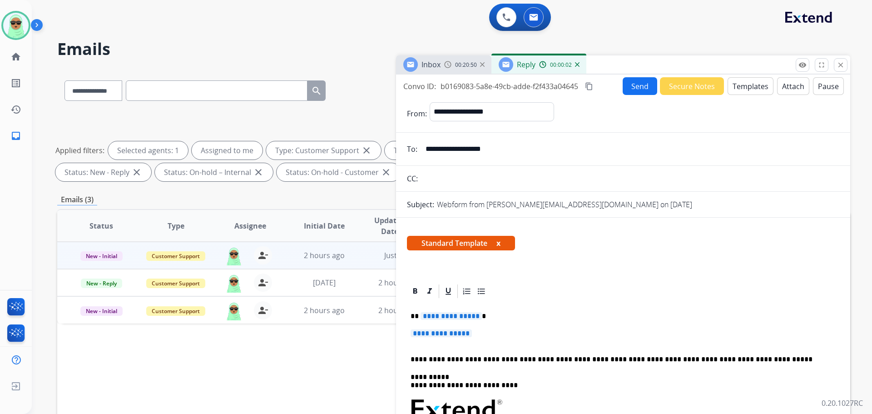
click at [623, 85] on button "Send" at bounding box center [640, 86] width 35 height 18
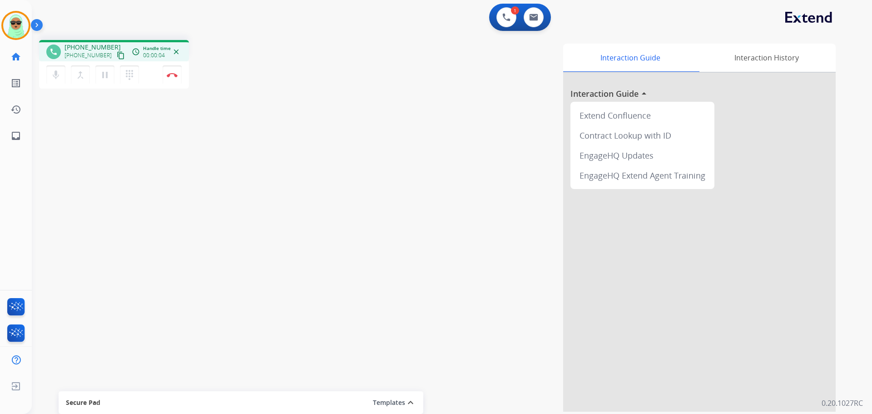
click at [117, 56] on mat-icon "content_copy" at bounding box center [121, 55] width 8 height 8
click at [180, 84] on div "mic Mute merge_type Bridge pause Hold dialpad Dialpad Disconnect" at bounding box center [114, 74] width 150 height 27
click at [175, 77] on img at bounding box center [172, 75] width 11 height 5
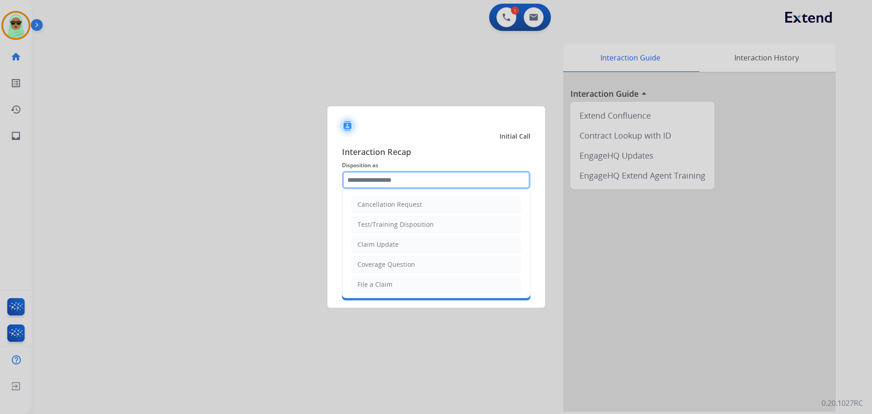
click at [465, 185] on input "text" at bounding box center [436, 180] width 189 height 18
click at [431, 247] on li "Claim Update" at bounding box center [436, 244] width 169 height 17
type input "**********"
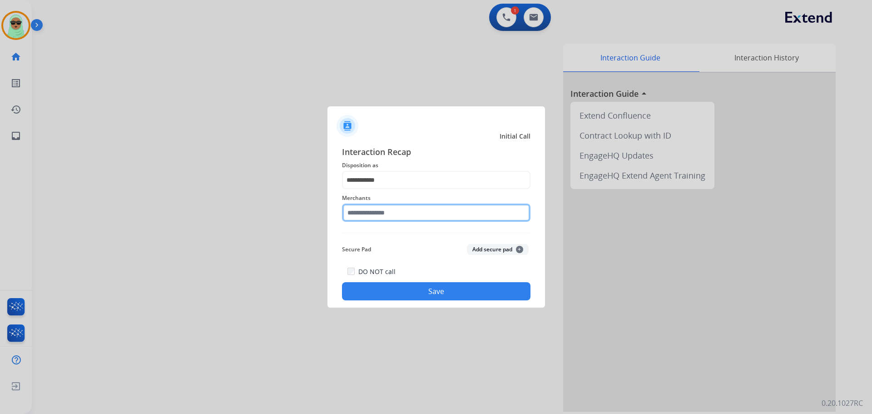
click at [422, 210] on input "text" at bounding box center [436, 213] width 189 height 18
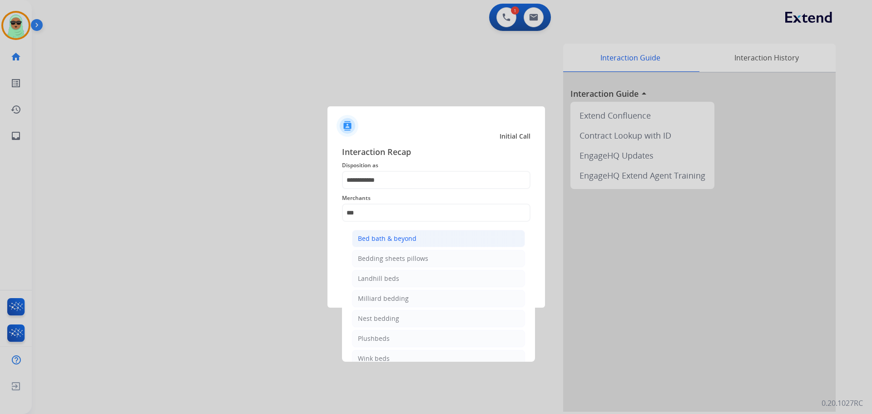
click at [393, 243] on div "Bed bath & beyond" at bounding box center [387, 238] width 59 height 9
type input "**********"
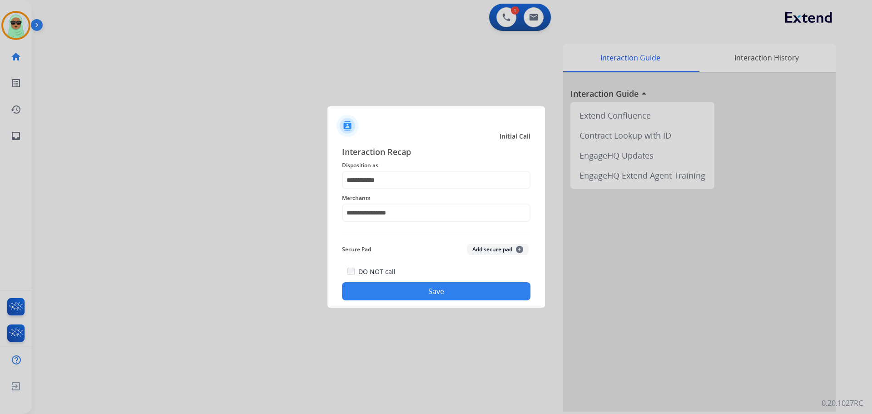
click at [385, 284] on button "Save" at bounding box center [436, 291] width 189 height 18
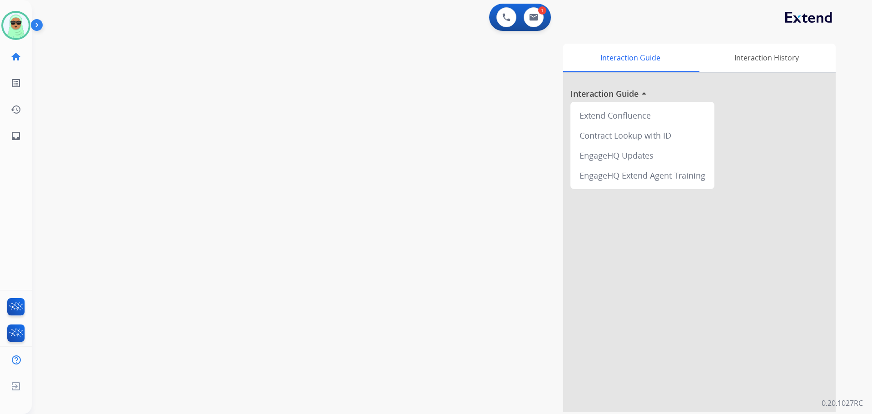
click at [119, 174] on div "swap_horiz Break voice bridge close_fullscreen Connect 3-Way Call merge_type Se…" at bounding box center [441, 222] width 819 height 379
click at [82, 68] on div "swap_horiz Break voice bridge close_fullscreen Connect 3-Way Call merge_type Se…" at bounding box center [441, 222] width 819 height 379
click at [11, 30] on img at bounding box center [15, 25] width 25 height 25
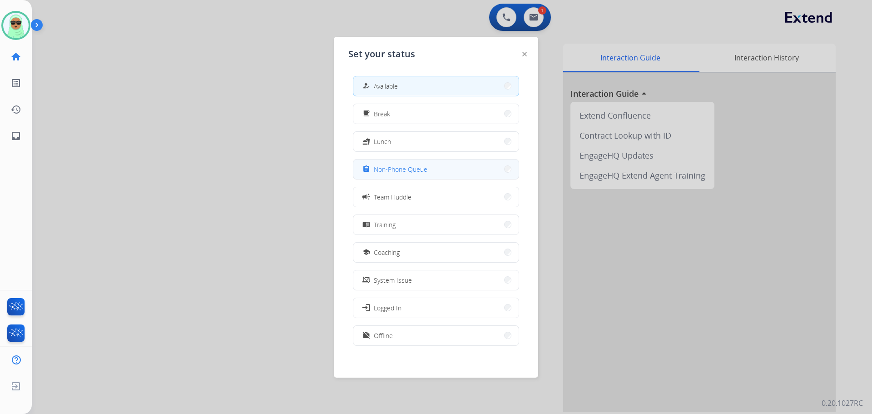
click at [433, 170] on button "assignment Non-Phone Queue" at bounding box center [436, 169] width 165 height 20
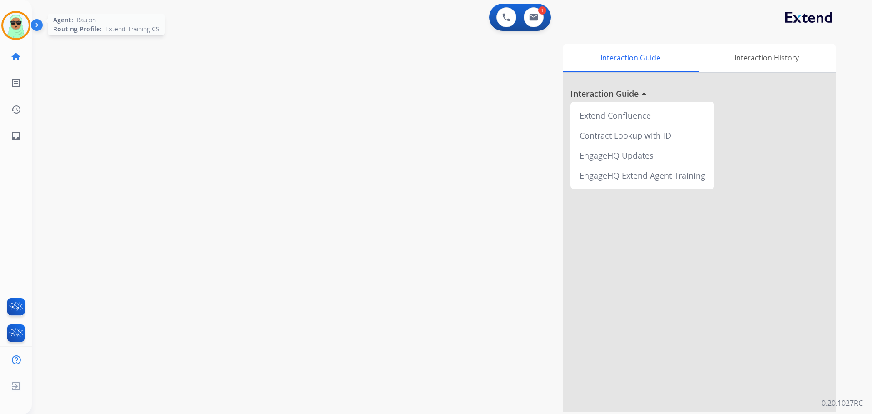
click at [20, 14] on img at bounding box center [15, 25] width 25 height 25
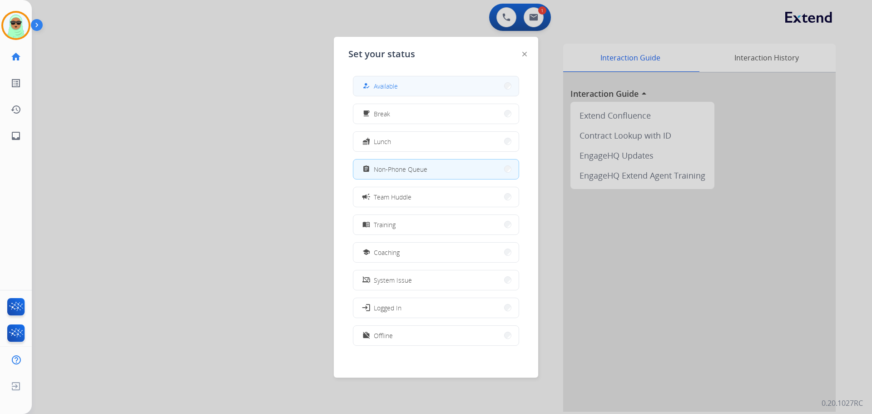
click at [425, 95] on button "how_to_reg Available" at bounding box center [436, 86] width 165 height 20
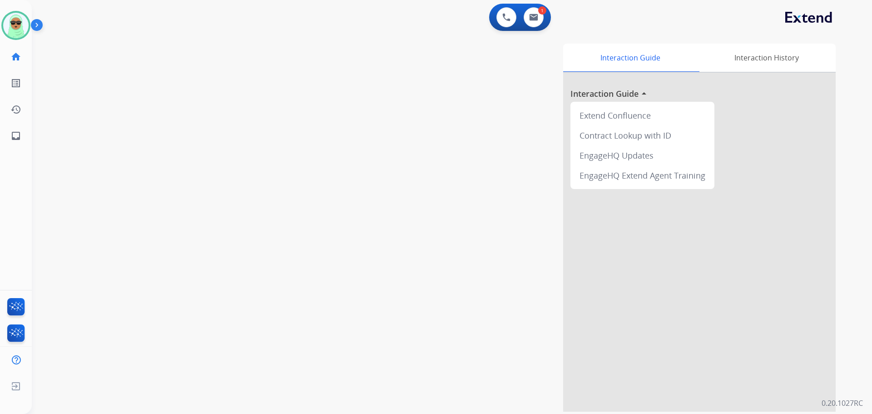
drag, startPoint x: 140, startPoint y: 143, endPoint x: 114, endPoint y: 110, distance: 42.7
click at [139, 139] on div "swap_horiz Break voice bridge close_fullscreen Connect 3-Way Call merge_type Se…" at bounding box center [441, 222] width 819 height 379
click at [15, 12] on div at bounding box center [15, 25] width 29 height 29
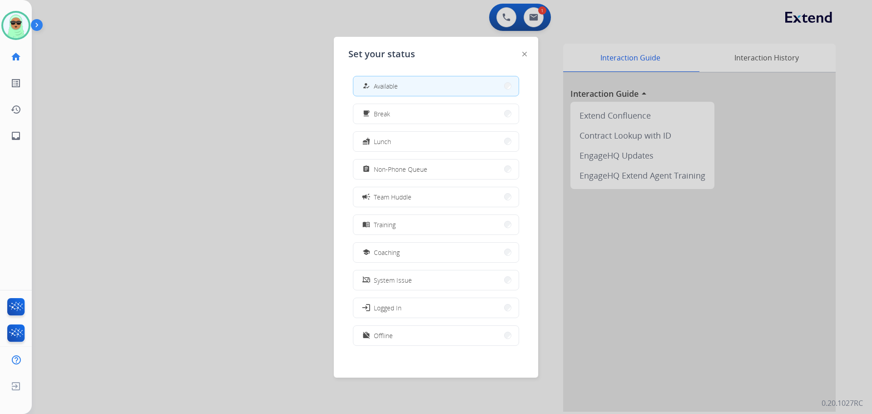
click at [543, 21] on div at bounding box center [436, 207] width 872 height 414
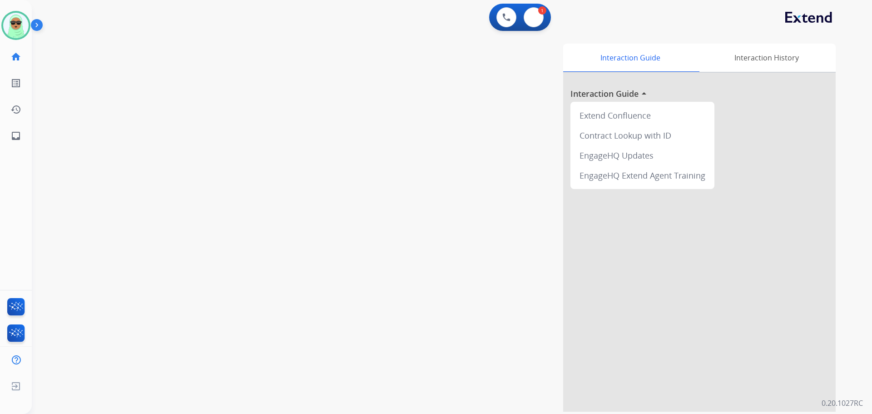
click at [543, 21] on button at bounding box center [534, 17] width 20 height 20
select select "**********"
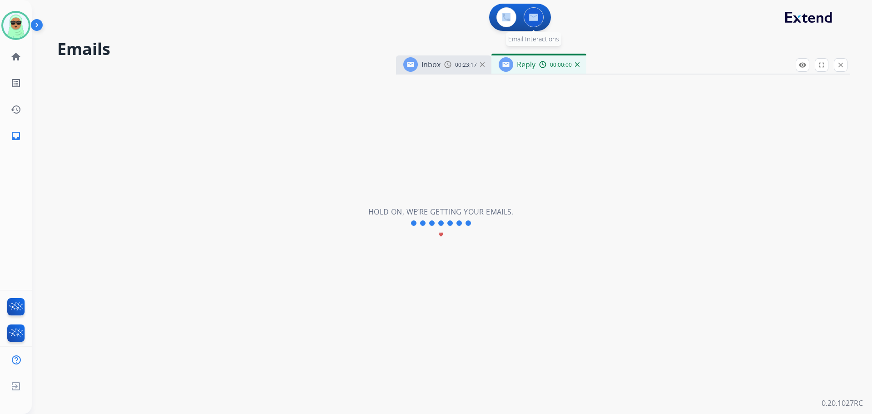
select select "**********"
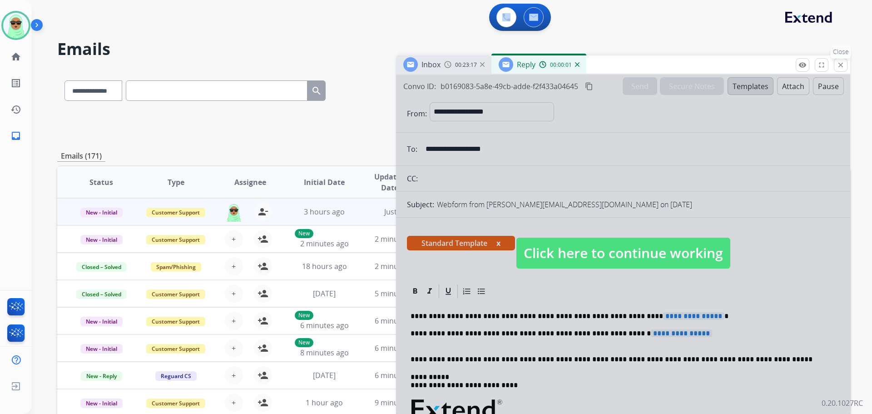
click at [839, 66] on mat-icon "close" at bounding box center [841, 65] width 8 height 8
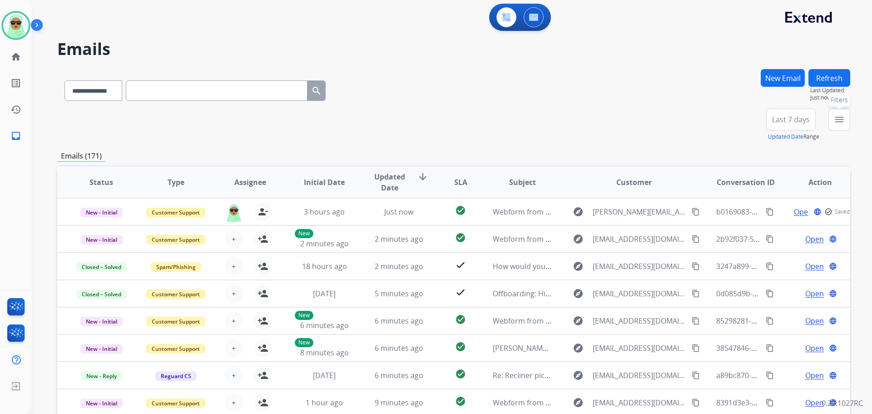
click at [842, 124] on mat-icon "menu" at bounding box center [839, 119] width 11 height 11
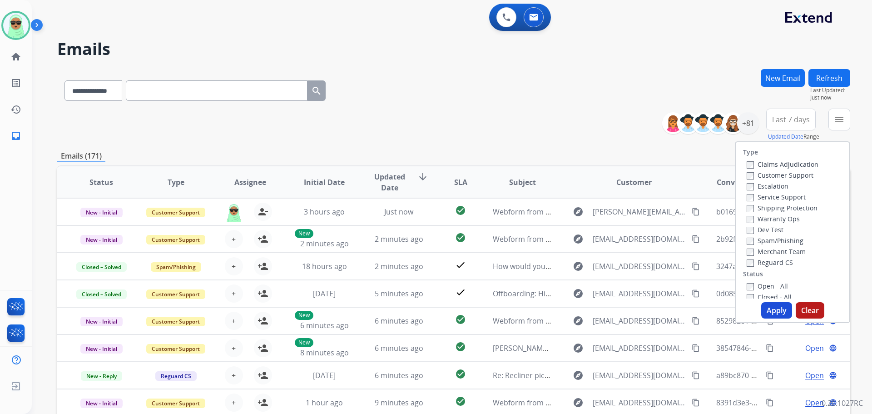
click at [782, 174] on label "Customer Support" at bounding box center [780, 175] width 67 height 9
click at [784, 206] on label "Shipping Protection" at bounding box center [782, 208] width 71 height 9
click at [776, 265] on label "Reguard CS" at bounding box center [770, 262] width 46 height 9
click at [771, 287] on label "Open - All" at bounding box center [767, 286] width 41 height 9
click at [777, 309] on button "Apply" at bounding box center [777, 310] width 31 height 16
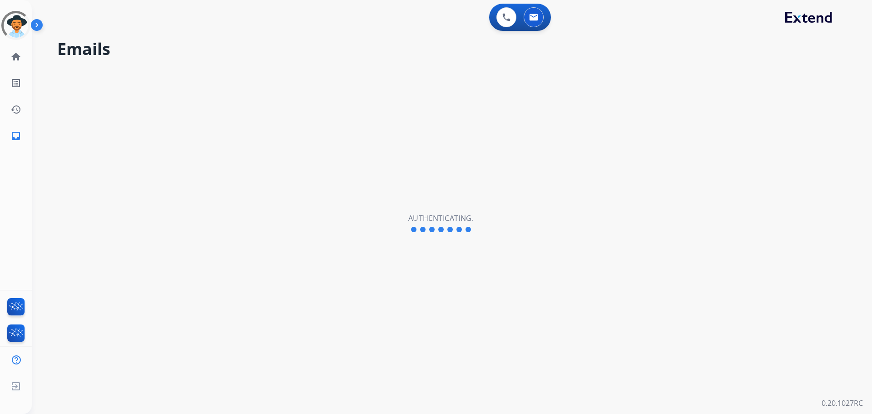
select select "**********"
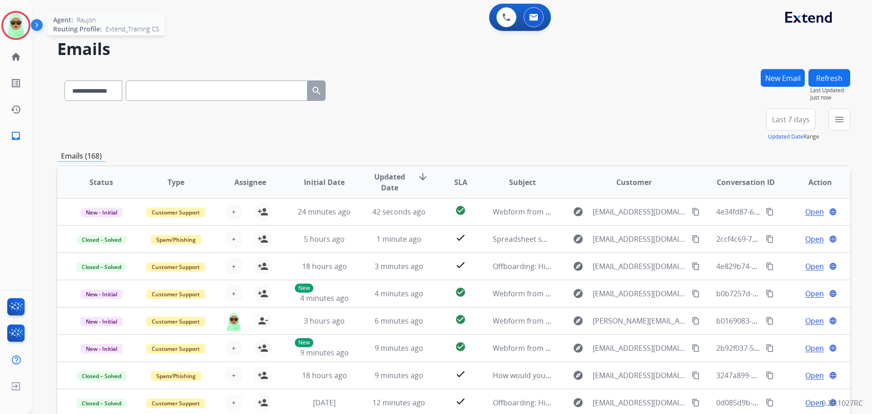
click at [18, 30] on img at bounding box center [15, 25] width 25 height 25
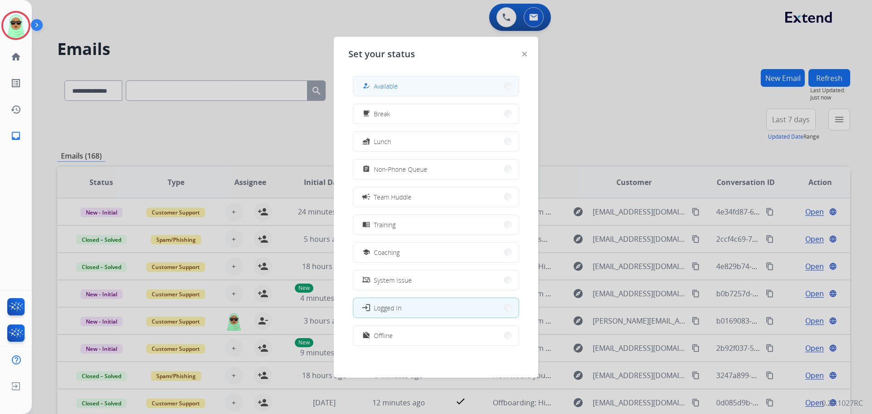
click at [459, 84] on button "how_to_reg Available" at bounding box center [436, 86] width 165 height 20
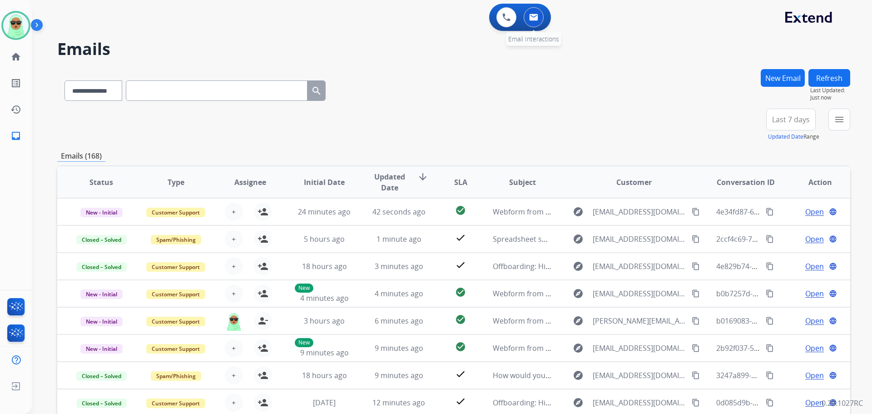
click at [535, 21] on button at bounding box center [534, 17] width 20 height 20
click at [834, 131] on div "menu Type Claims Adjudication Customer Support Escalation Service Support Shipp…" at bounding box center [840, 125] width 22 height 33
click at [836, 121] on mat-icon "menu" at bounding box center [839, 119] width 11 height 11
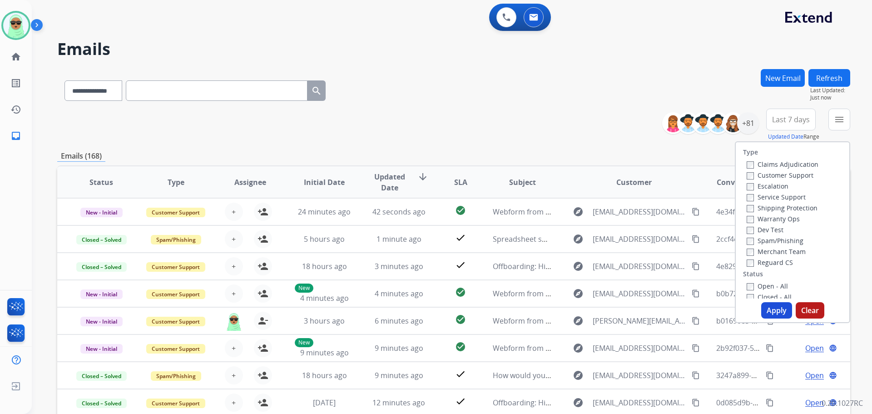
click at [784, 174] on label "Customer Support" at bounding box center [780, 175] width 67 height 9
click at [784, 209] on label "Shipping Protection" at bounding box center [782, 208] width 71 height 9
click at [767, 261] on label "Reguard CS" at bounding box center [770, 262] width 46 height 9
drag, startPoint x: 768, startPoint y: 281, endPoint x: 768, endPoint y: 290, distance: 9.1
click at [768, 281] on div "Open - All" at bounding box center [794, 285] width 95 height 11
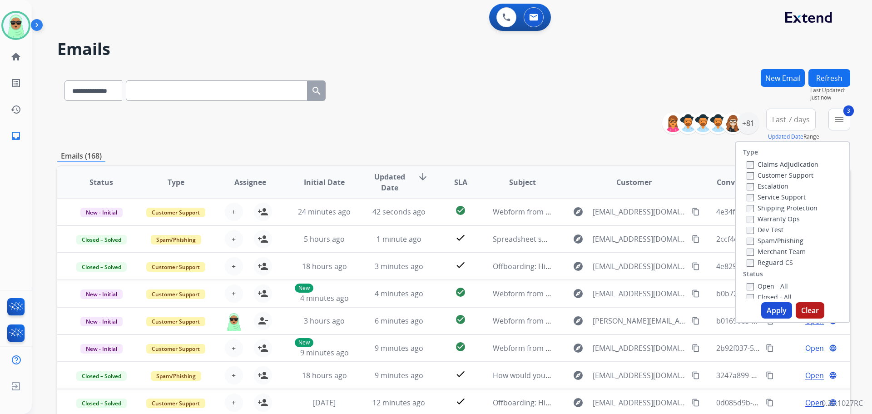
click at [769, 289] on label "Open - All" at bounding box center [767, 286] width 41 height 9
click at [772, 307] on button "Apply" at bounding box center [777, 310] width 31 height 16
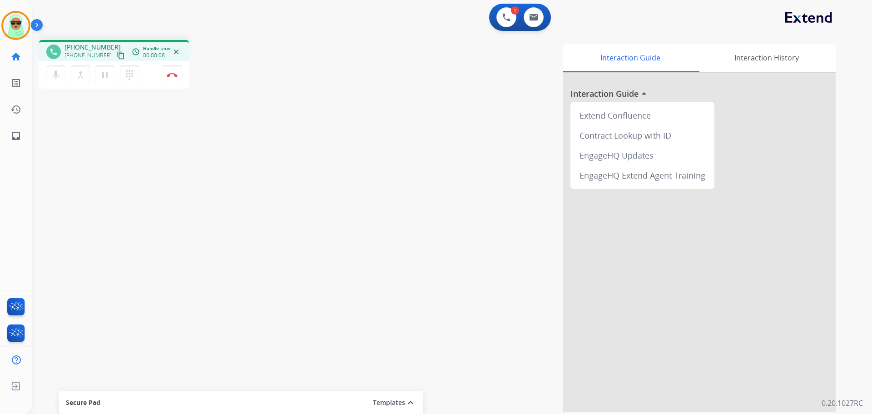
click at [117, 56] on mat-icon "content_copy" at bounding box center [121, 55] width 8 height 8
click at [169, 75] on img at bounding box center [172, 75] width 11 height 5
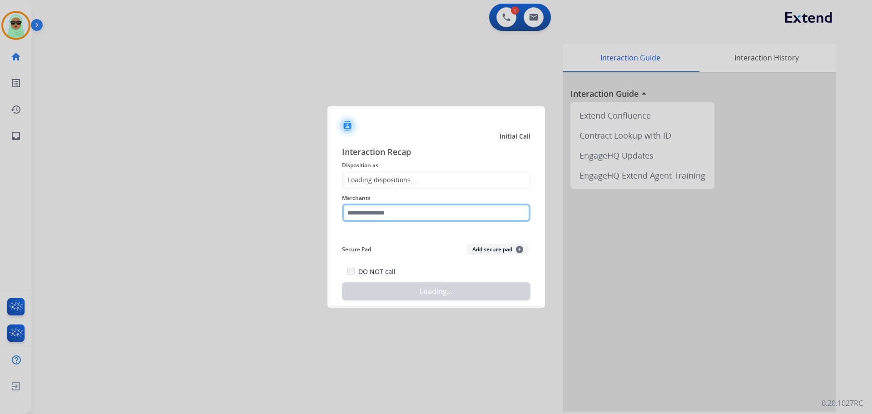
click at [415, 210] on input "text" at bounding box center [436, 213] width 189 height 18
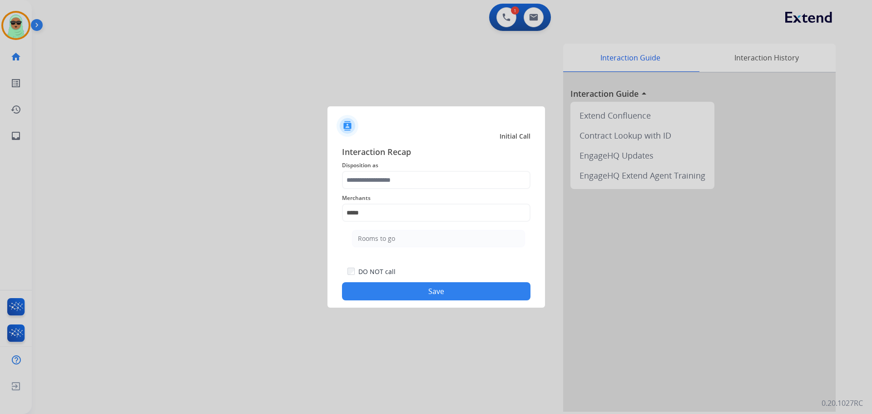
click at [410, 229] on ul "Rooms to go" at bounding box center [438, 240] width 179 height 31
click at [404, 237] on li "Rooms to go" at bounding box center [438, 238] width 173 height 17
type input "**********"
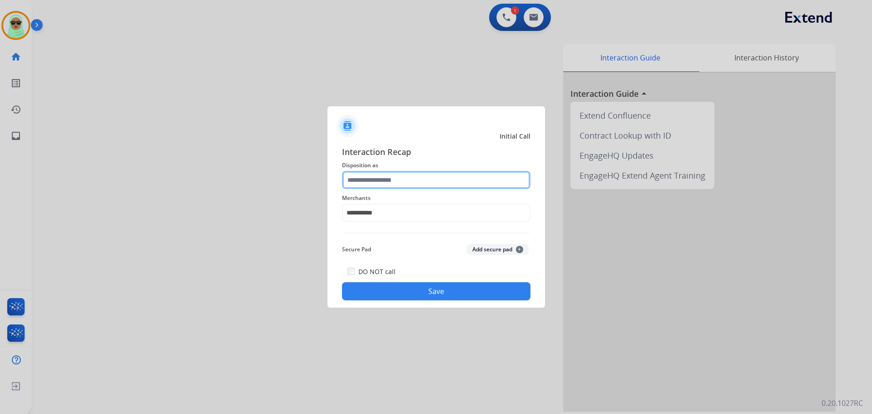
click at [406, 185] on input "text" at bounding box center [436, 180] width 189 height 18
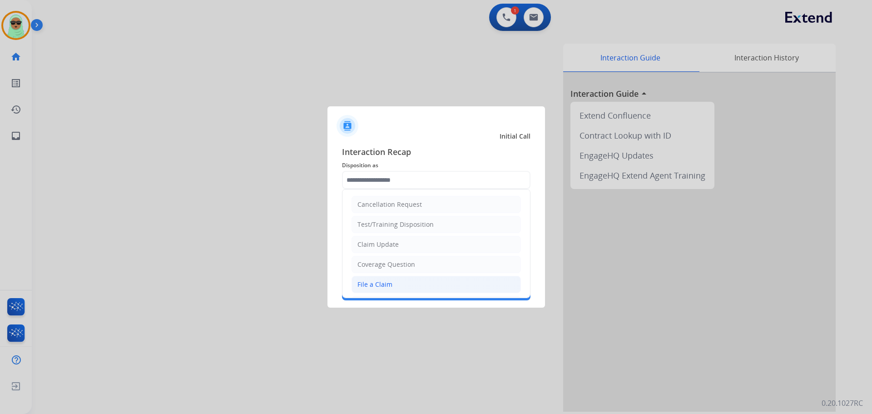
click at [394, 292] on li "File a Claim" at bounding box center [436, 284] width 169 height 17
type input "**********"
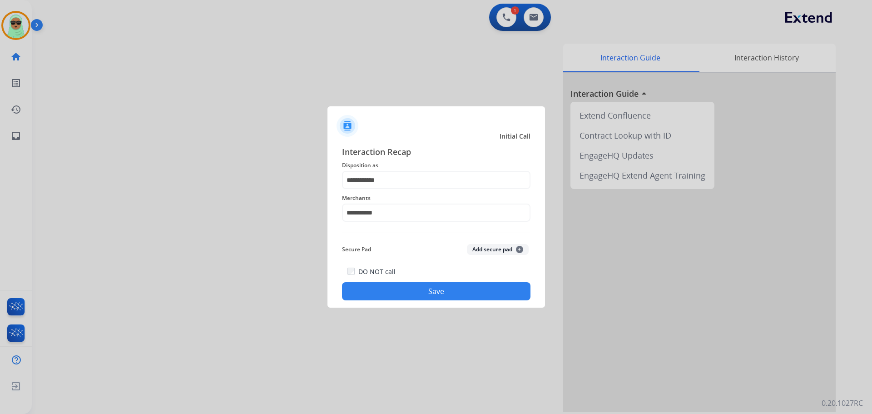
click at [414, 292] on button "Save" at bounding box center [436, 291] width 189 height 18
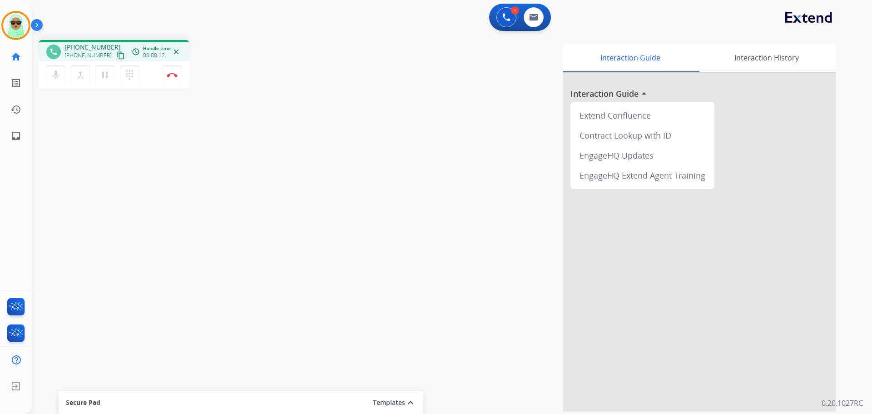
click at [118, 81] on div "mic Mute merge_type Bridge pause Hold dialpad Dialpad" at bounding box center [95, 74] width 98 height 19
click at [115, 54] on button "content_copy" at bounding box center [120, 55] width 11 height 11
click at [170, 76] on img at bounding box center [172, 75] width 11 height 5
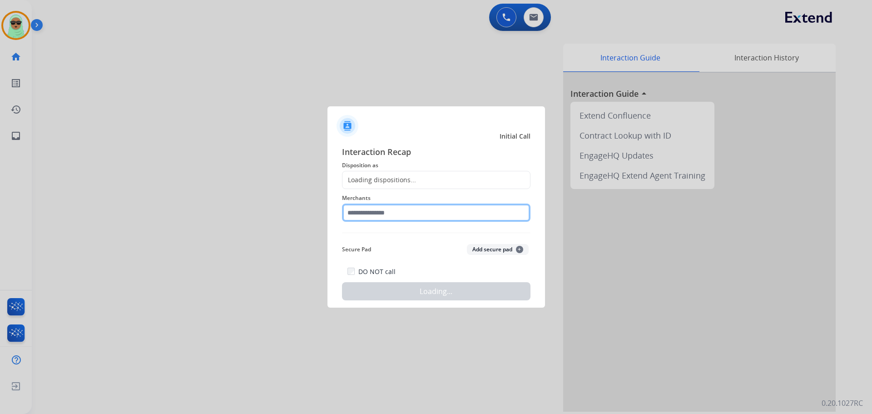
click at [415, 212] on input "text" at bounding box center [436, 213] width 189 height 18
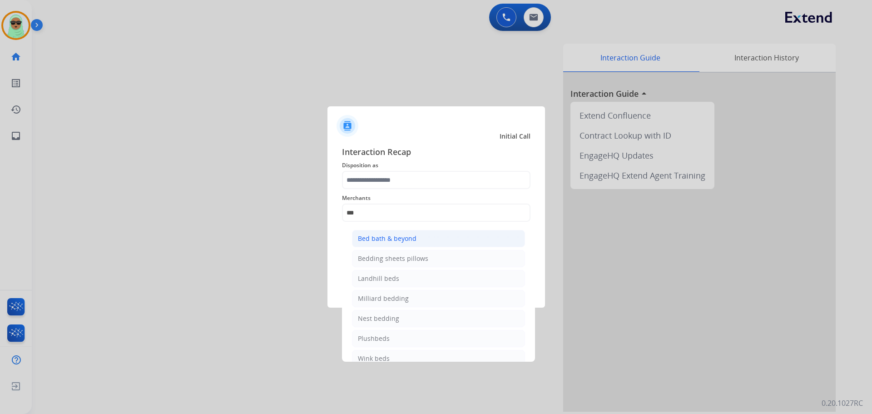
click at [395, 242] on div "Bed bath & beyond" at bounding box center [387, 238] width 59 height 9
type input "**********"
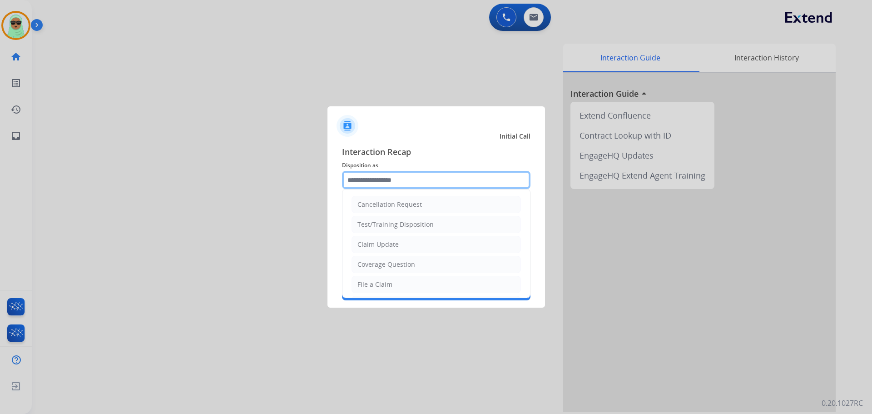
click at [396, 173] on input "text" at bounding box center [436, 180] width 189 height 18
click at [410, 245] on li "Claim Update" at bounding box center [436, 244] width 169 height 17
type input "**********"
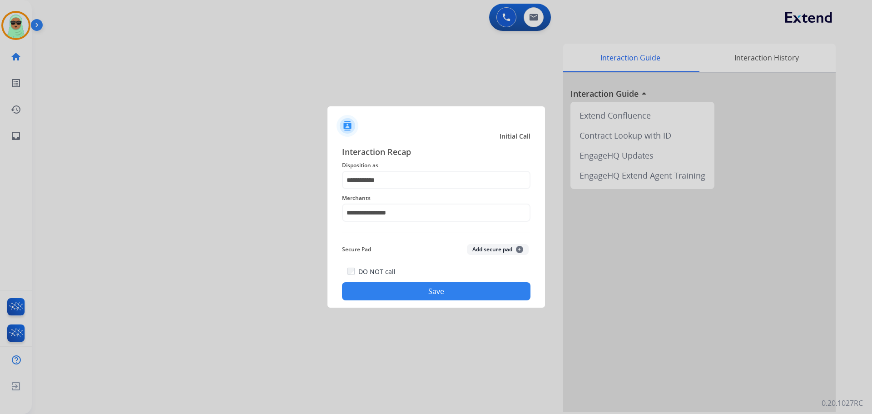
click at [425, 296] on button "Save" at bounding box center [436, 291] width 189 height 18
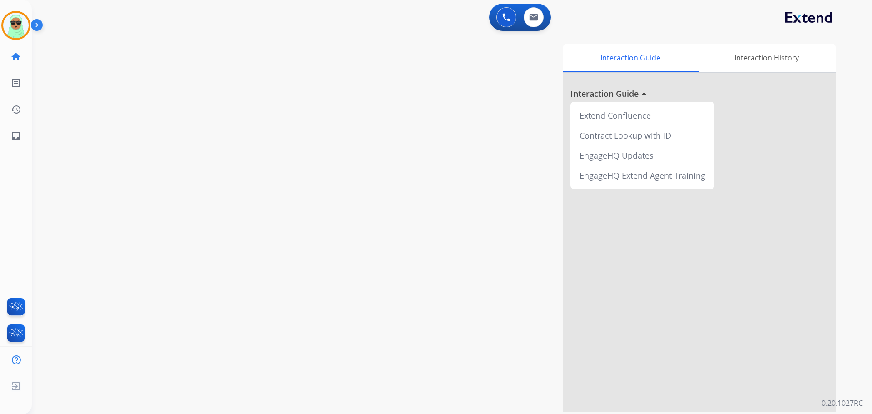
drag, startPoint x: 495, startPoint y: 315, endPoint x: 505, endPoint y: 365, distance: 51.5
click at [495, 320] on div "Interaction Guide Interaction History Interaction Guide arrow_drop_up Extend Co…" at bounding box center [568, 228] width 535 height 368
drag, startPoint x: 119, startPoint y: 69, endPoint x: 4, endPoint y: 43, distance: 117.8
click at [112, 69] on div "swap_horiz Break voice bridge close_fullscreen Connect 3-Way Call merge_type Se…" at bounding box center [441, 222] width 819 height 379
click at [14, 27] on img at bounding box center [15, 25] width 25 height 25
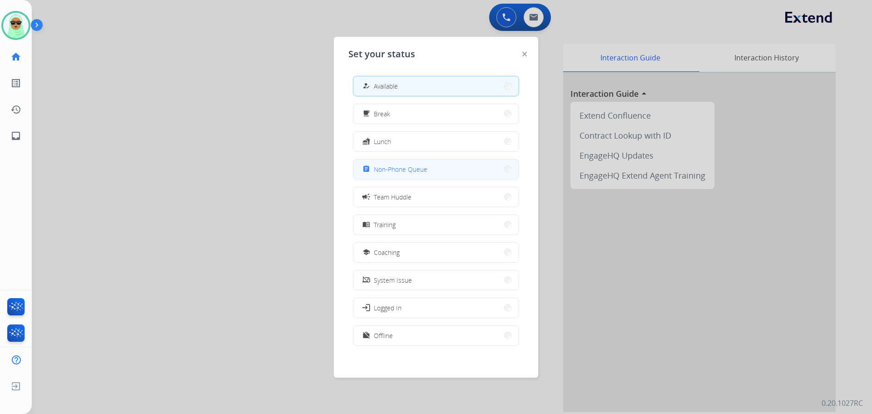
click at [406, 168] on span "Non-Phone Queue" at bounding box center [401, 169] width 54 height 10
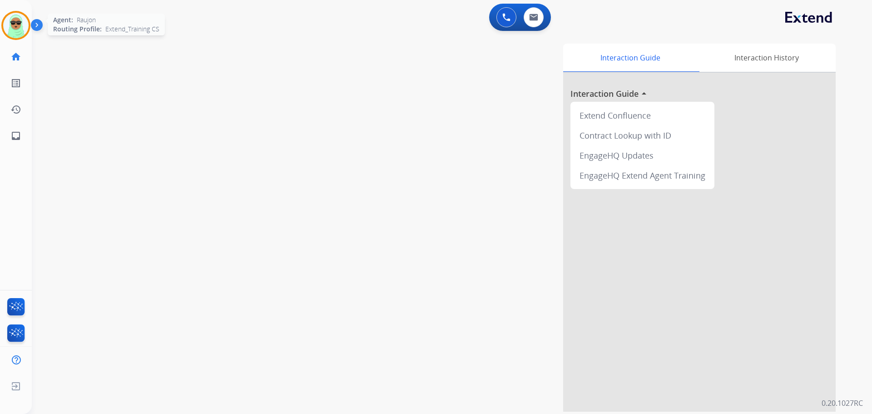
click at [26, 31] on img at bounding box center [15, 25] width 25 height 25
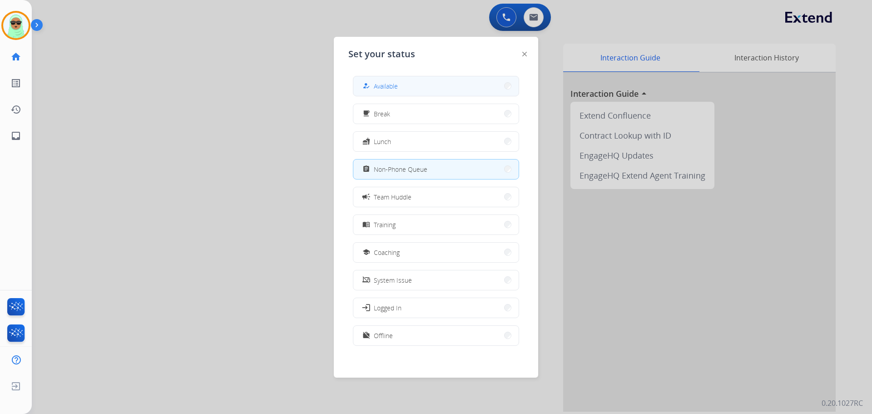
click at [382, 85] on span "Available" at bounding box center [386, 86] width 24 height 10
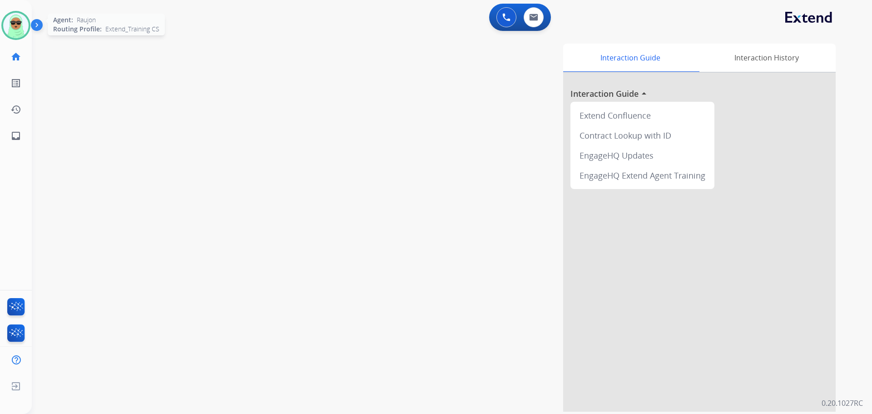
drag, startPoint x: 14, startPoint y: 46, endPoint x: 14, endPoint y: 39, distance: 7.3
click at [13, 45] on link "home Home" at bounding box center [15, 56] width 25 height 25
click at [14, 39] on div at bounding box center [15, 25] width 29 height 29
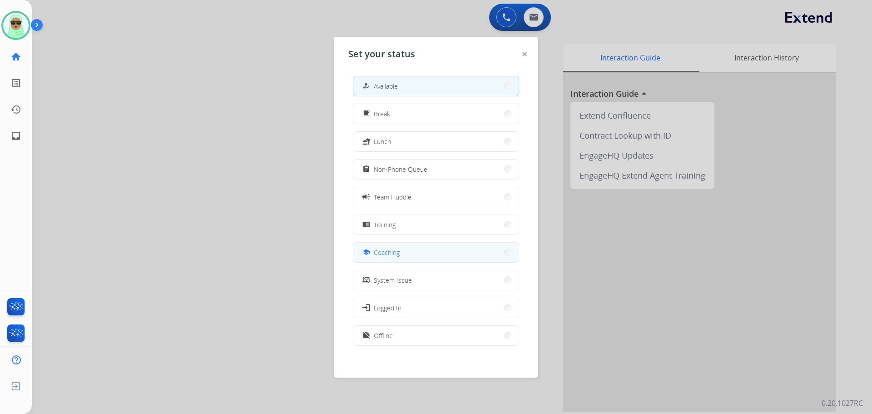
click at [417, 255] on button "school Coaching" at bounding box center [436, 253] width 165 height 20
